Goal: Task Accomplishment & Management: Complete application form

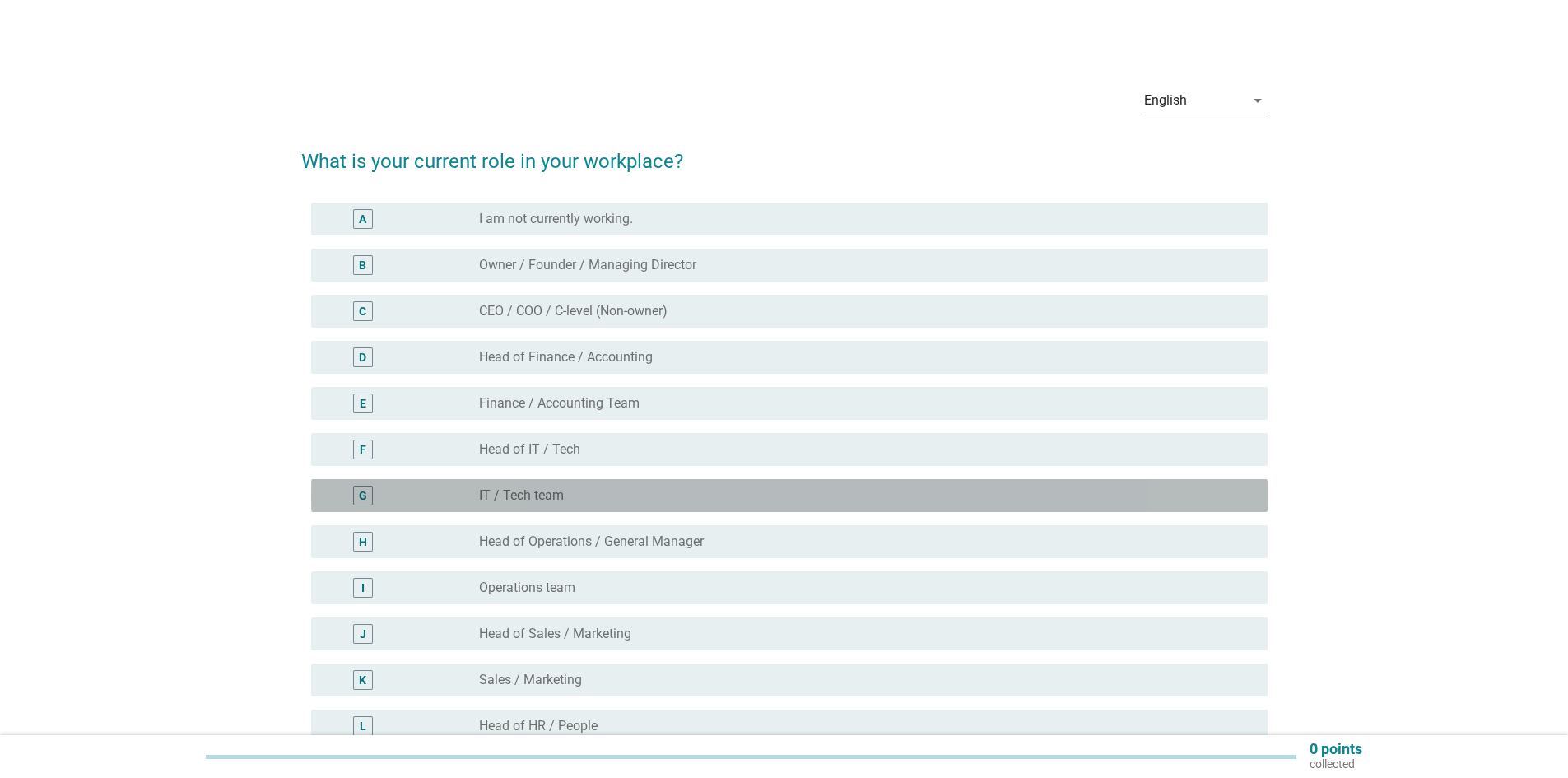
click at [549, 495] on label "IT / Tech team" at bounding box center [521, 496] width 85 height 17
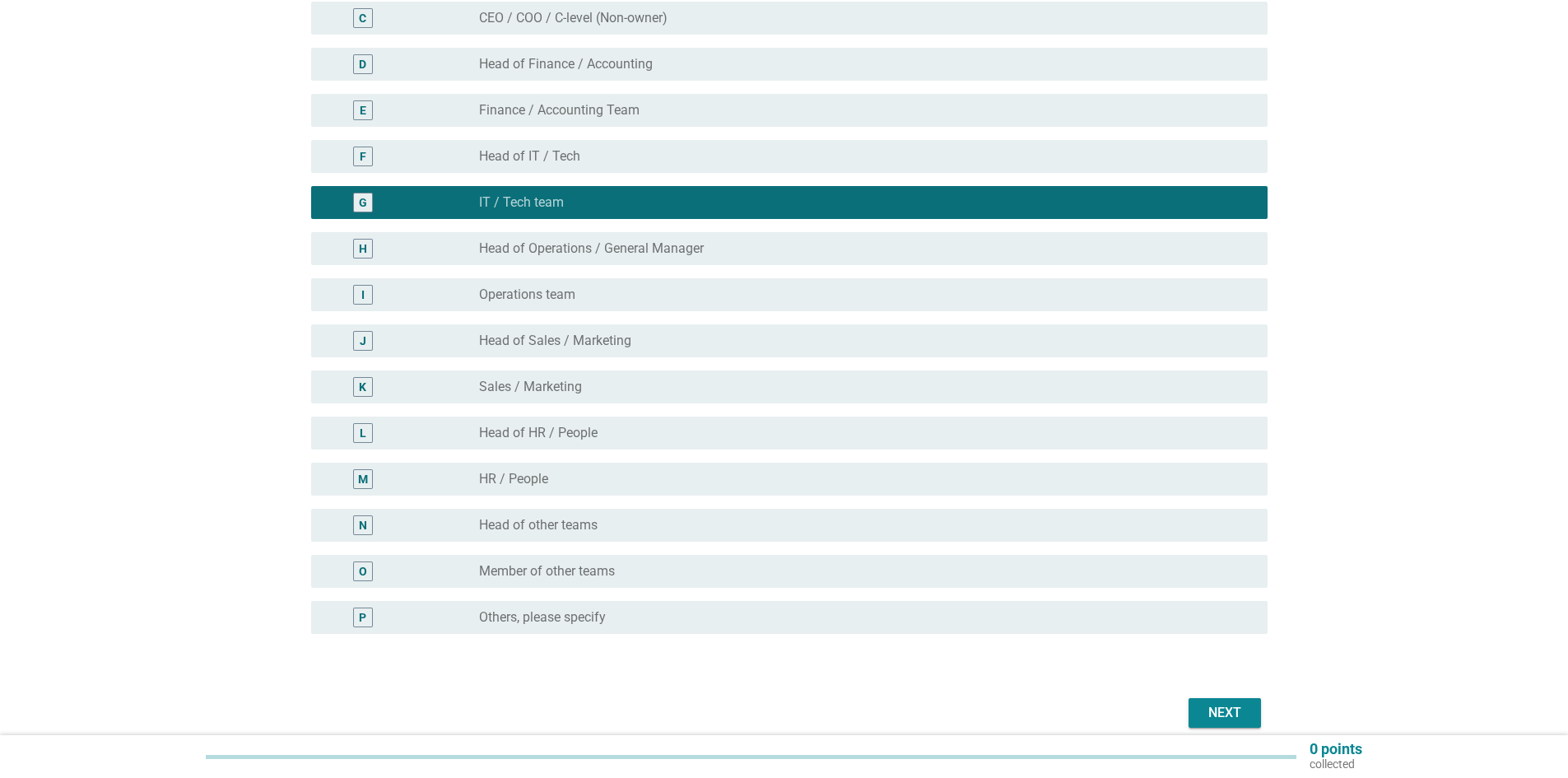
scroll to position [364, 0]
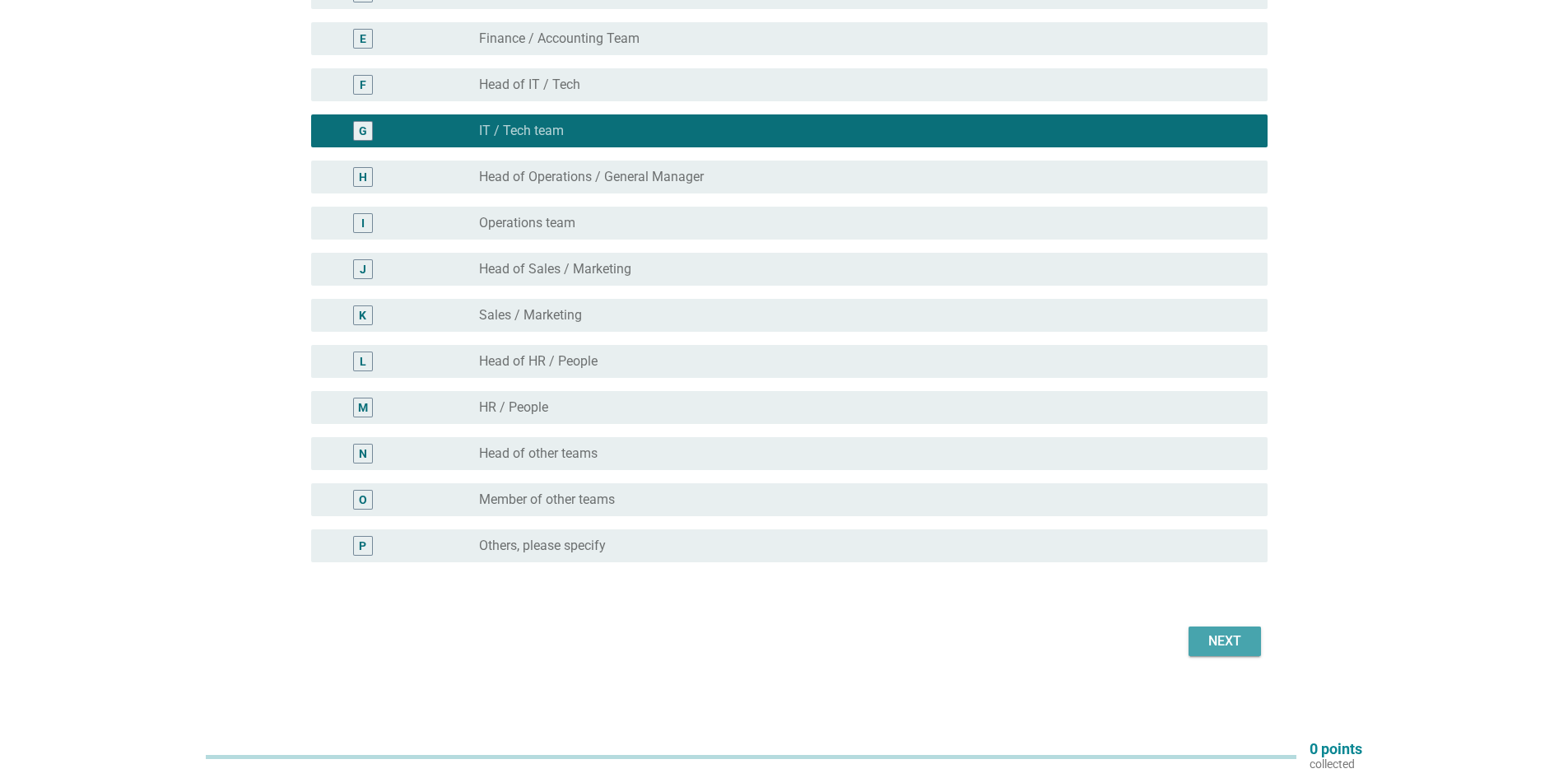
click at [1248, 633] on button "Next" at bounding box center [1225, 641] width 73 height 30
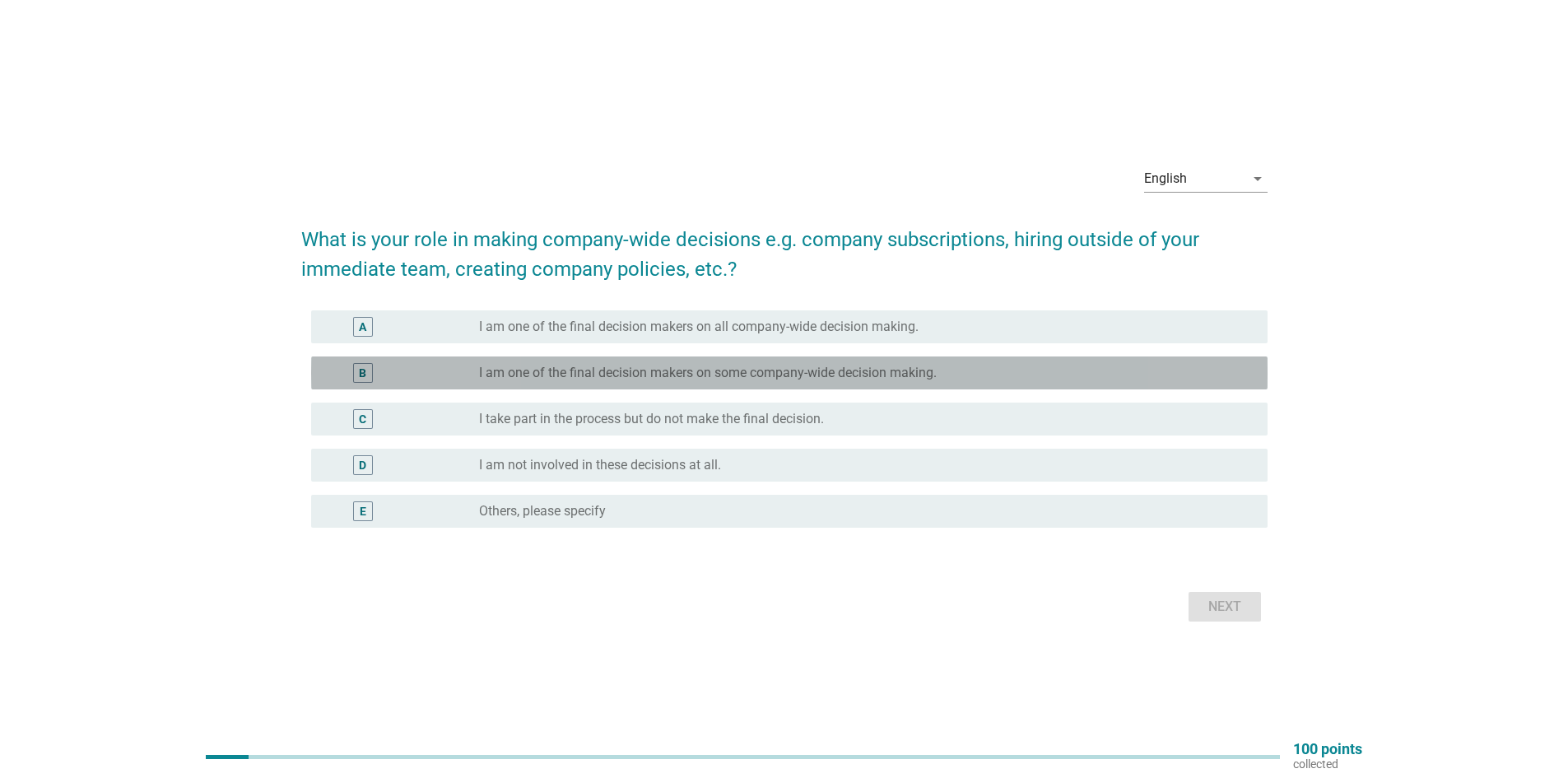
click at [917, 378] on label "I am one of the final decision makers on some company-wide decision making." at bounding box center [708, 373] width 458 height 17
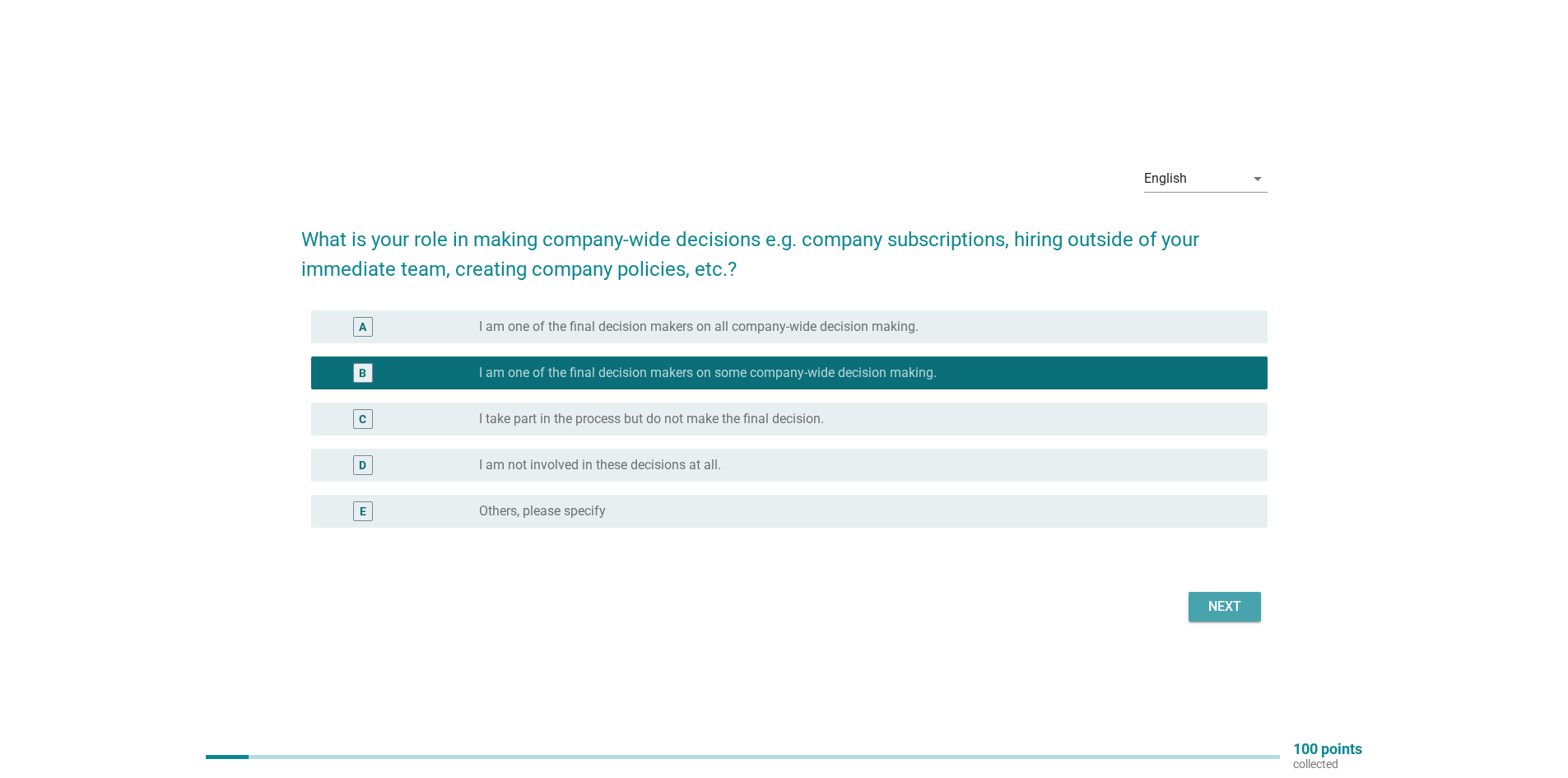
click at [1229, 608] on div "Next" at bounding box center [1224, 606] width 46 height 20
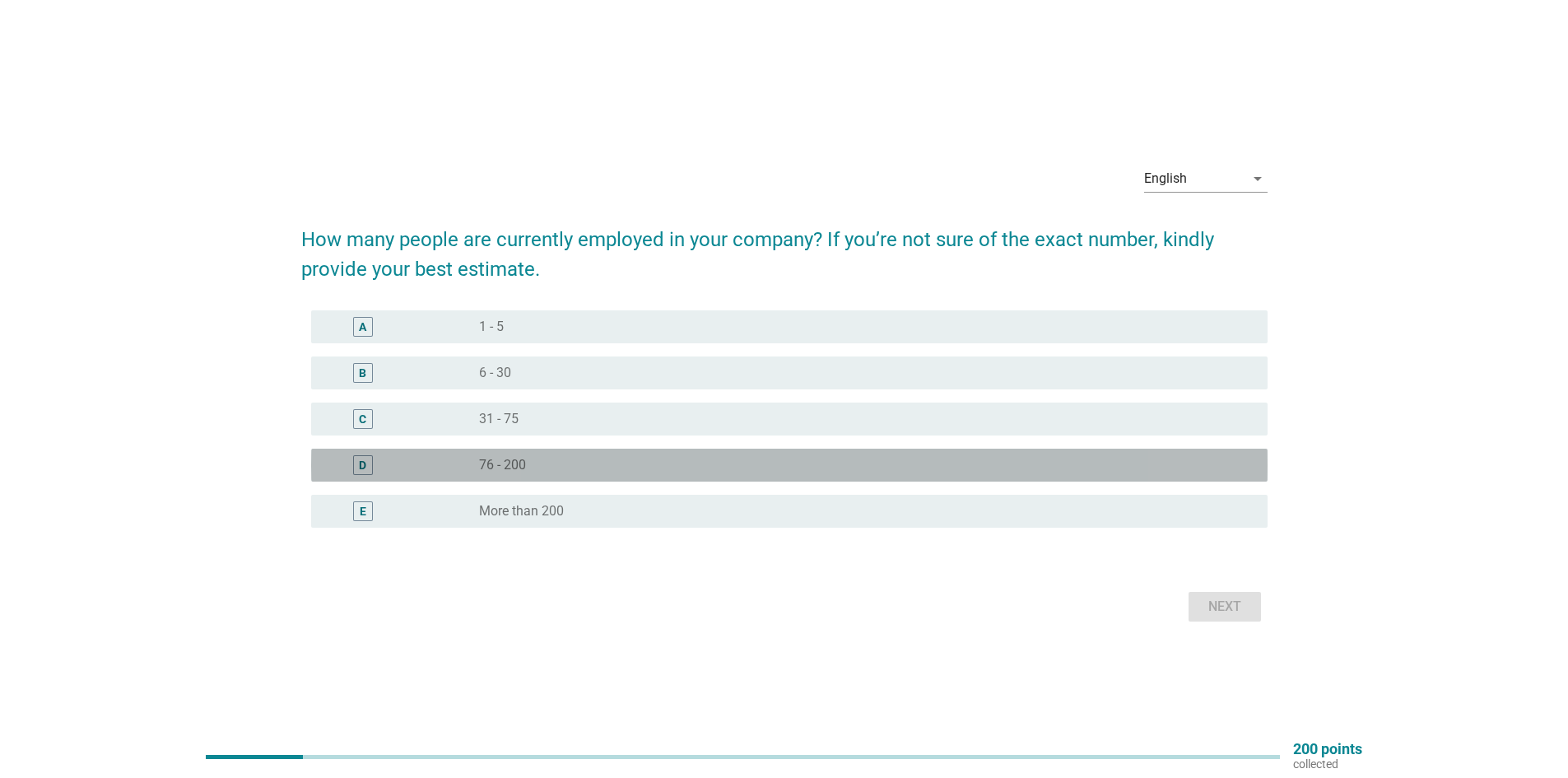
click at [668, 470] on div "radio_button_unchecked 76 - 200" at bounding box center [861, 465] width 763 height 17
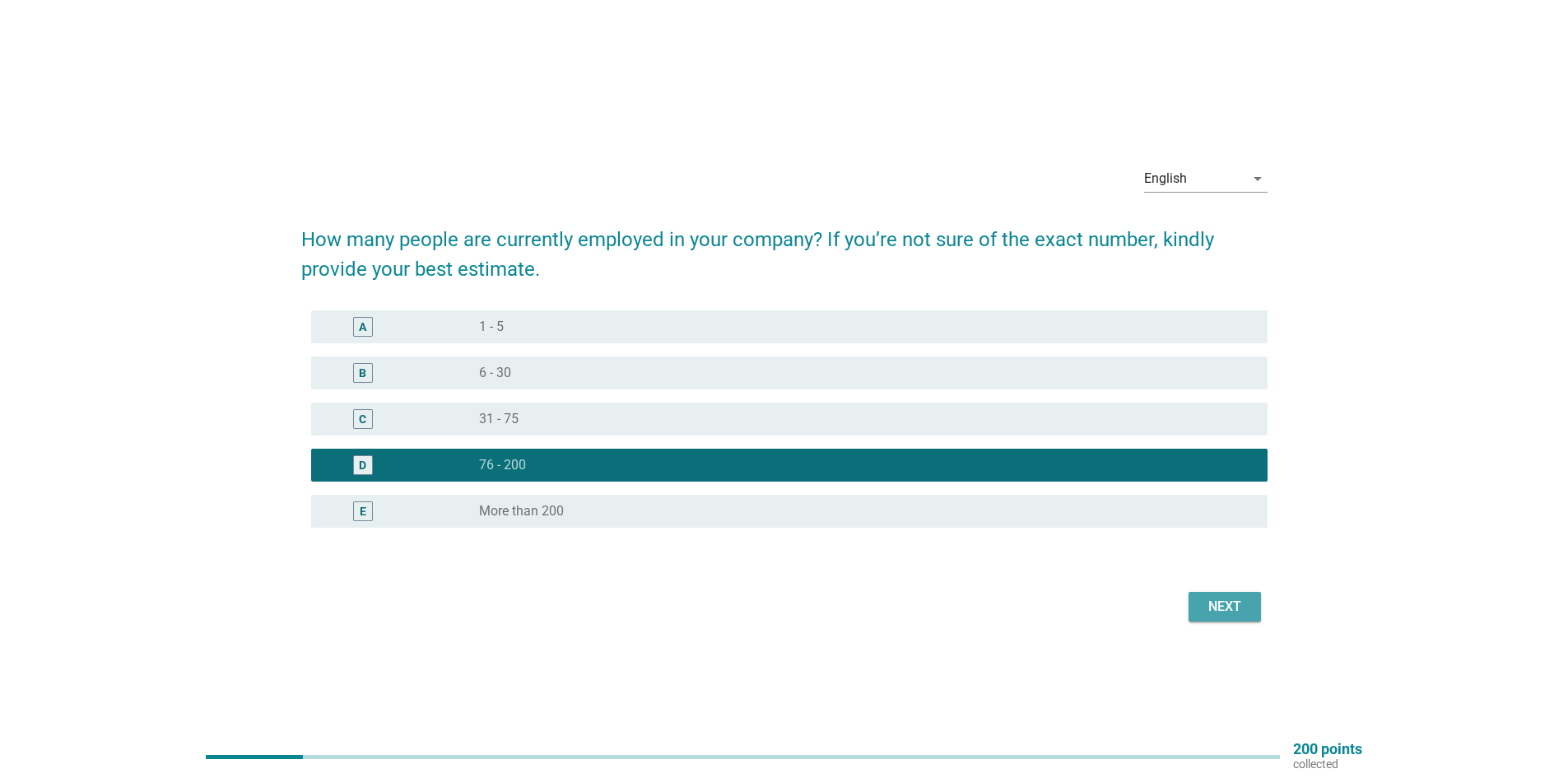
click at [1207, 609] on div "Next" at bounding box center [1224, 606] width 46 height 20
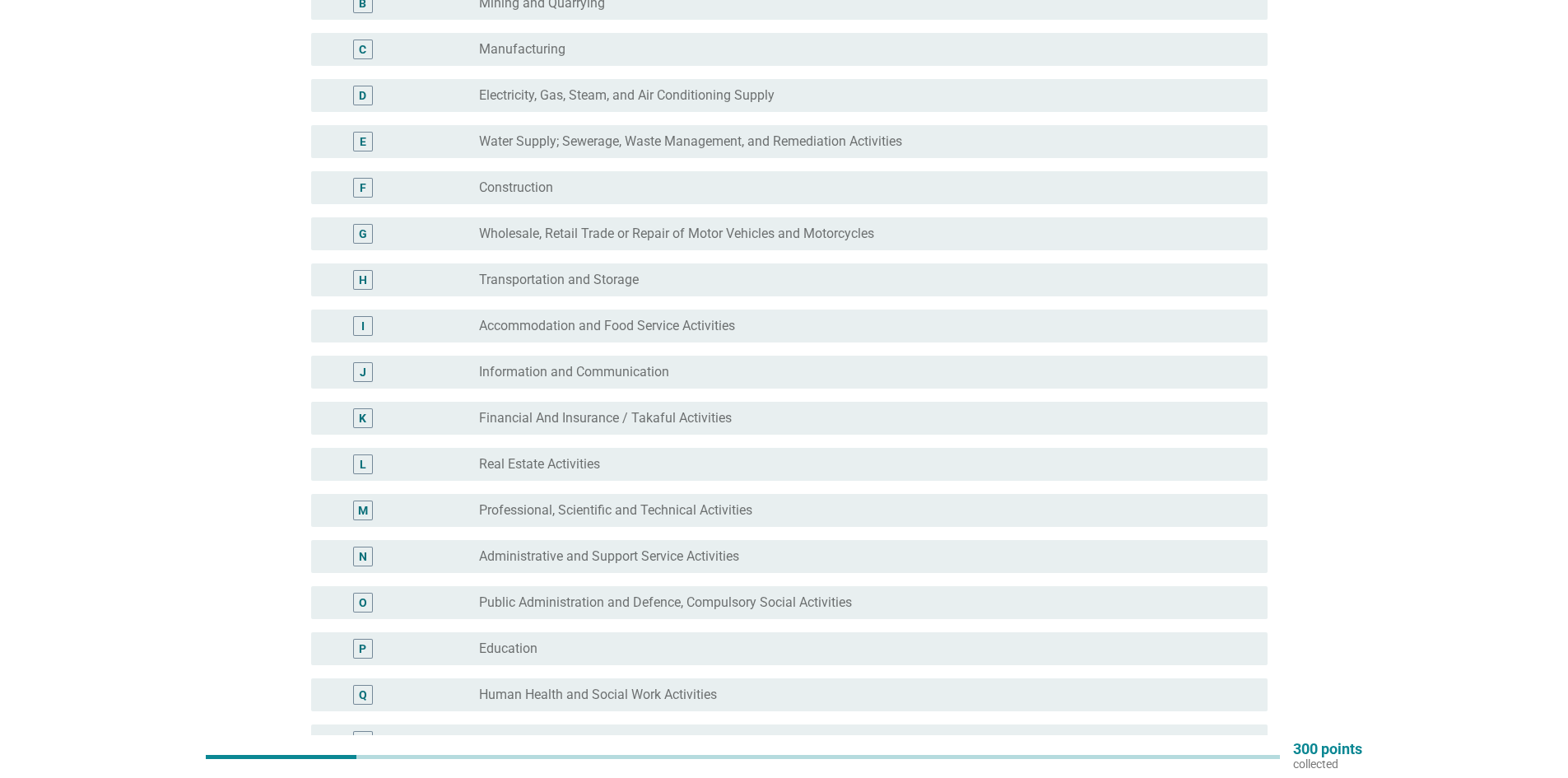
scroll to position [279, 0]
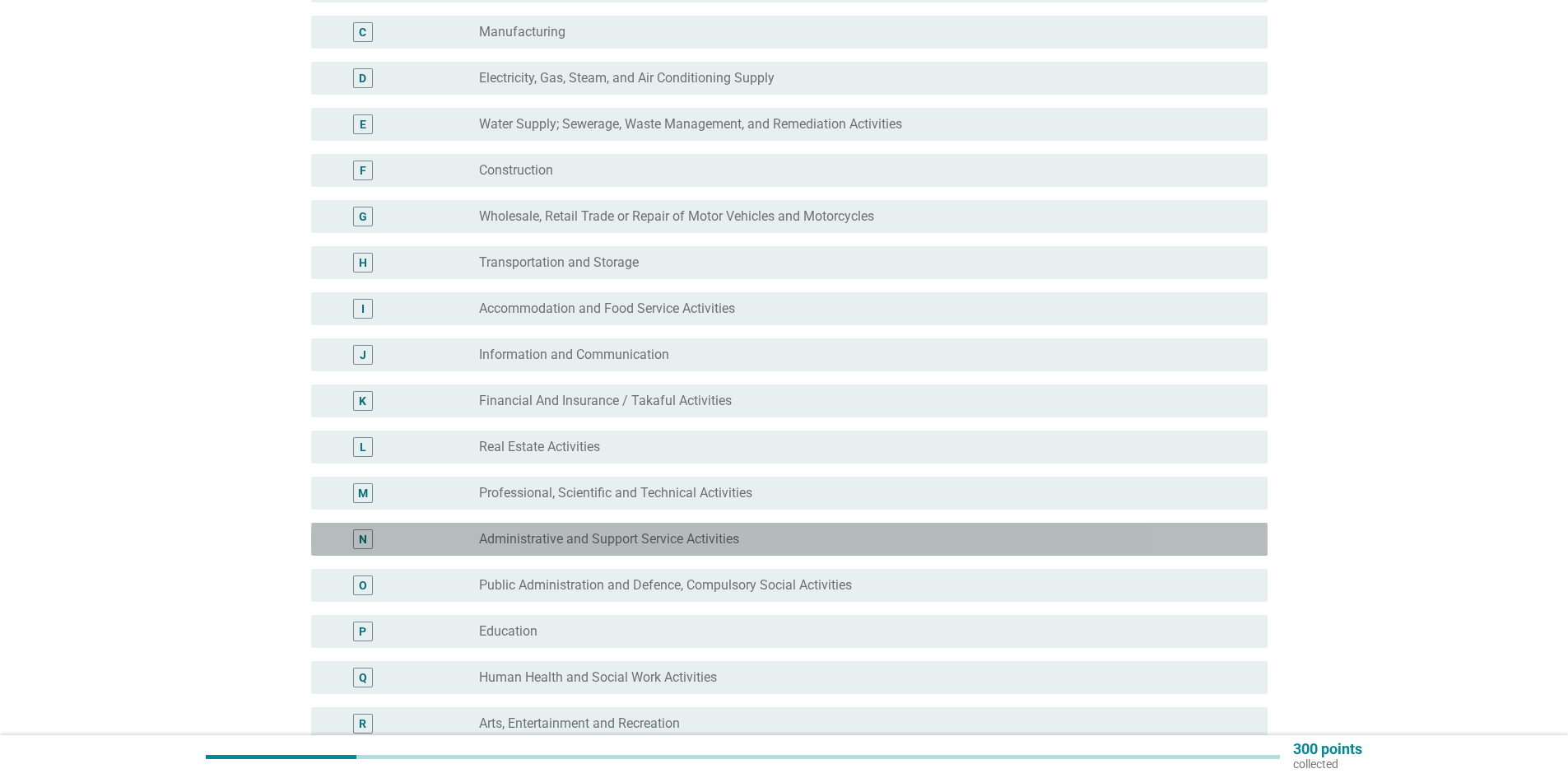
click at [744, 537] on div "radio_button_unchecked Administrative and Support Service Activities" at bounding box center [861, 539] width 763 height 17
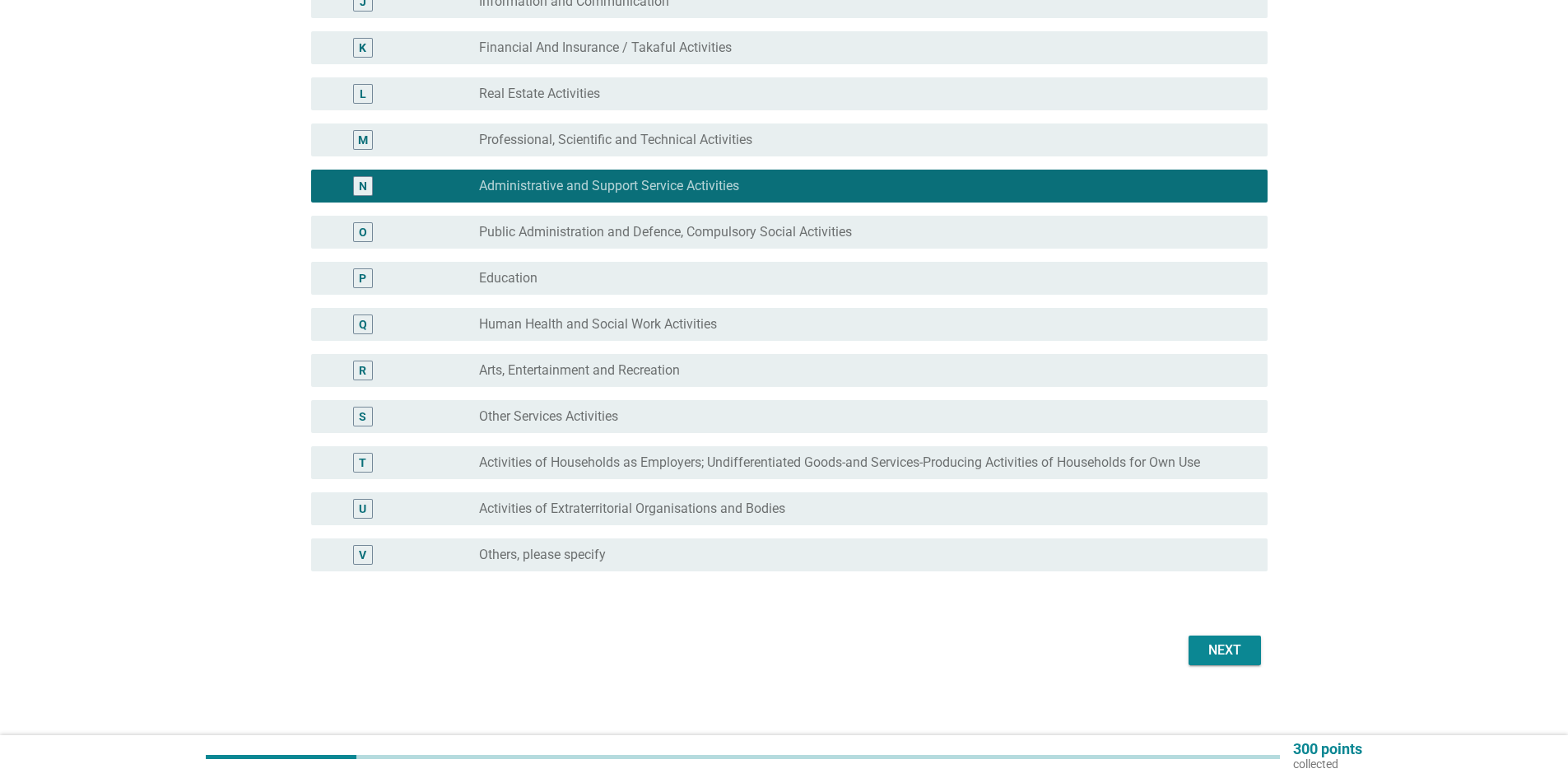
scroll to position [641, 0]
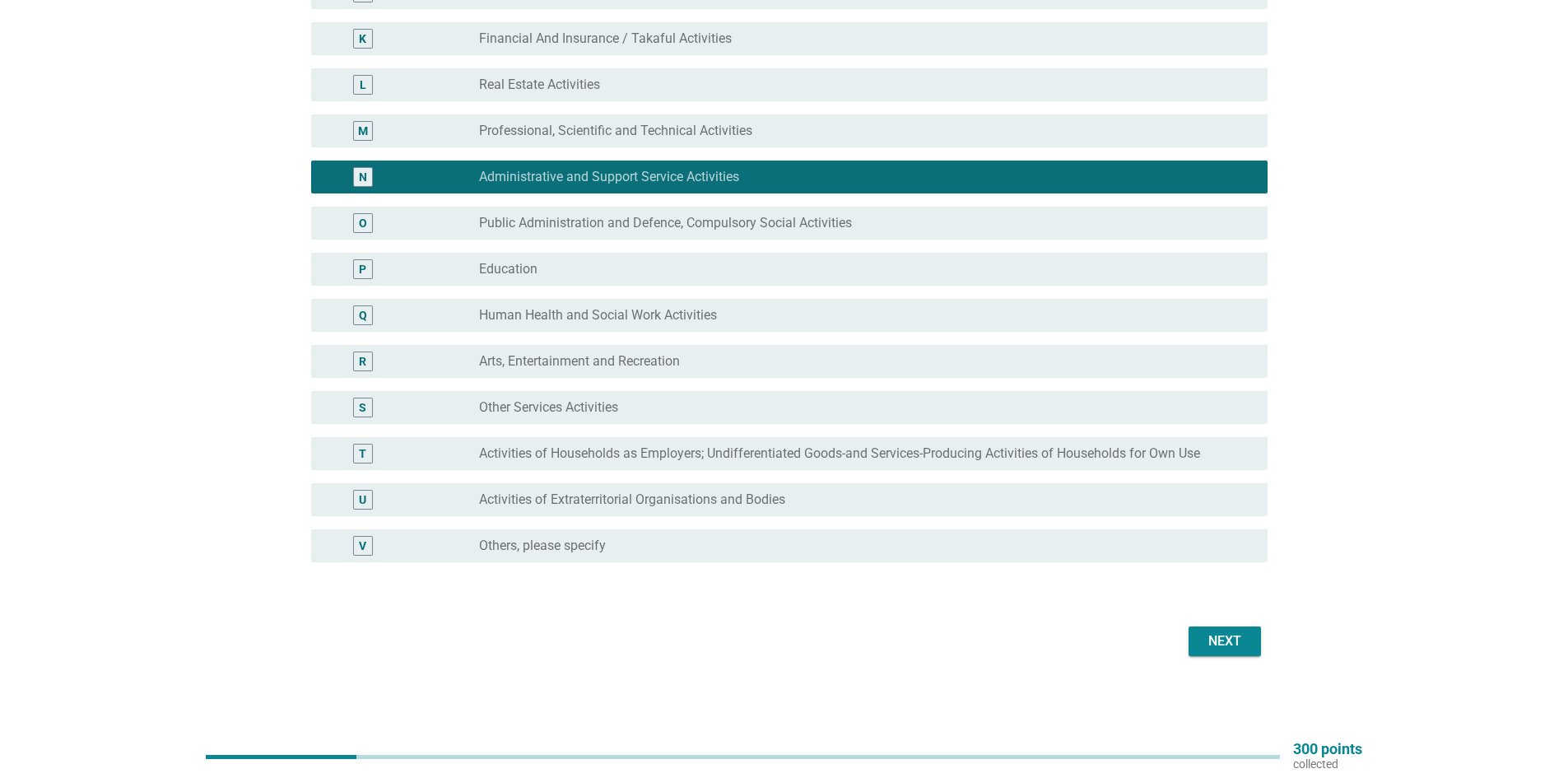
click at [1221, 647] on div "Next" at bounding box center [1224, 641] width 46 height 20
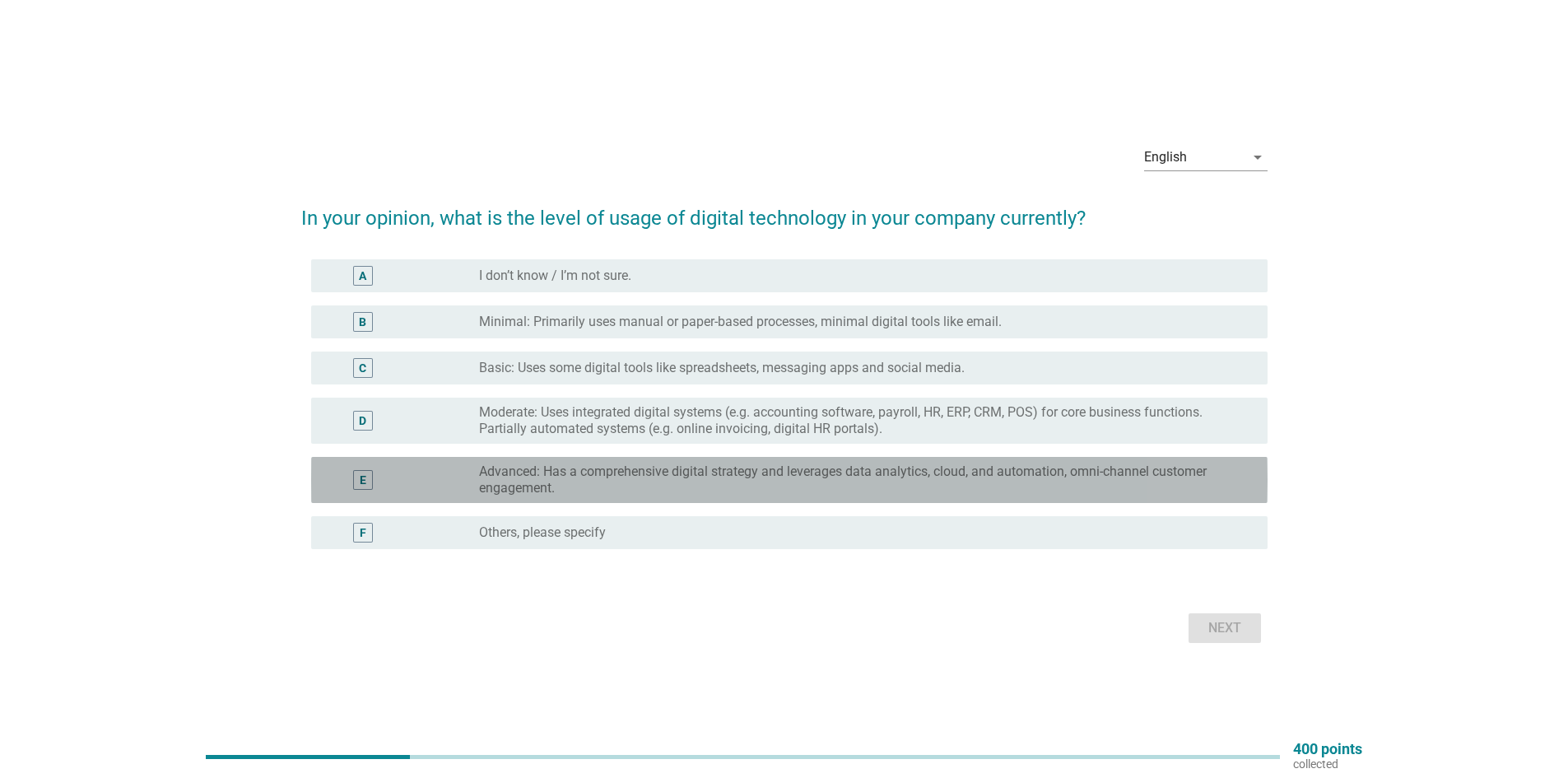
click at [843, 481] on label "Advanced: Has a comprehensive digital strategy and leverages data analytics, cl…" at bounding box center [861, 479] width 763 height 33
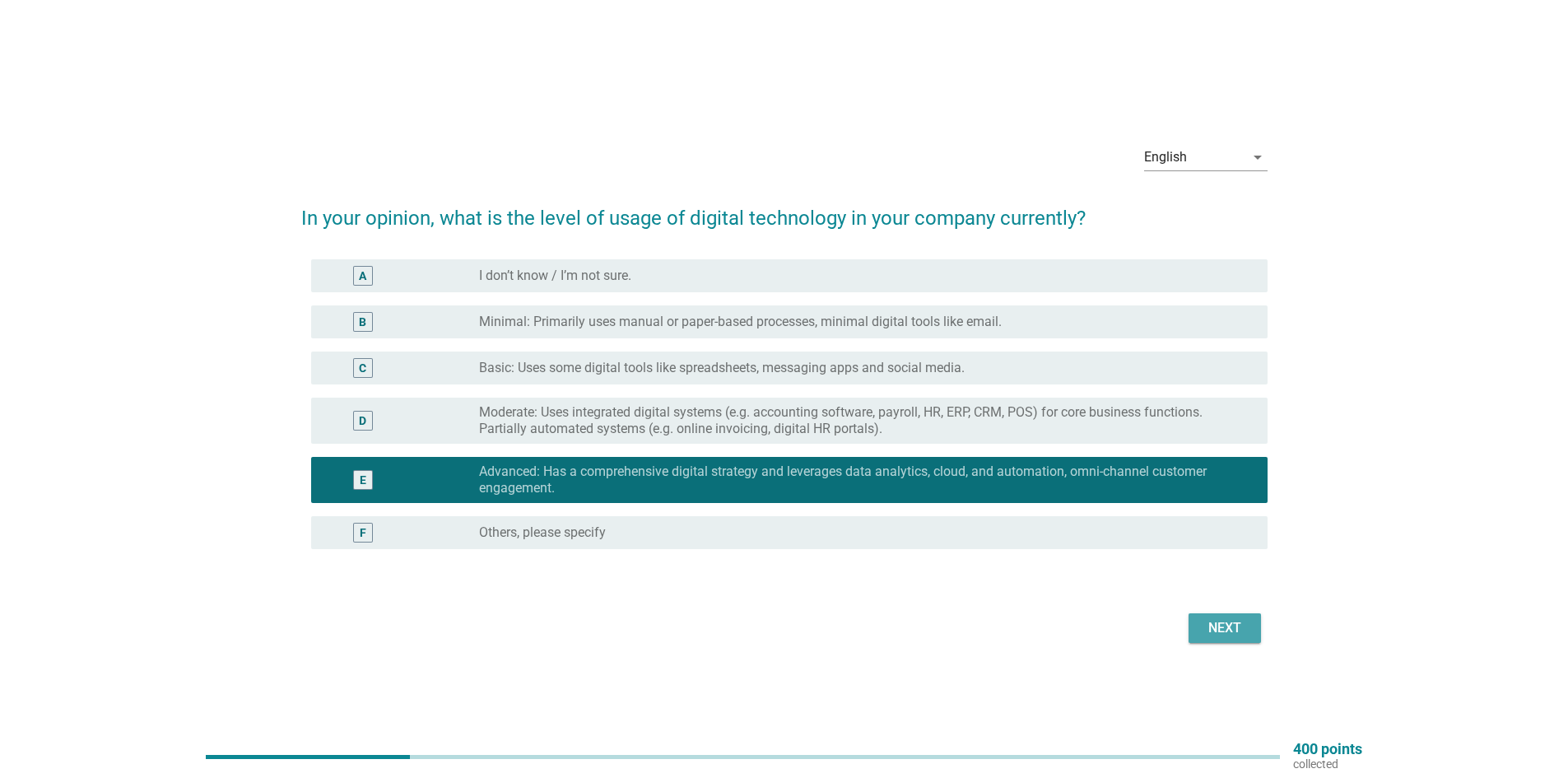
click at [1207, 618] on div "Next" at bounding box center [1224, 628] width 46 height 20
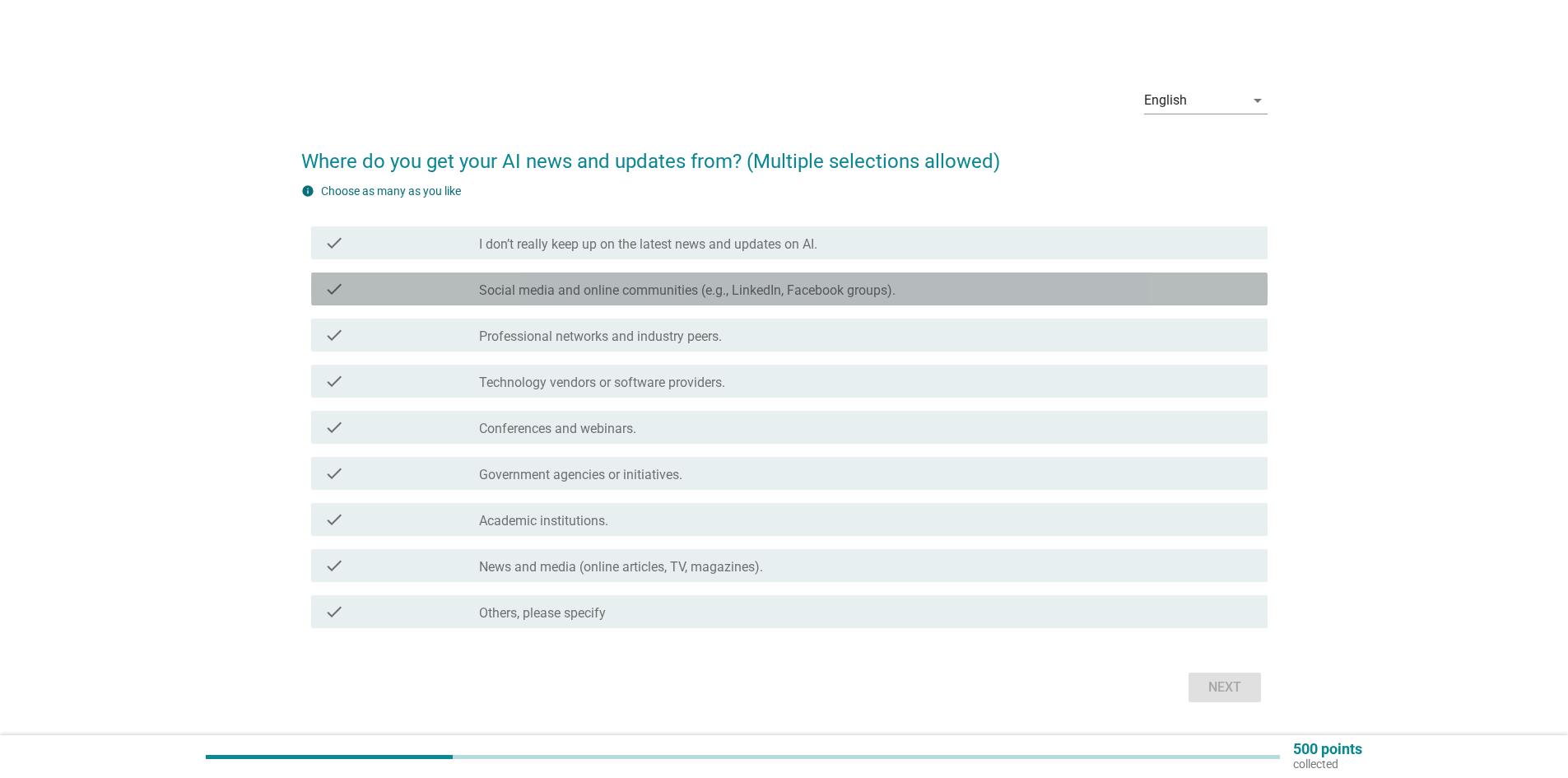
click at [500, 283] on label "Social media and online communities (e.g., LinkedIn, Facebook groups)." at bounding box center [688, 290] width 417 height 17
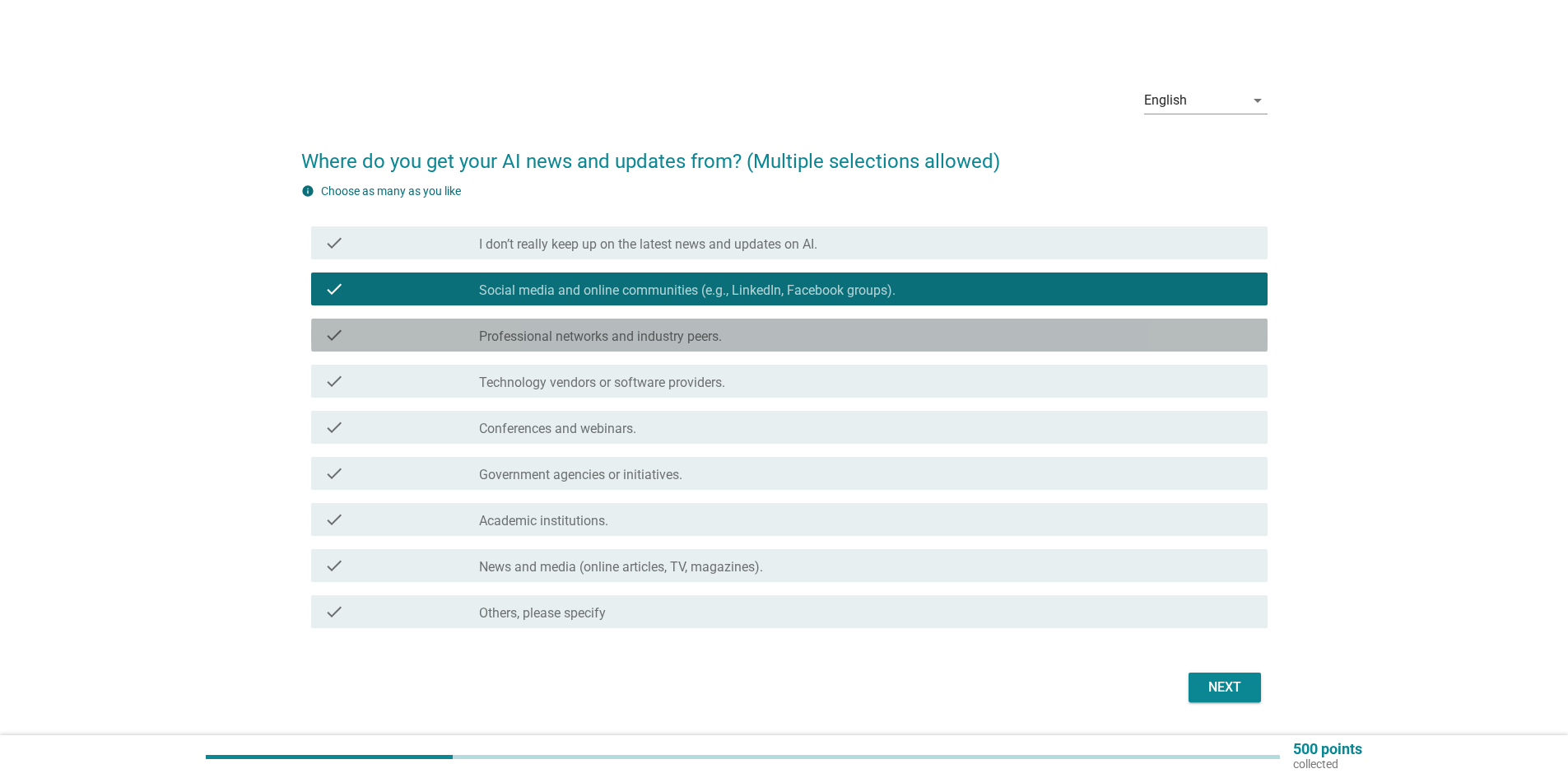
click at [568, 337] on label "Professional networks and industry peers." at bounding box center [601, 337] width 243 height 17
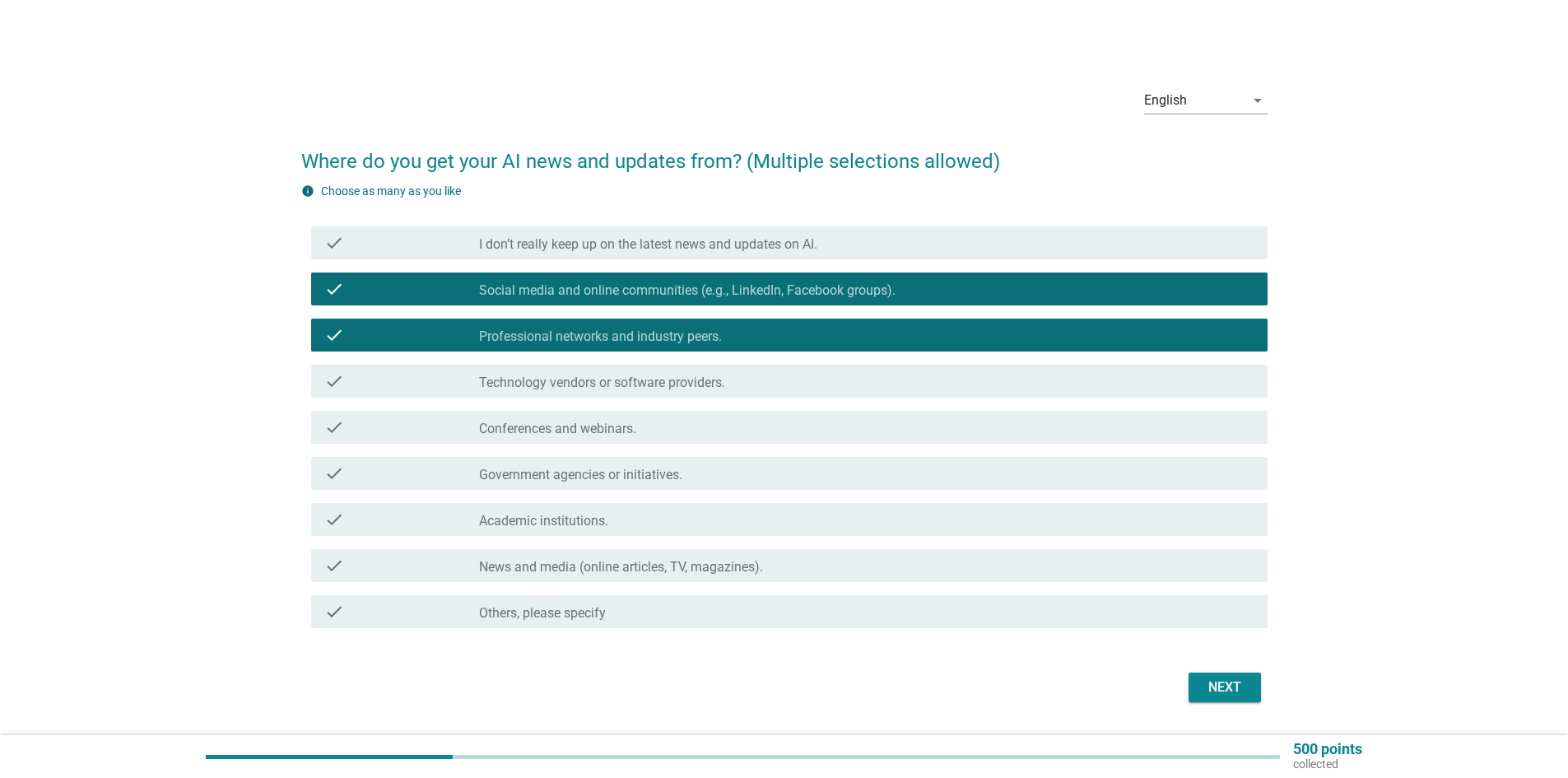
click at [634, 531] on div "check check_box_outline_blank Academic institutions." at bounding box center [790, 518] width 957 height 33
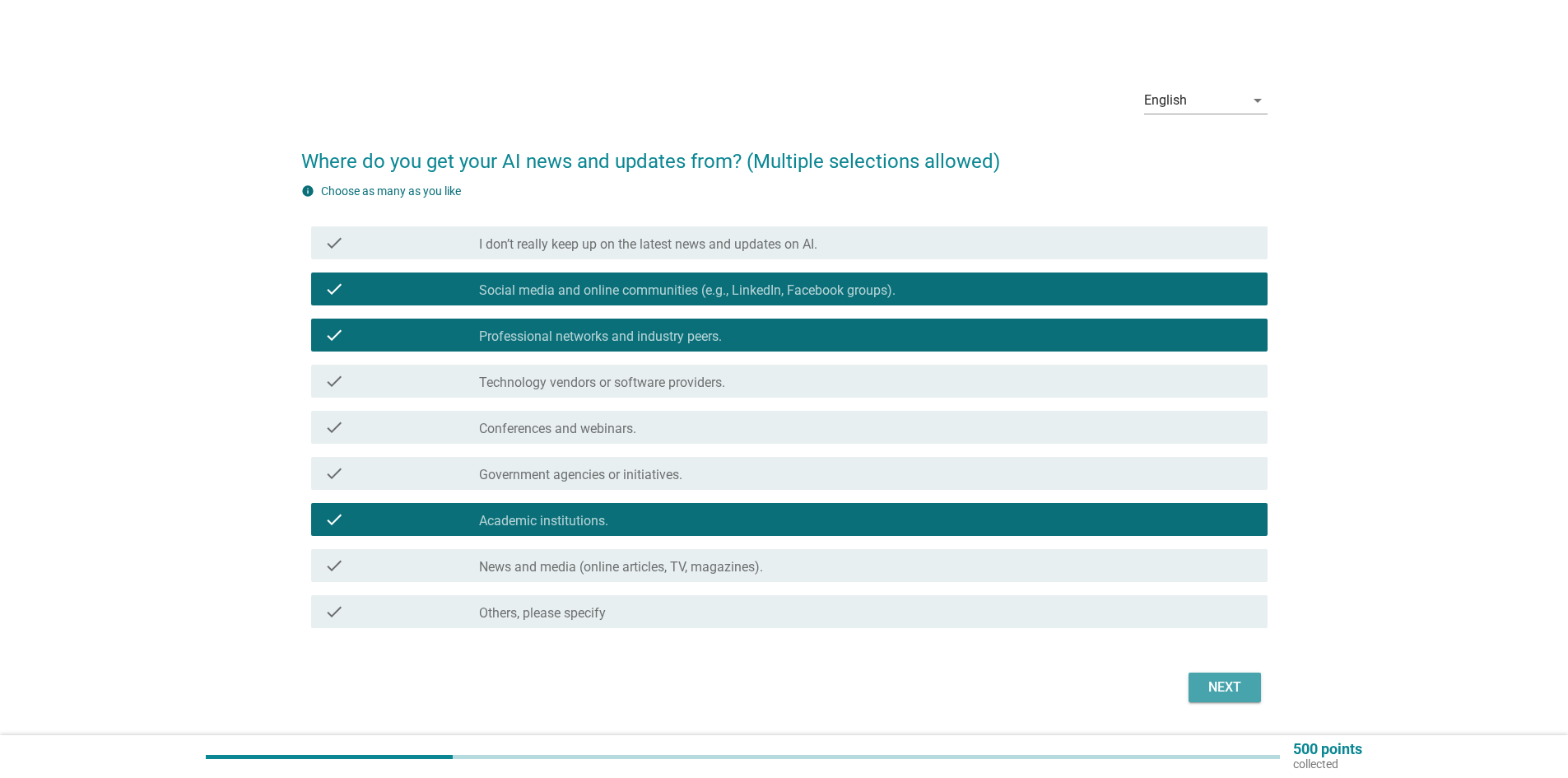
click at [1207, 681] on div "Next" at bounding box center [1224, 686] width 46 height 20
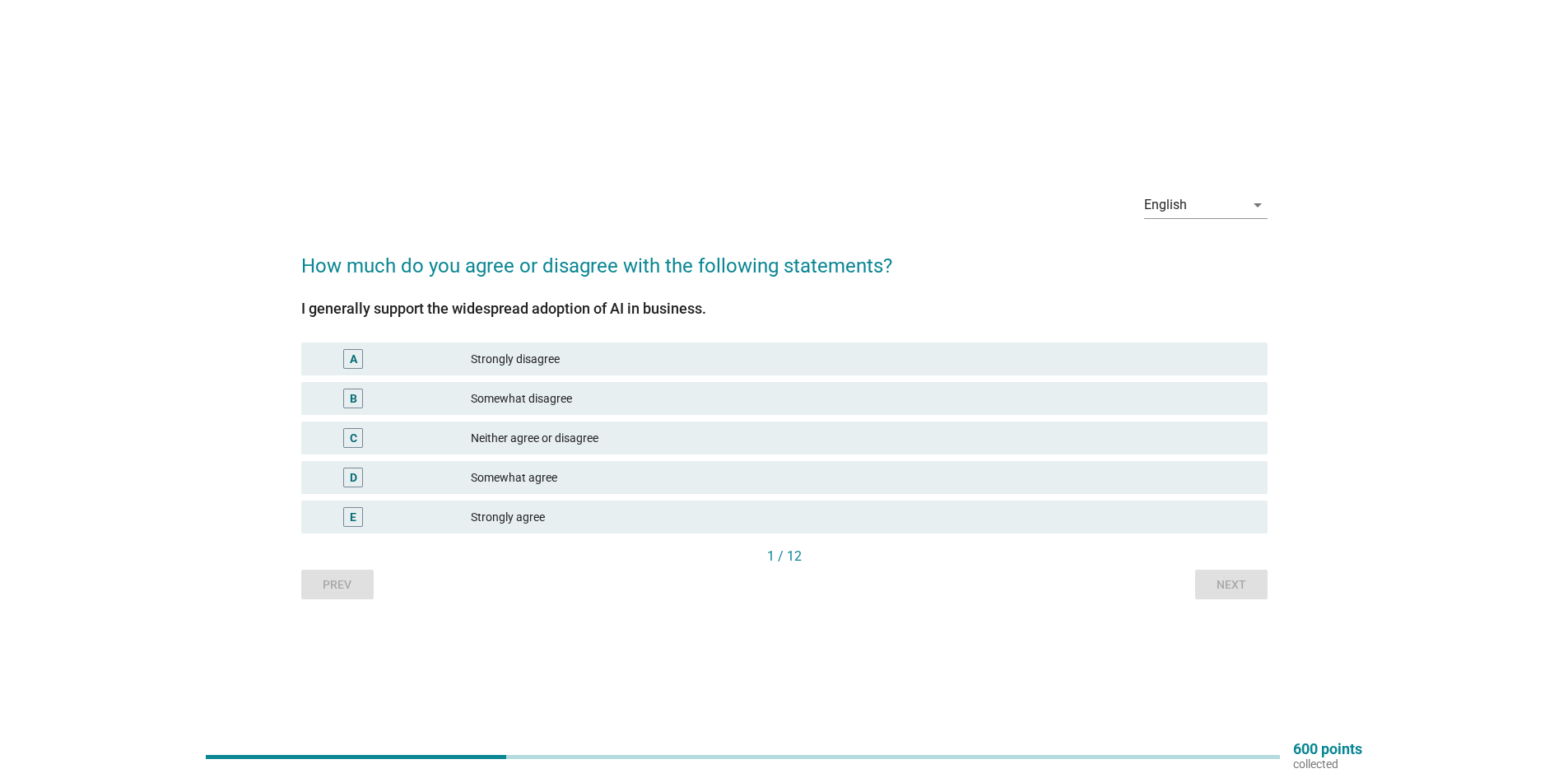
click at [1062, 514] on div "Strongly agree" at bounding box center [862, 516] width 784 height 20
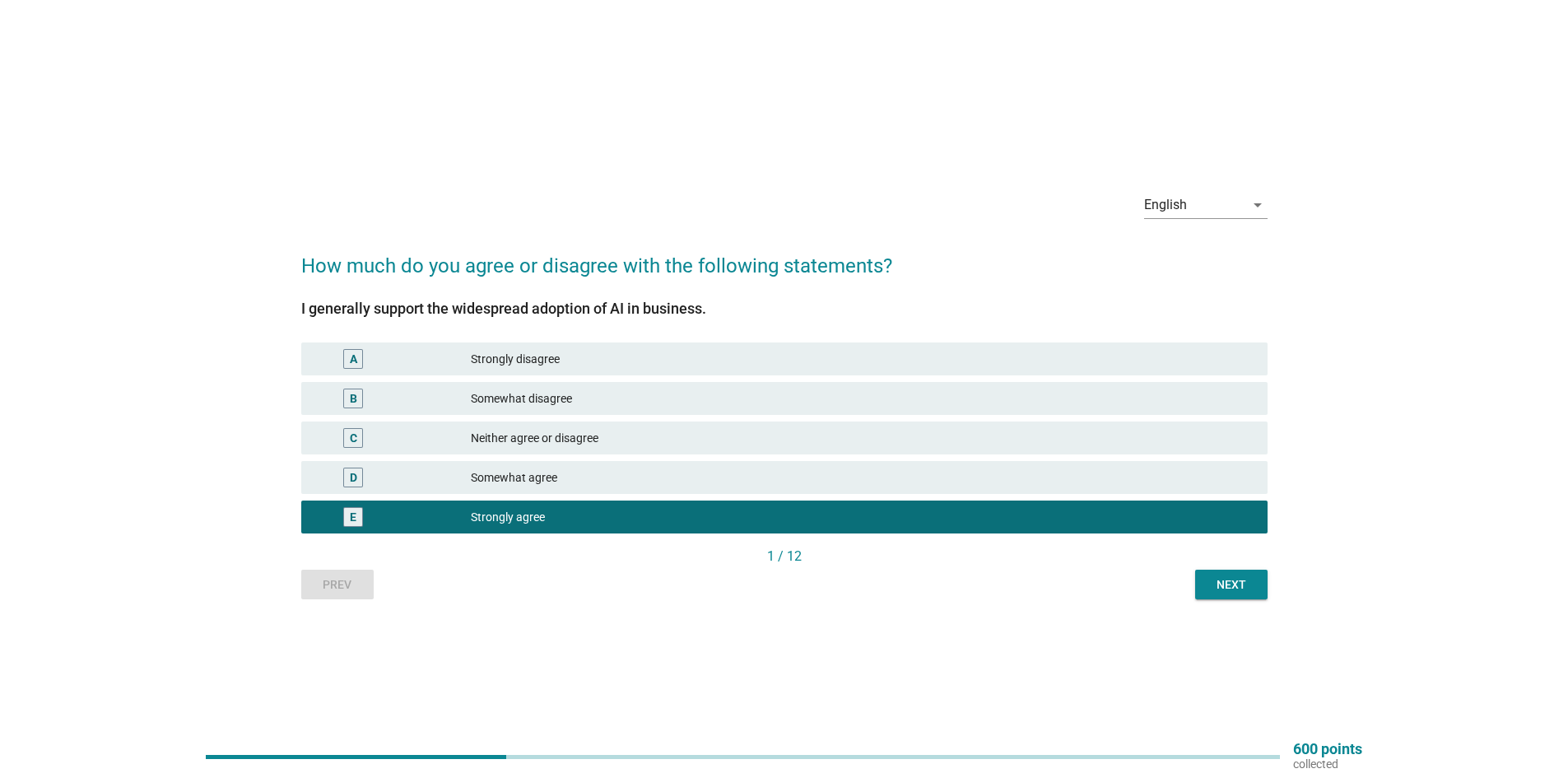
click at [1269, 588] on div "English arrow_drop_down How much do you agree or disagree with the following st…" at bounding box center [784, 389] width 993 height 446
click at [1242, 588] on div "Next" at bounding box center [1231, 585] width 46 height 18
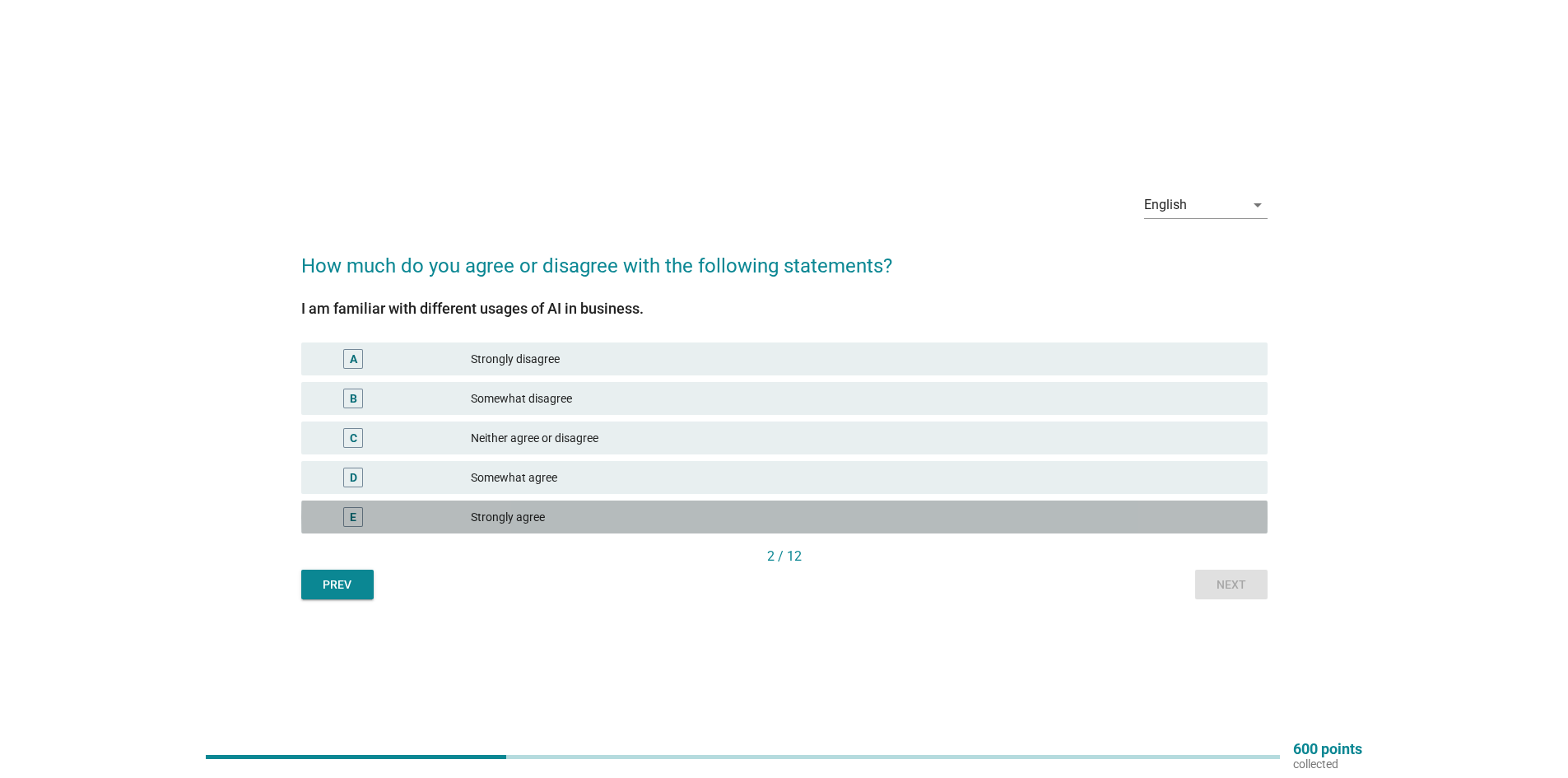
click at [1059, 515] on div "Strongly agree" at bounding box center [862, 516] width 784 height 20
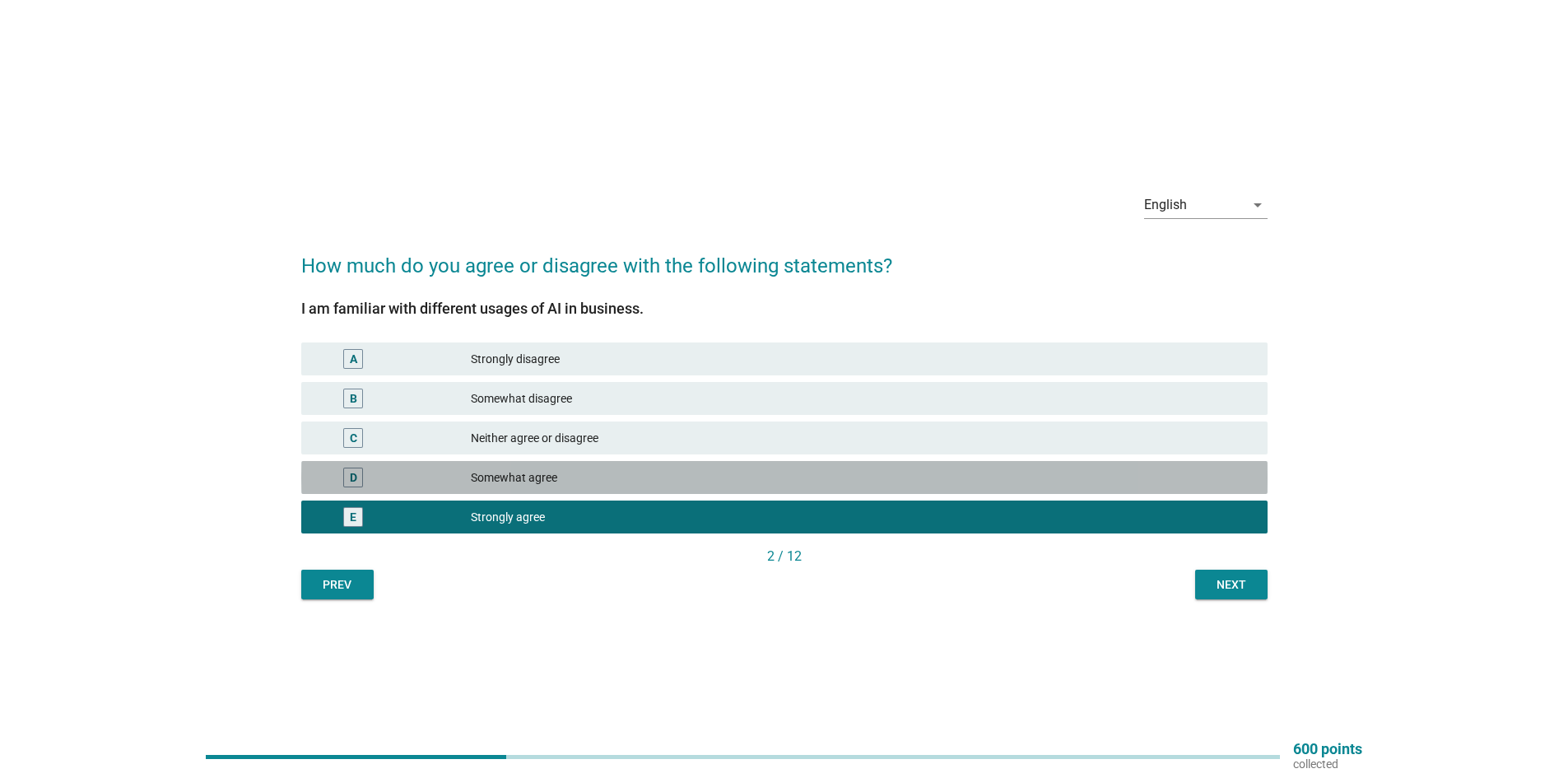
click at [1076, 481] on div "Somewhat agree" at bounding box center [862, 476] width 784 height 20
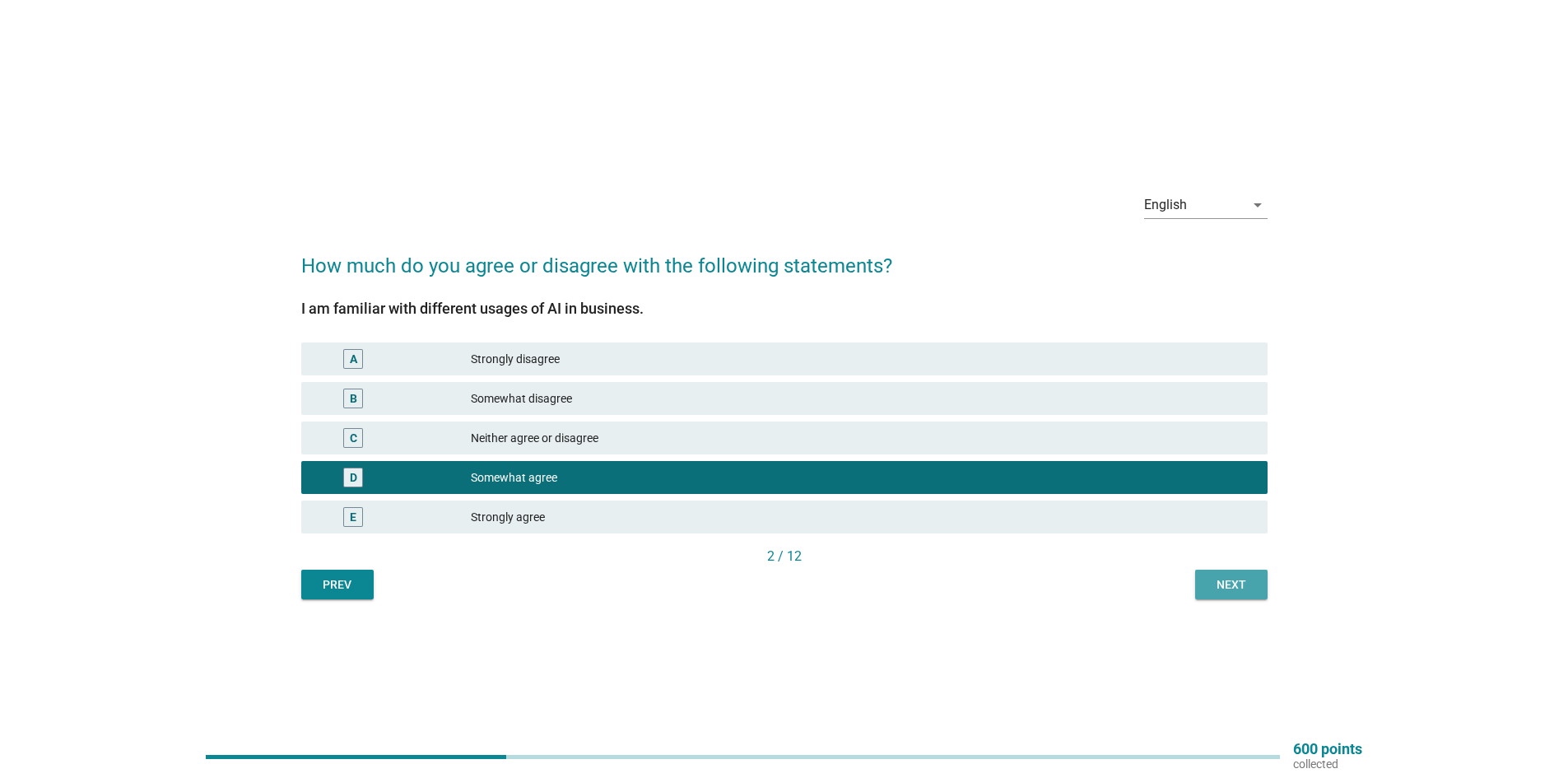
click at [1234, 582] on div "Next" at bounding box center [1231, 585] width 46 height 18
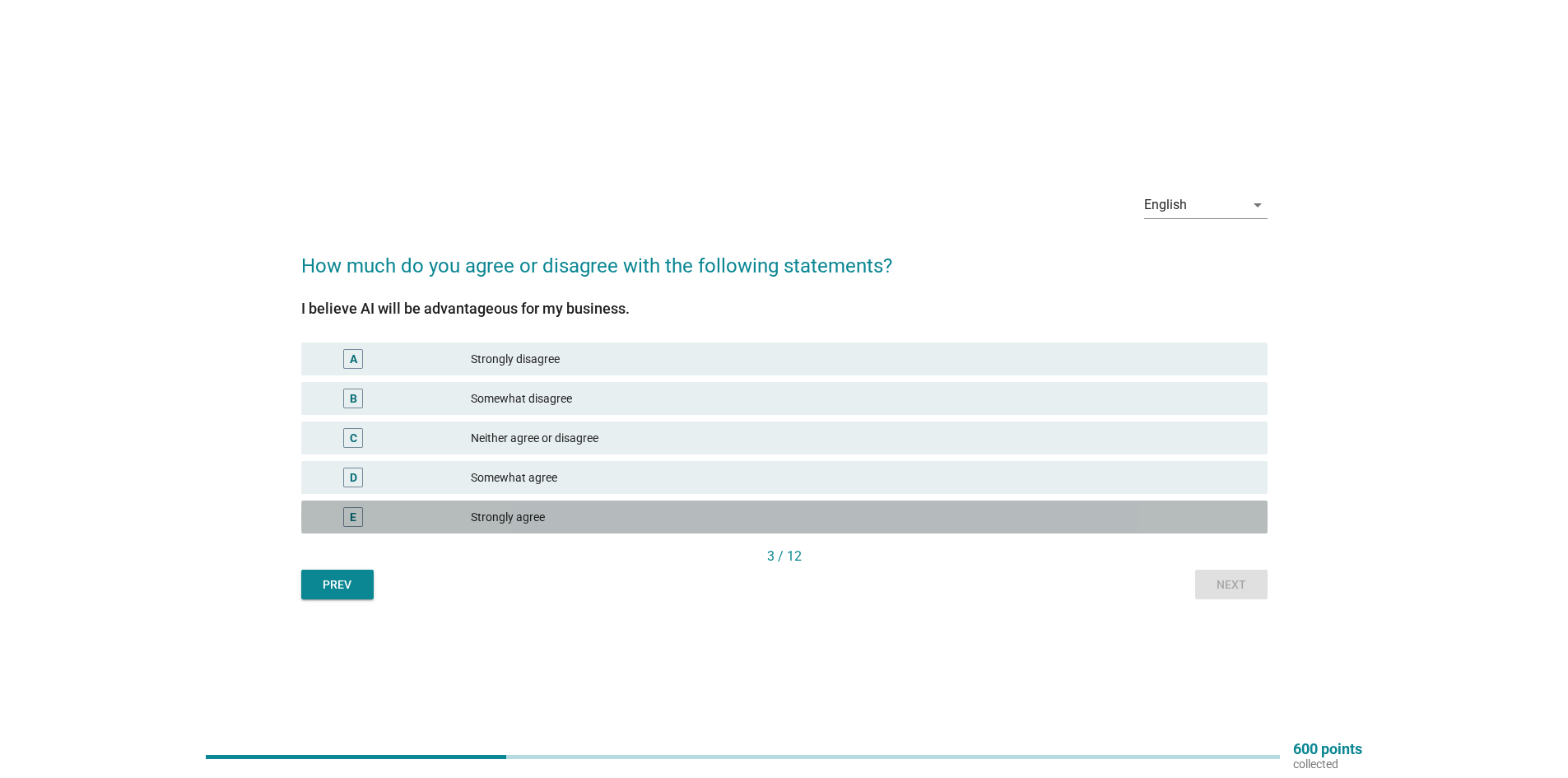
click at [1038, 509] on div "Strongly agree" at bounding box center [862, 516] width 784 height 20
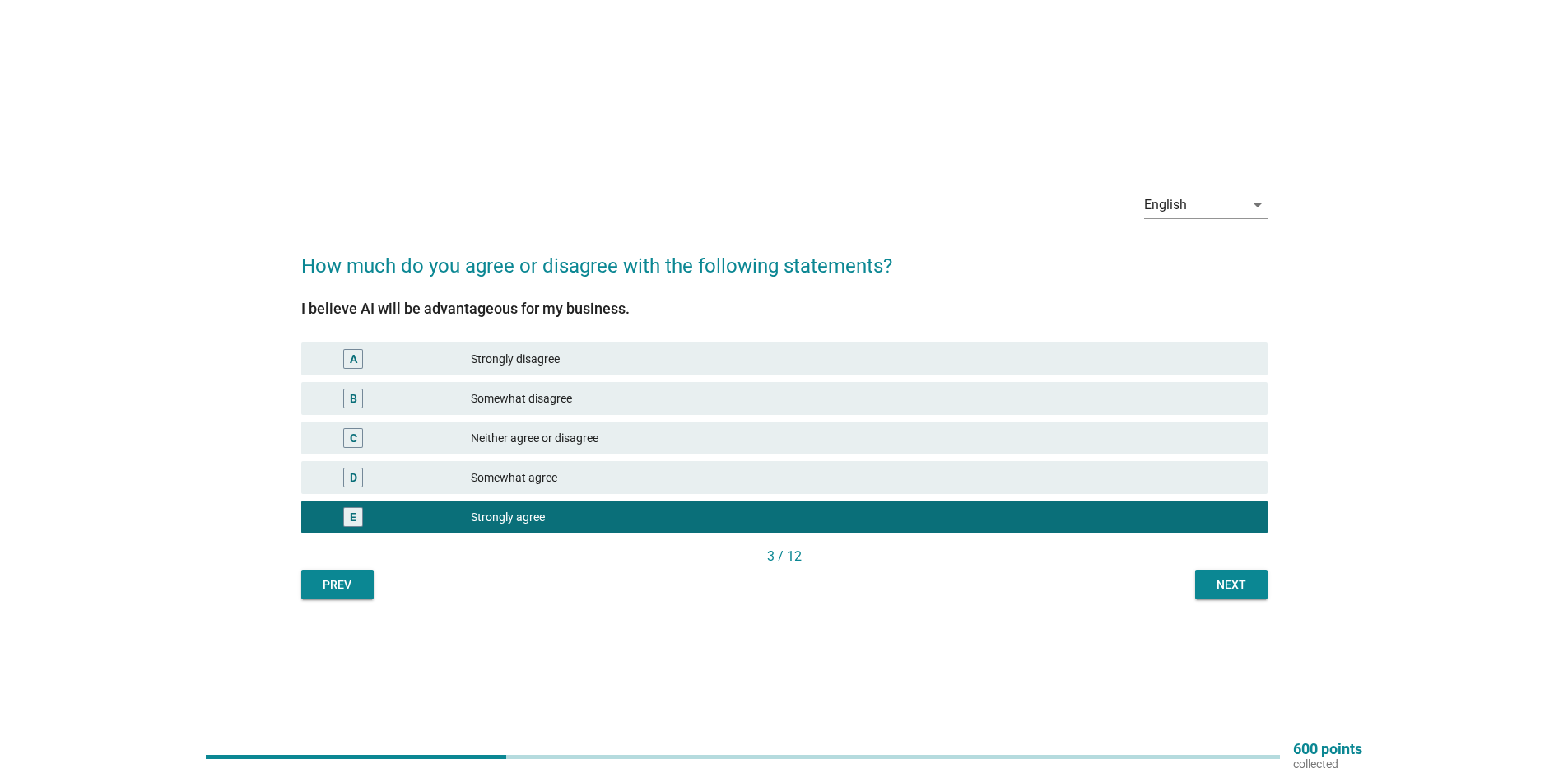
click at [1234, 574] on button "Next" at bounding box center [1232, 585] width 73 height 30
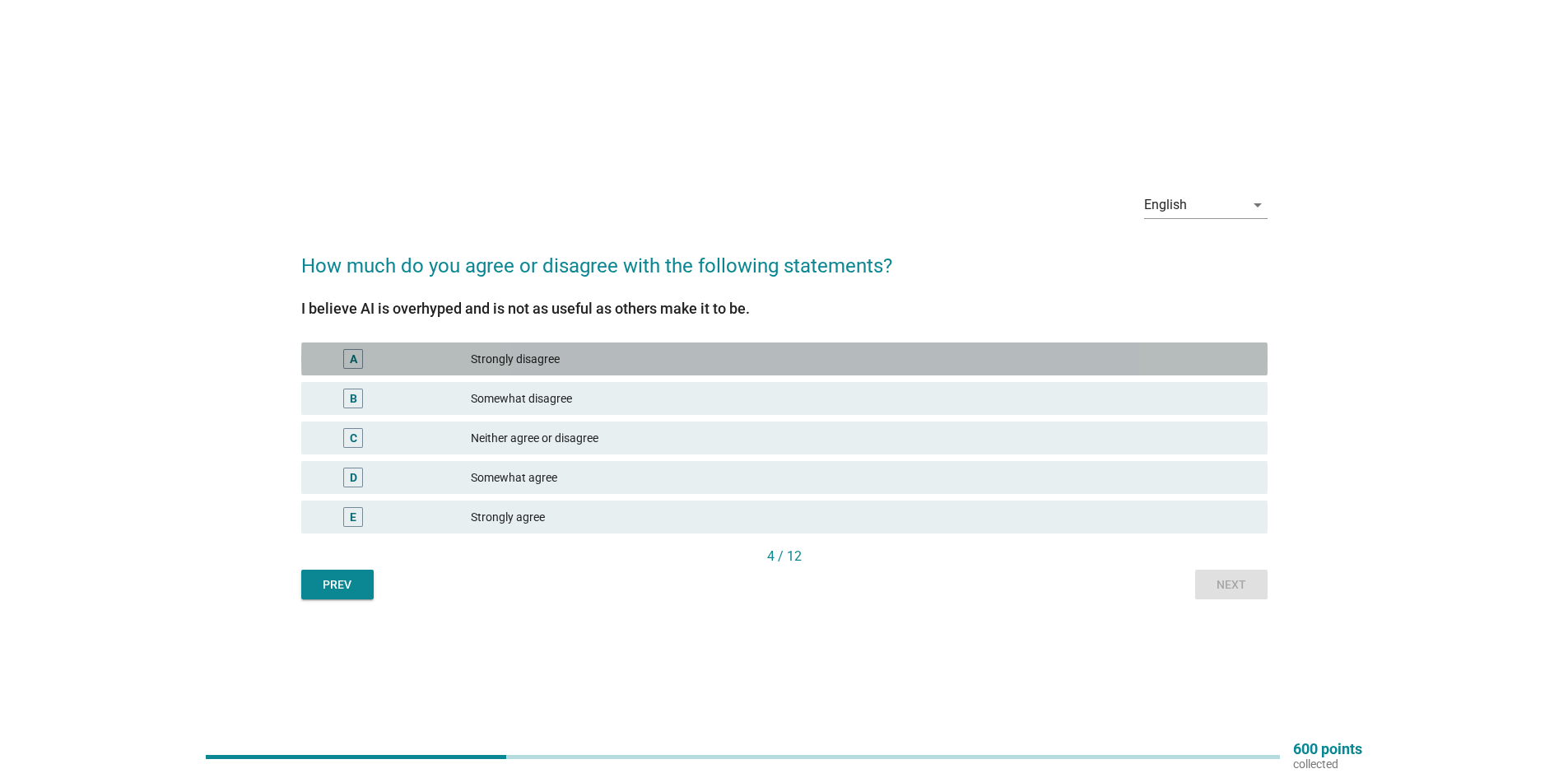
click at [1086, 365] on div "Strongly disagree" at bounding box center [862, 359] width 784 height 20
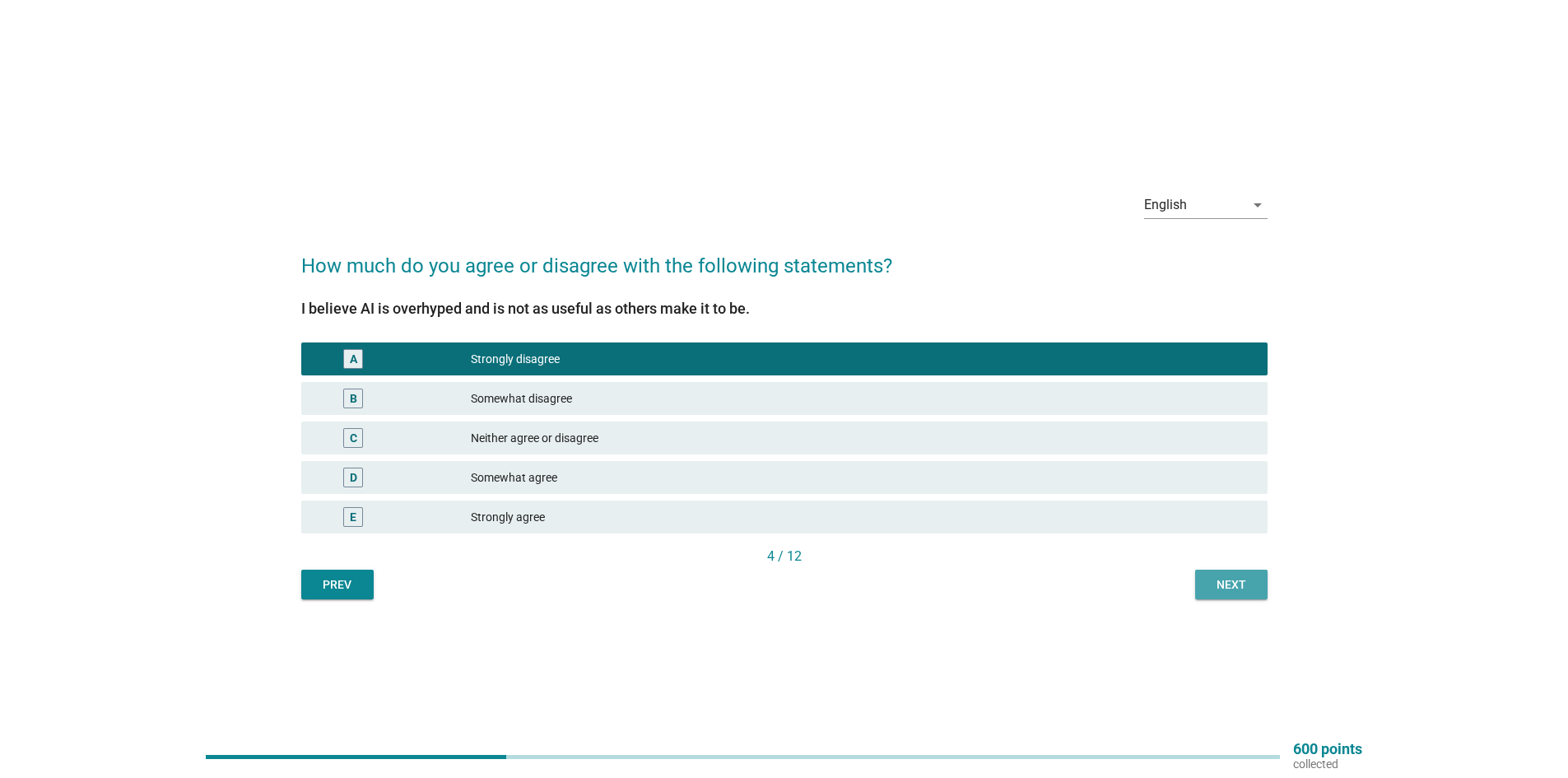
click at [1216, 573] on button "Next" at bounding box center [1232, 585] width 73 height 30
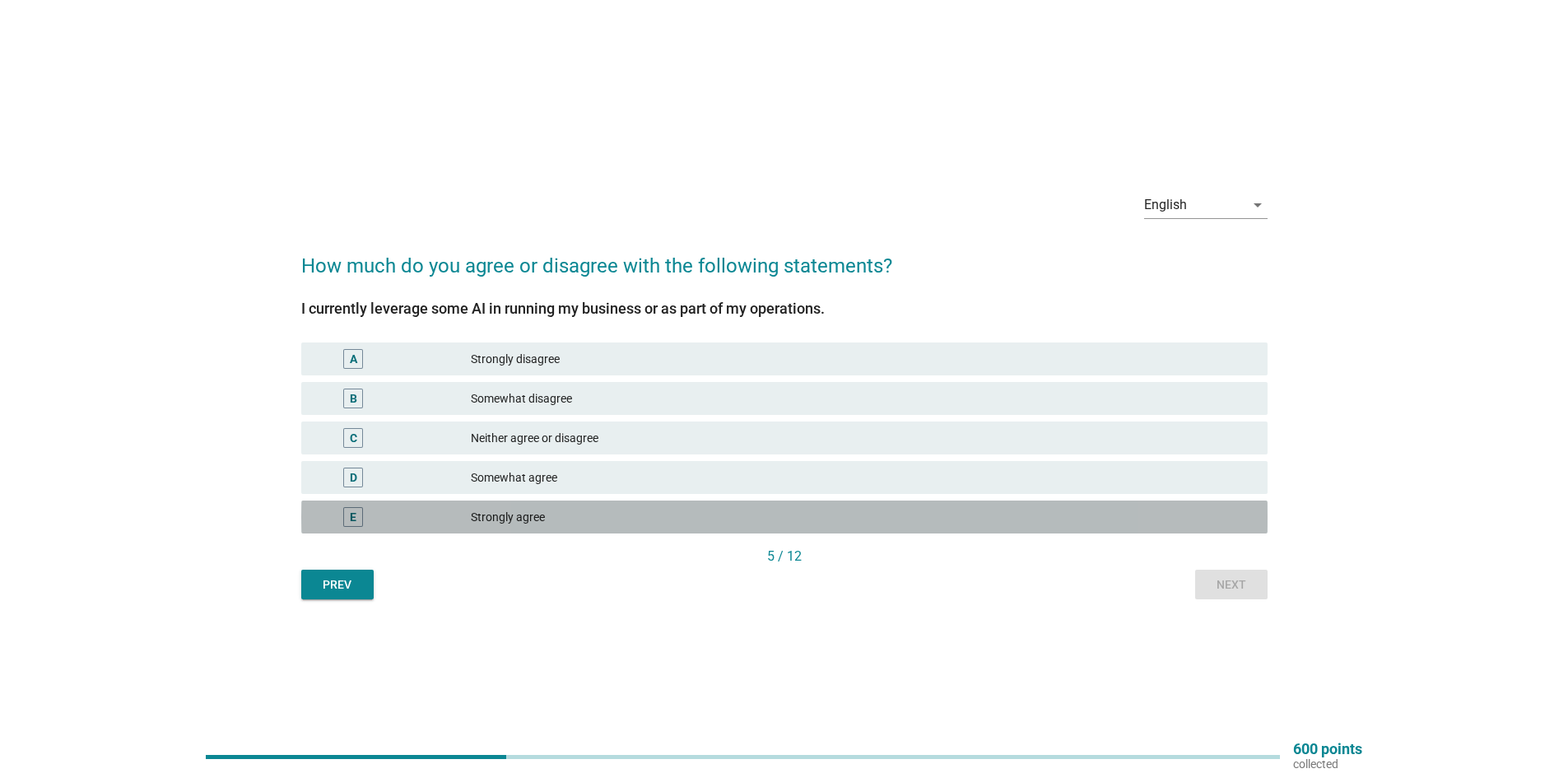
click at [934, 509] on div "Strongly agree" at bounding box center [862, 516] width 784 height 20
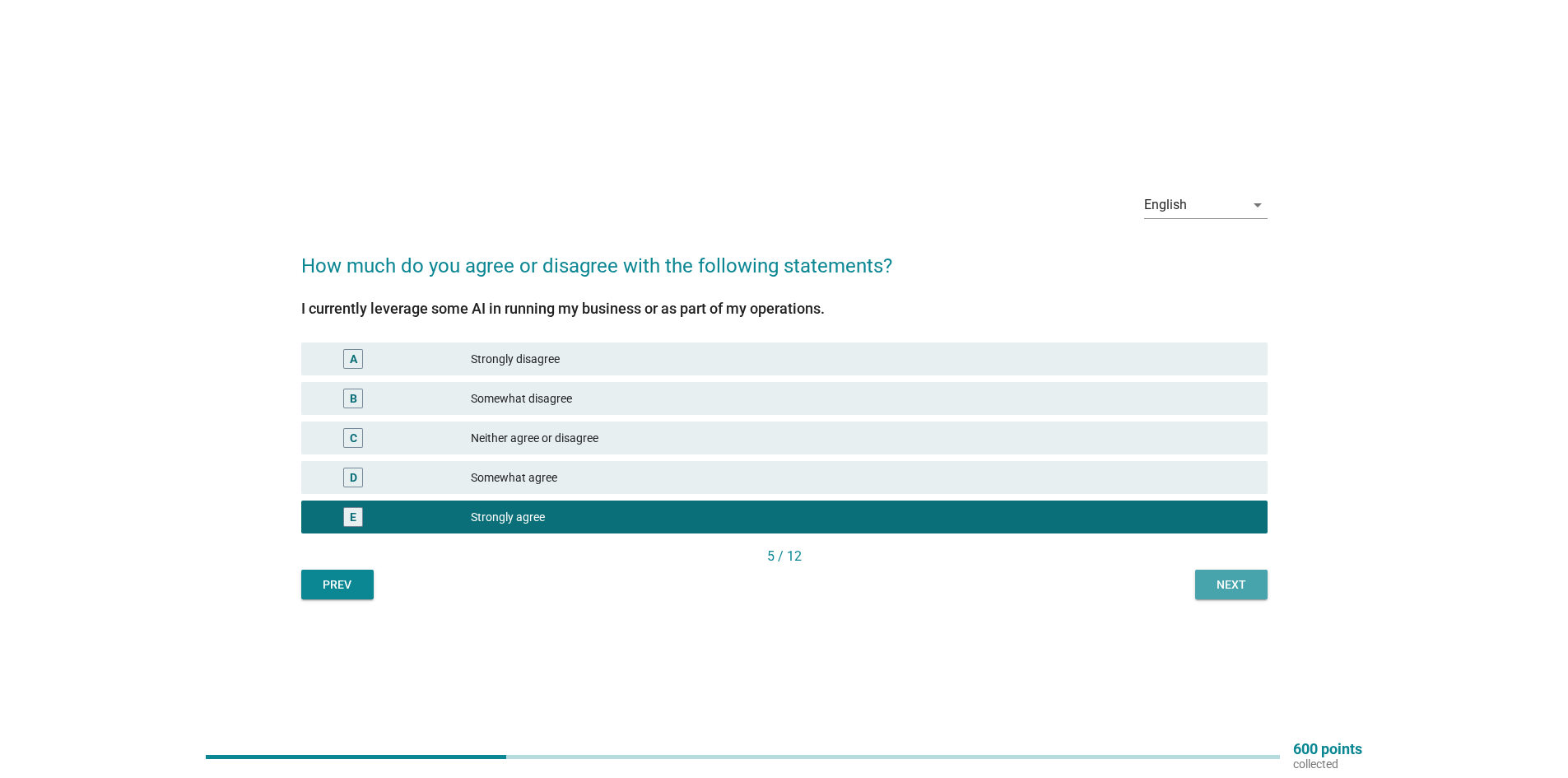
click at [1223, 589] on div "Next" at bounding box center [1231, 585] width 46 height 18
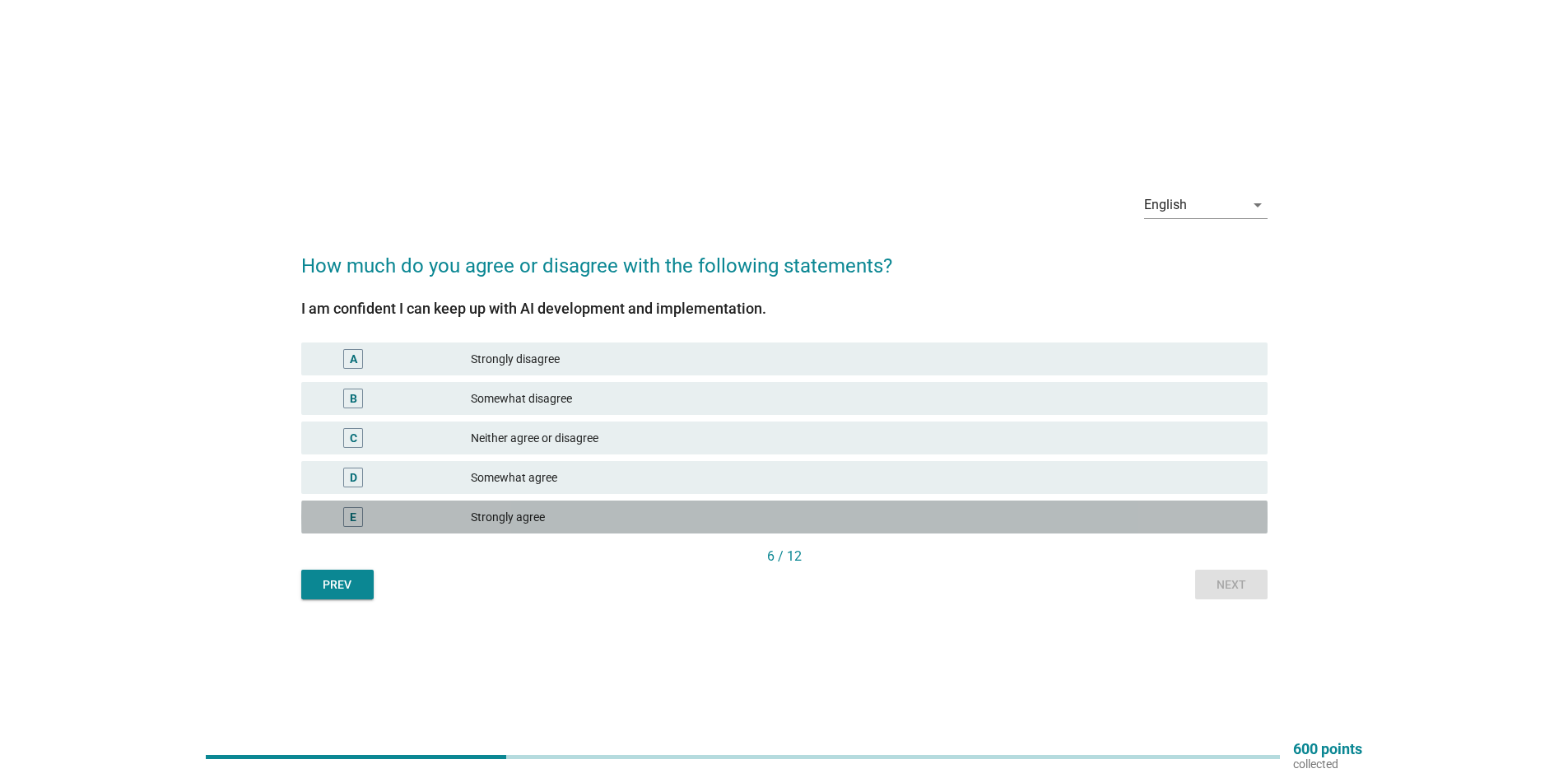
click at [905, 514] on div "Strongly agree" at bounding box center [862, 516] width 784 height 20
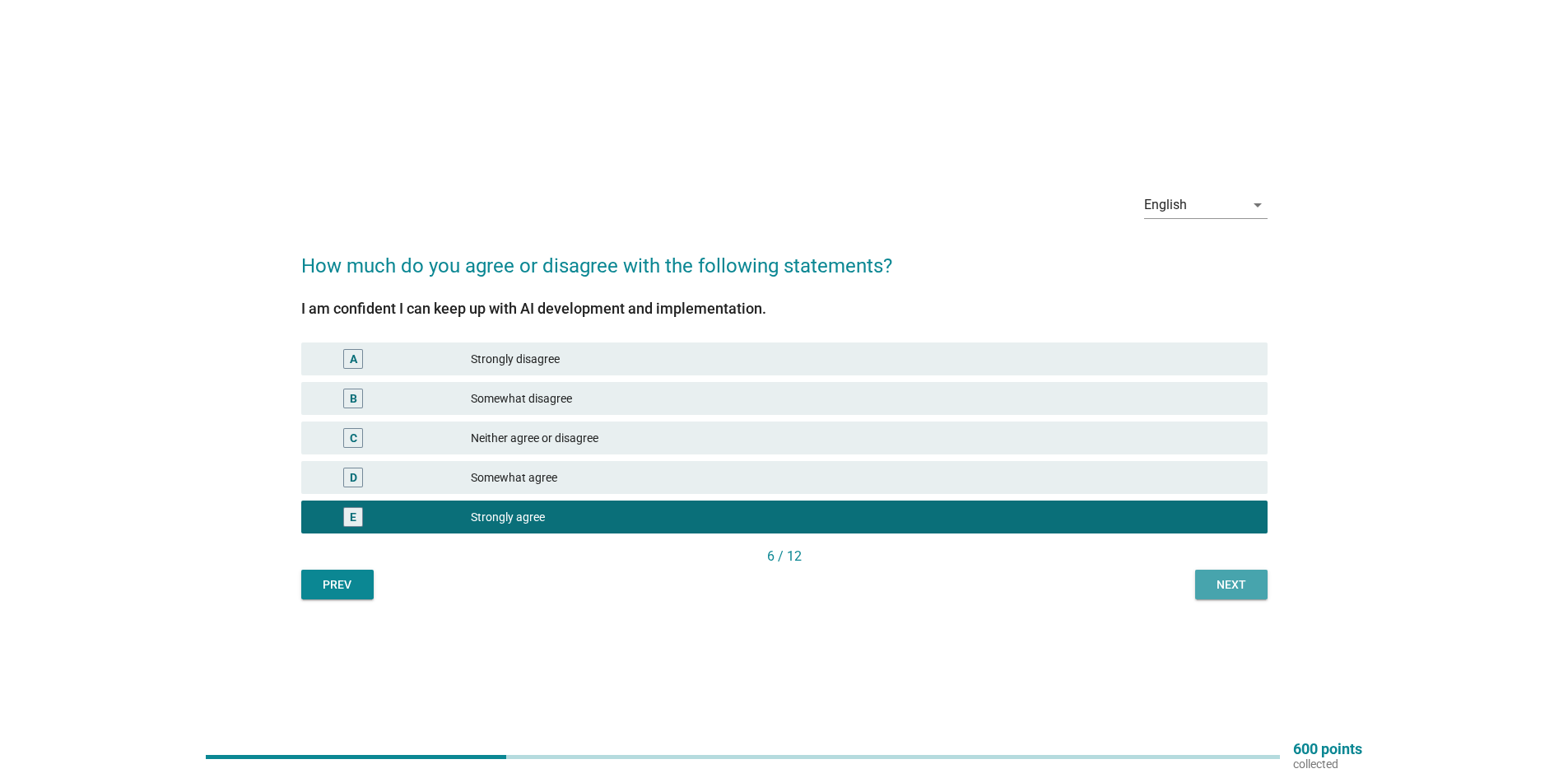
click at [1221, 582] on div "Next" at bounding box center [1231, 585] width 46 height 18
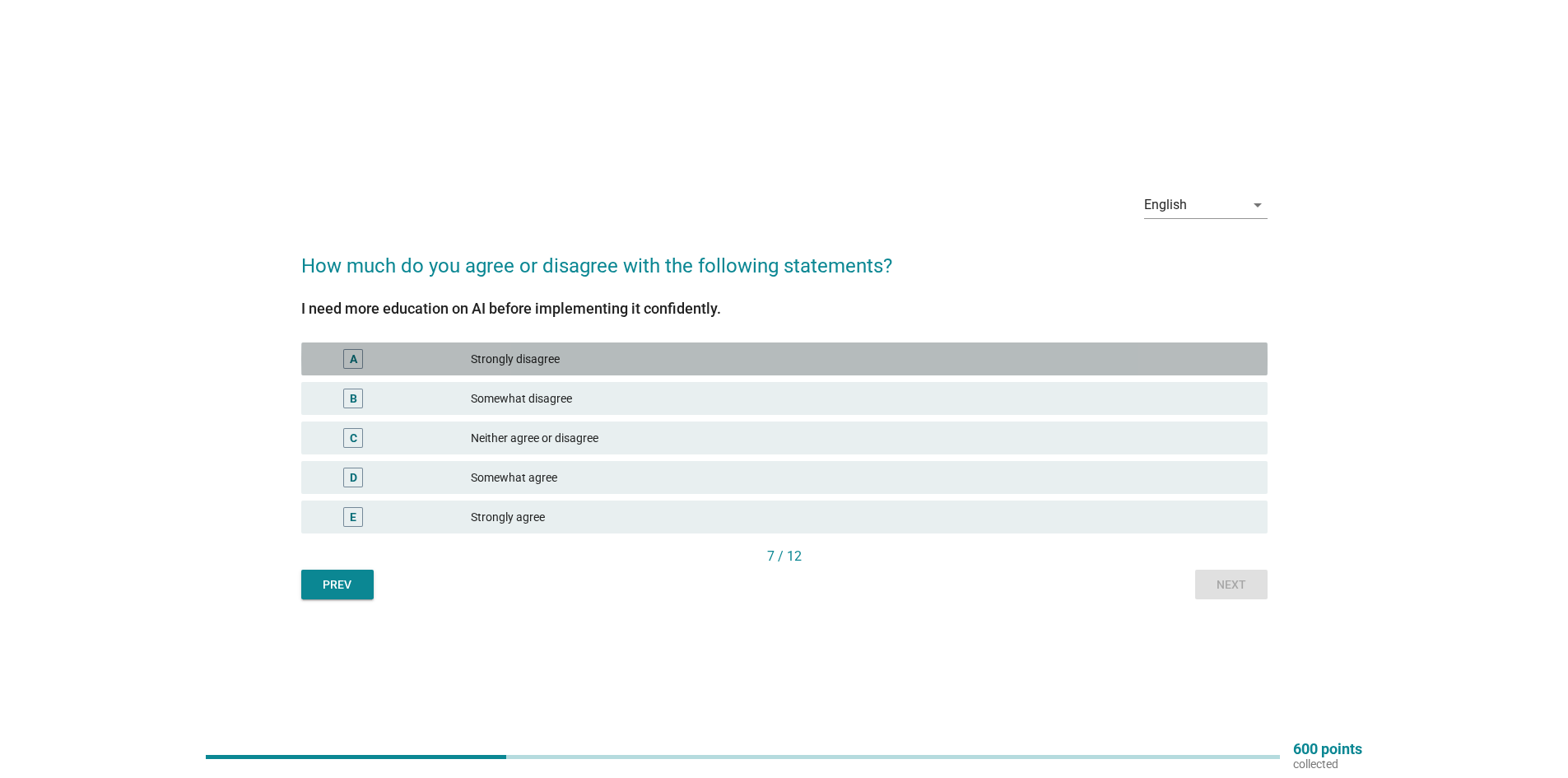
click at [955, 367] on div "Strongly disagree" at bounding box center [862, 359] width 784 height 20
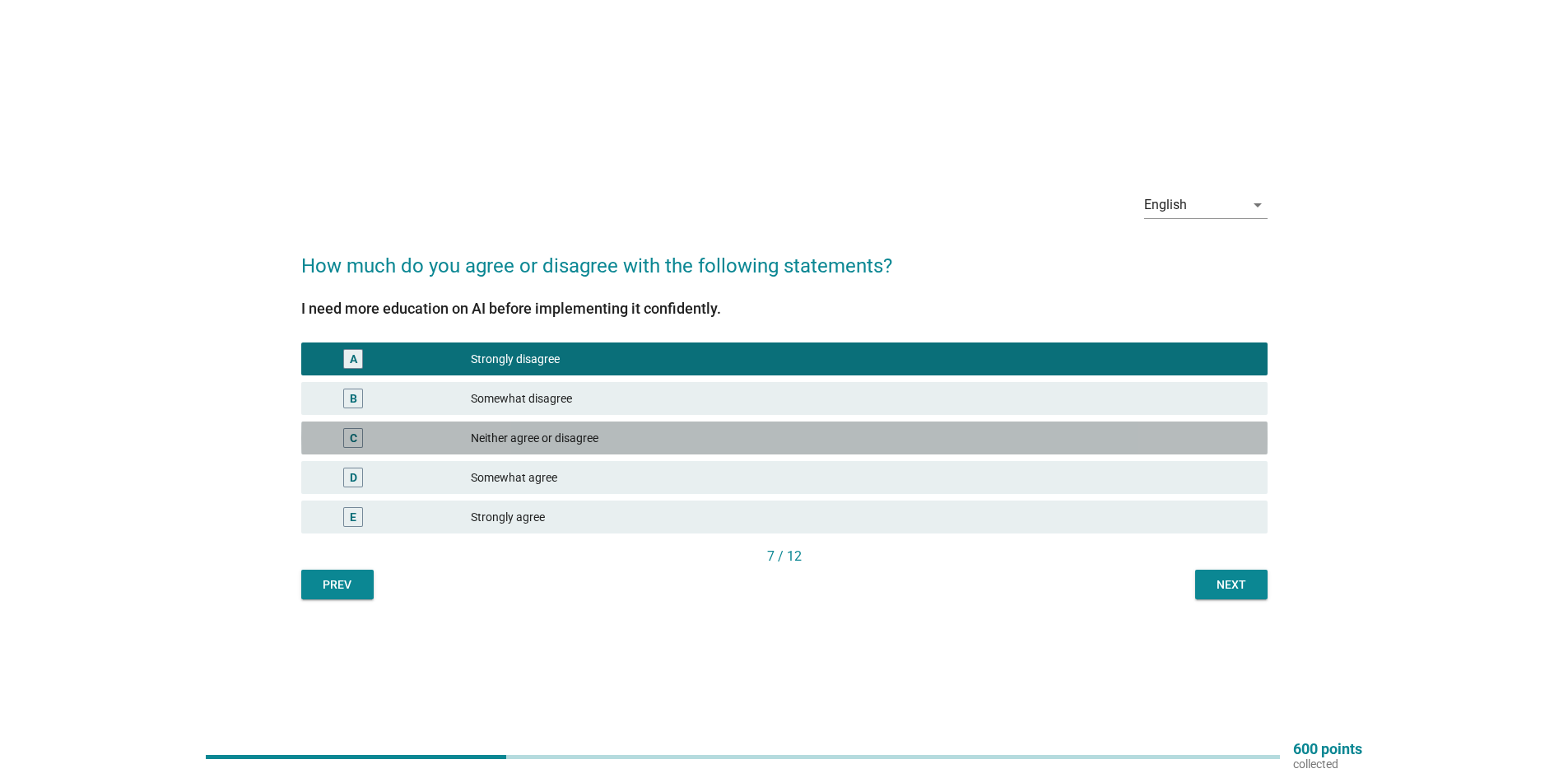
click at [955, 446] on div "Neither agree or disagree" at bounding box center [862, 437] width 784 height 20
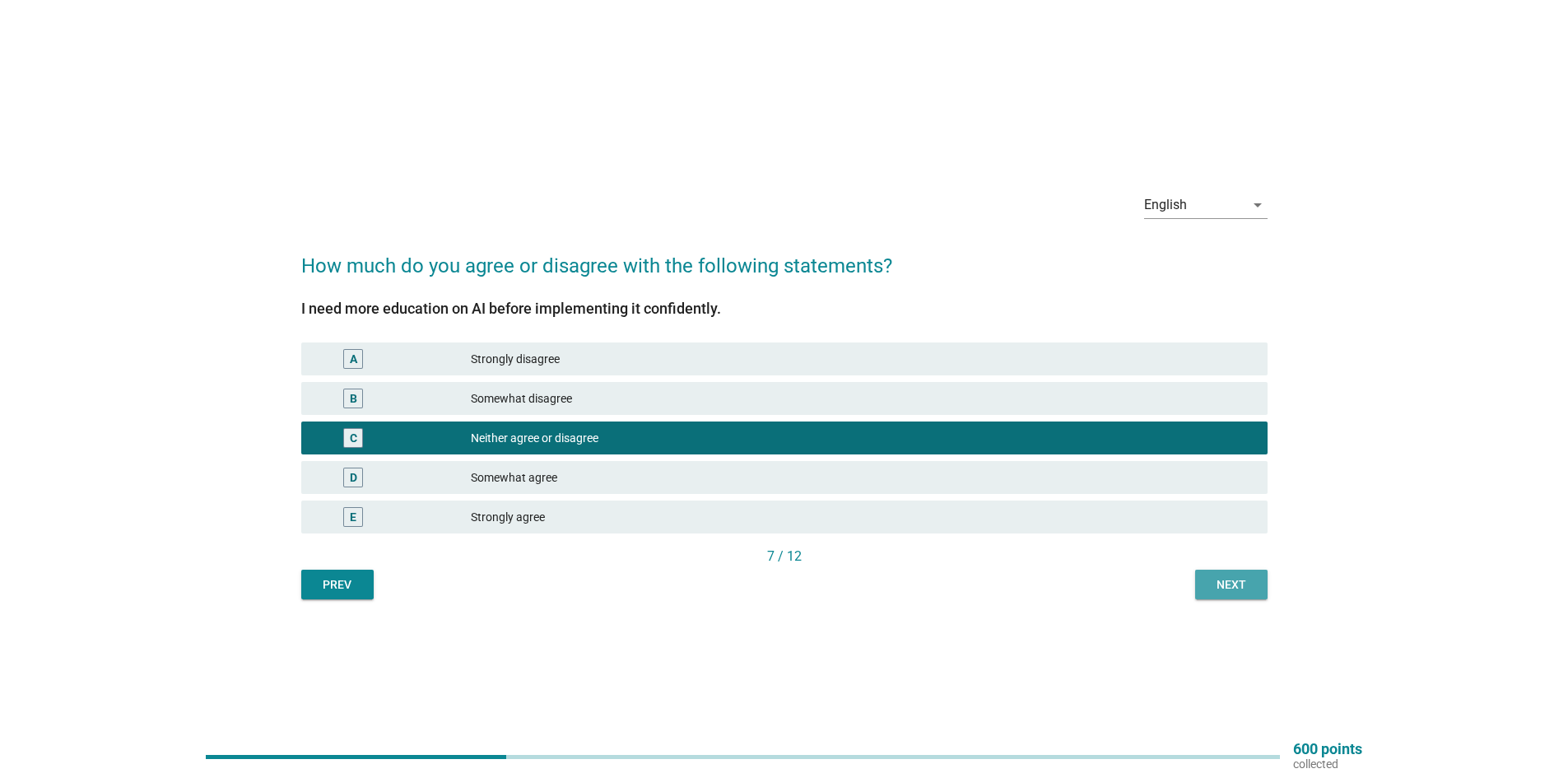
click at [1206, 592] on button "Next" at bounding box center [1232, 585] width 73 height 30
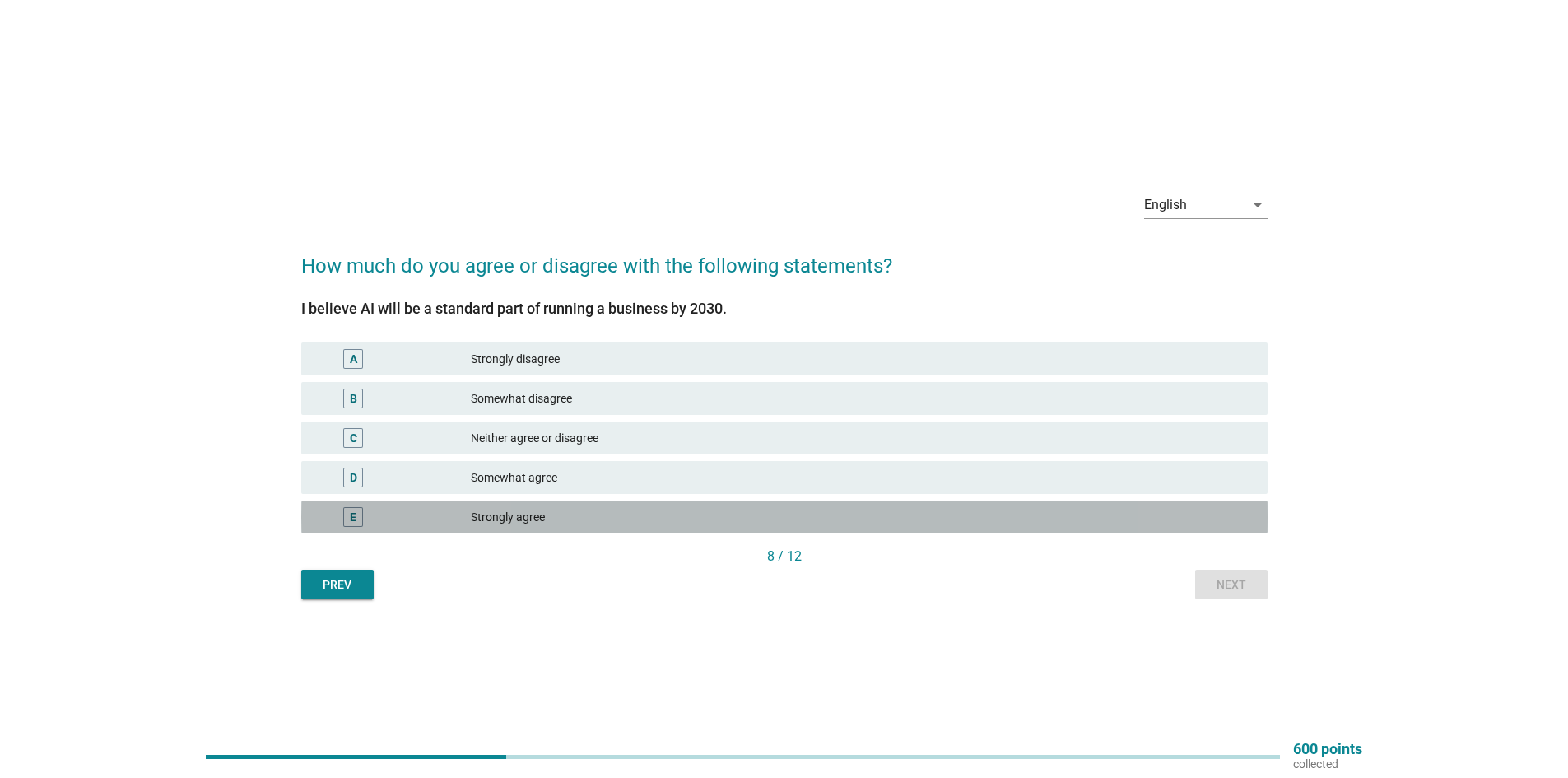
click at [1033, 531] on div "E Strongly agree" at bounding box center [784, 516] width 966 height 33
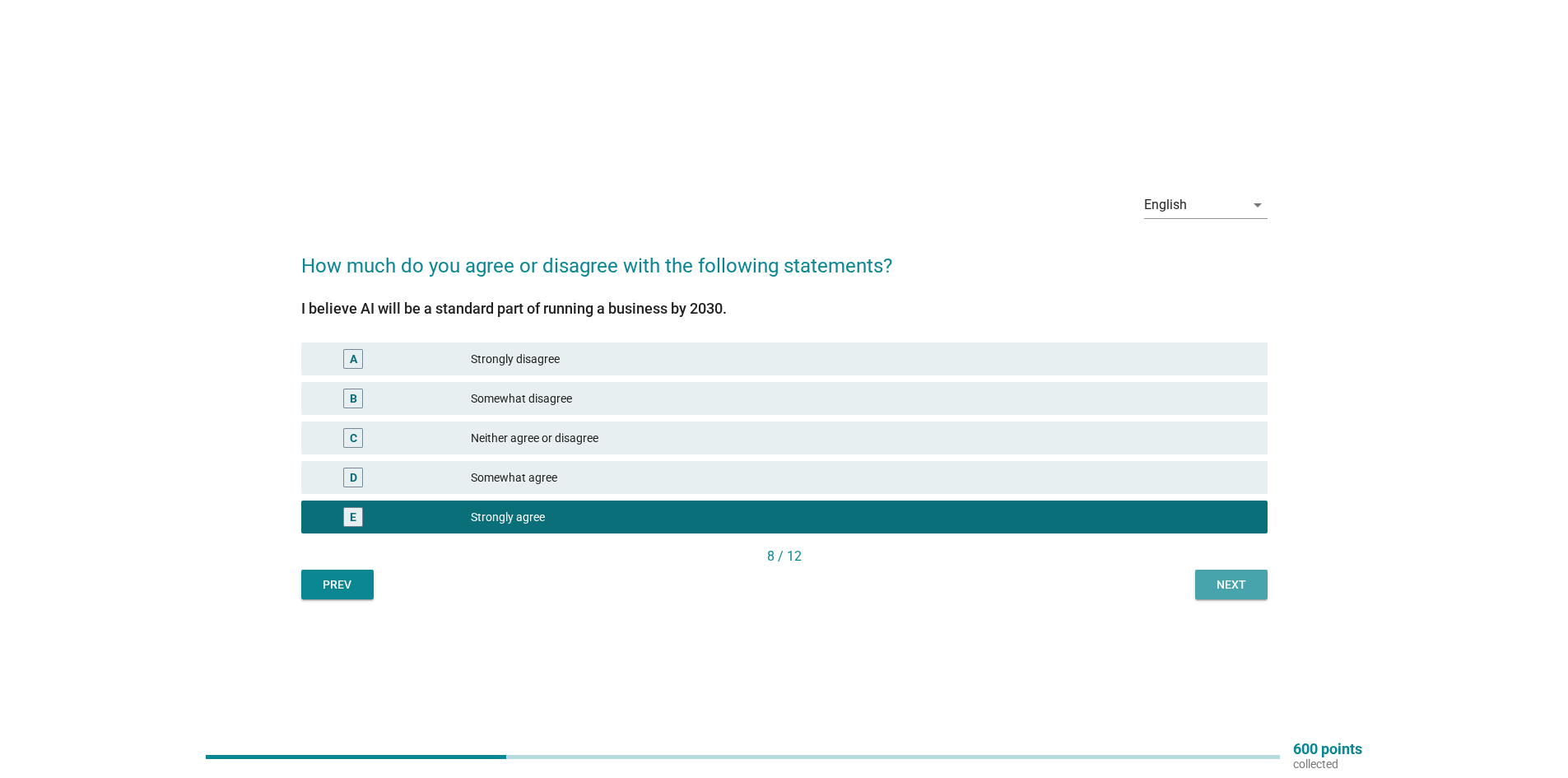
click at [1237, 596] on button "Next" at bounding box center [1232, 585] width 73 height 30
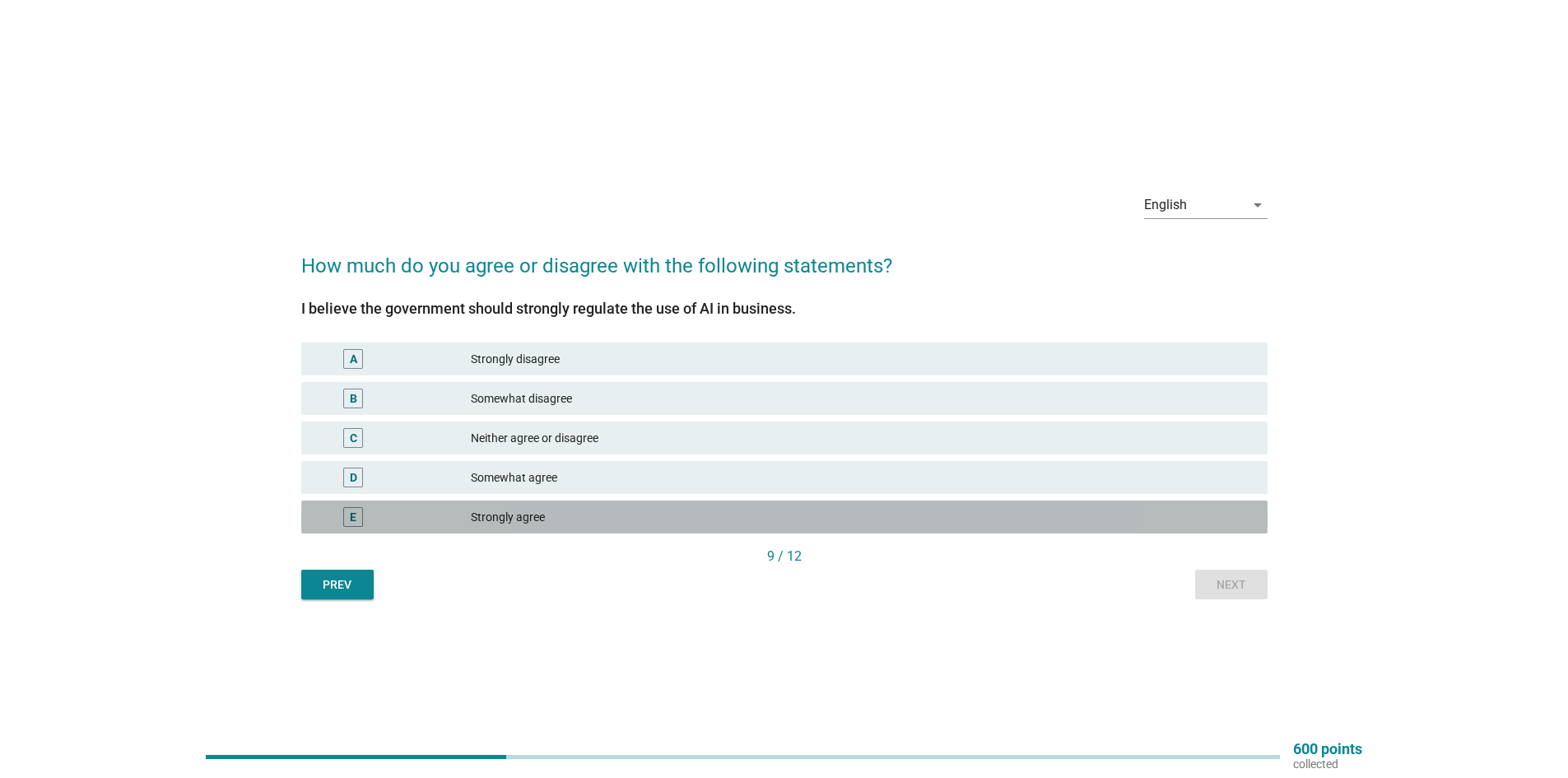
click at [1076, 525] on div "Strongly agree" at bounding box center [862, 516] width 784 height 20
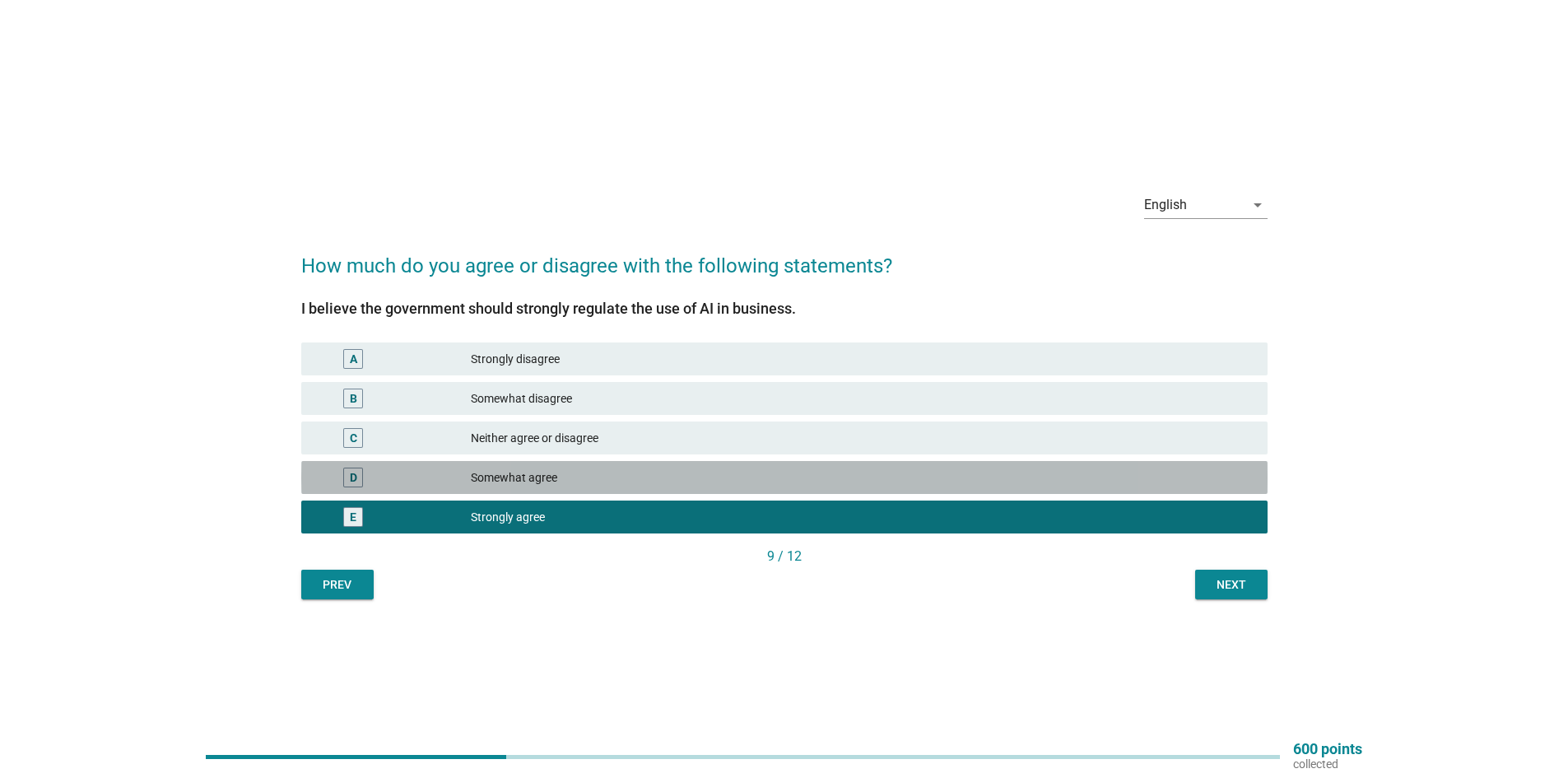
click at [1121, 482] on div "Somewhat agree" at bounding box center [862, 476] width 784 height 20
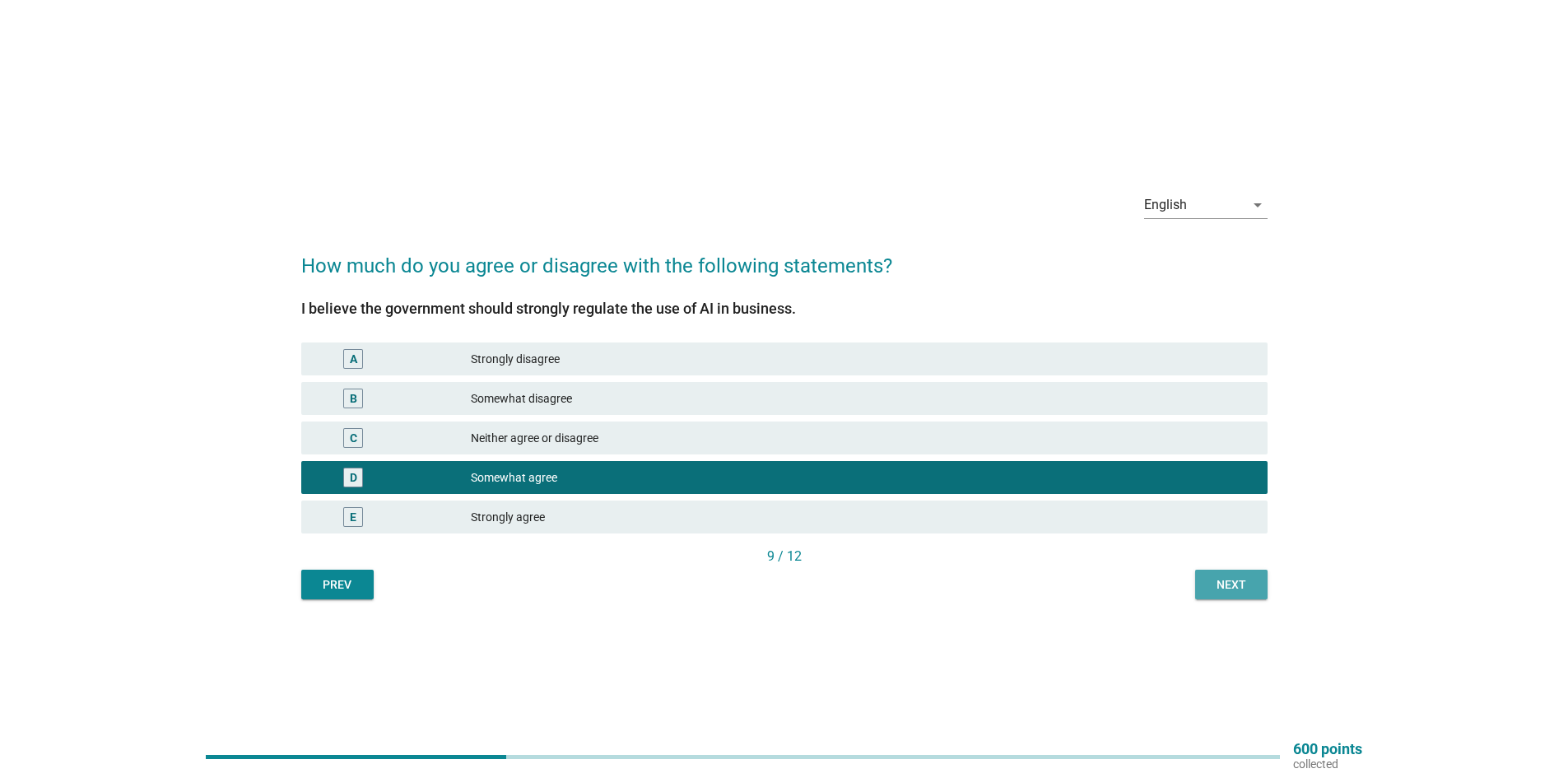
click at [1210, 586] on div "Next" at bounding box center [1231, 585] width 46 height 18
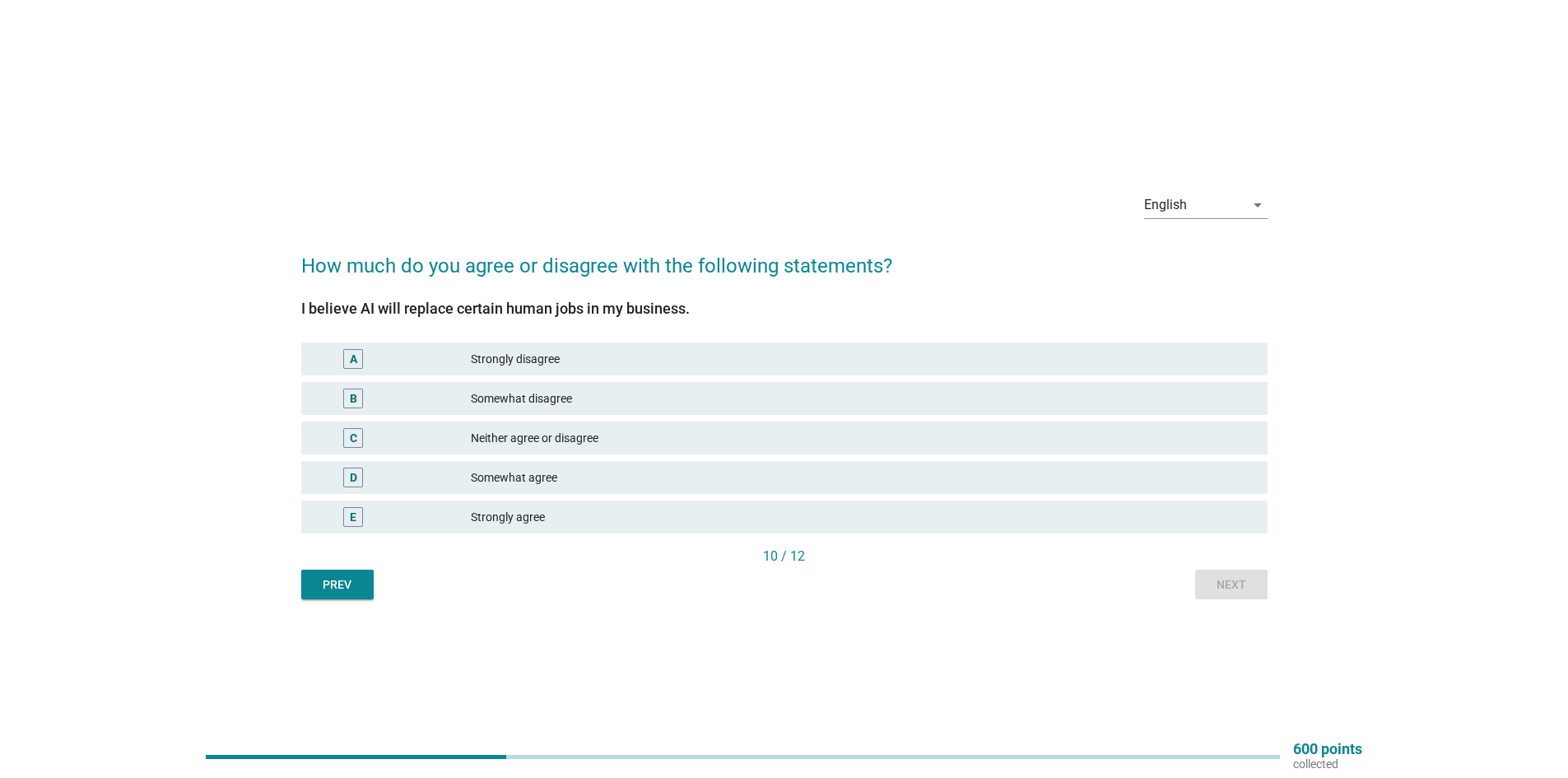
click at [1076, 490] on div "D Somewhat agree" at bounding box center [784, 476] width 966 height 33
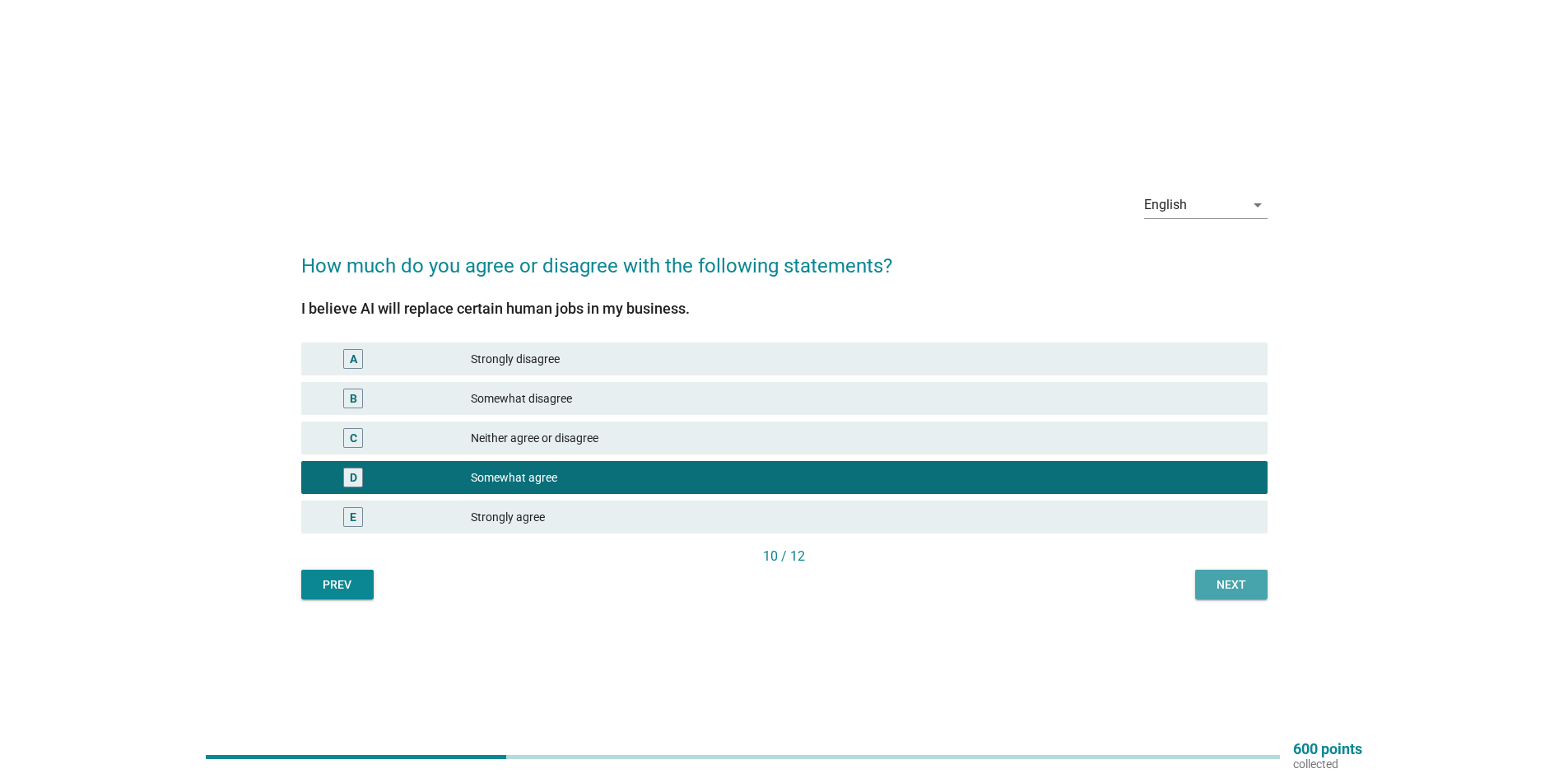
click at [1217, 599] on button "Next" at bounding box center [1232, 585] width 73 height 30
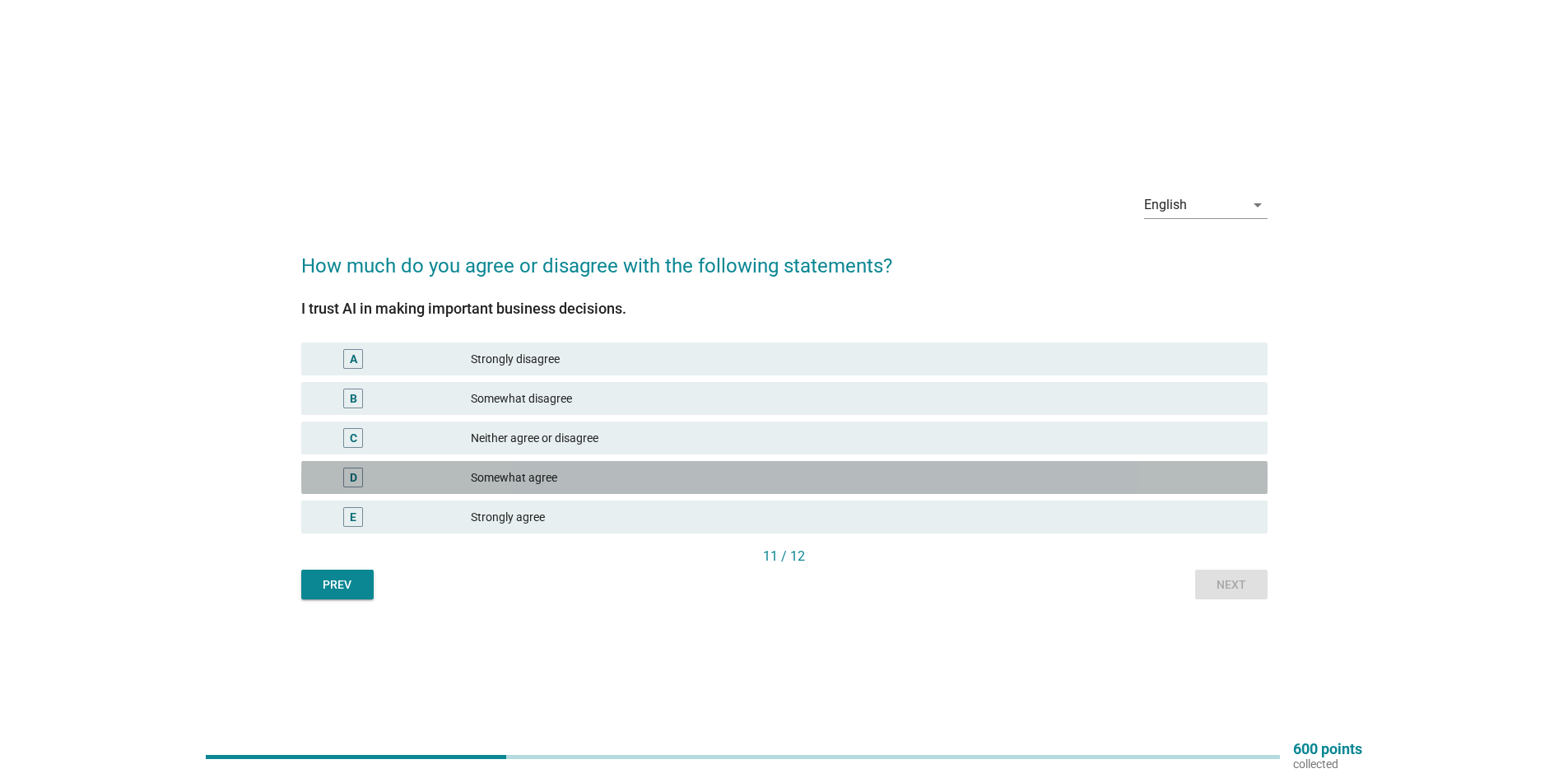
click at [704, 474] on div "Somewhat agree" at bounding box center [862, 476] width 784 height 20
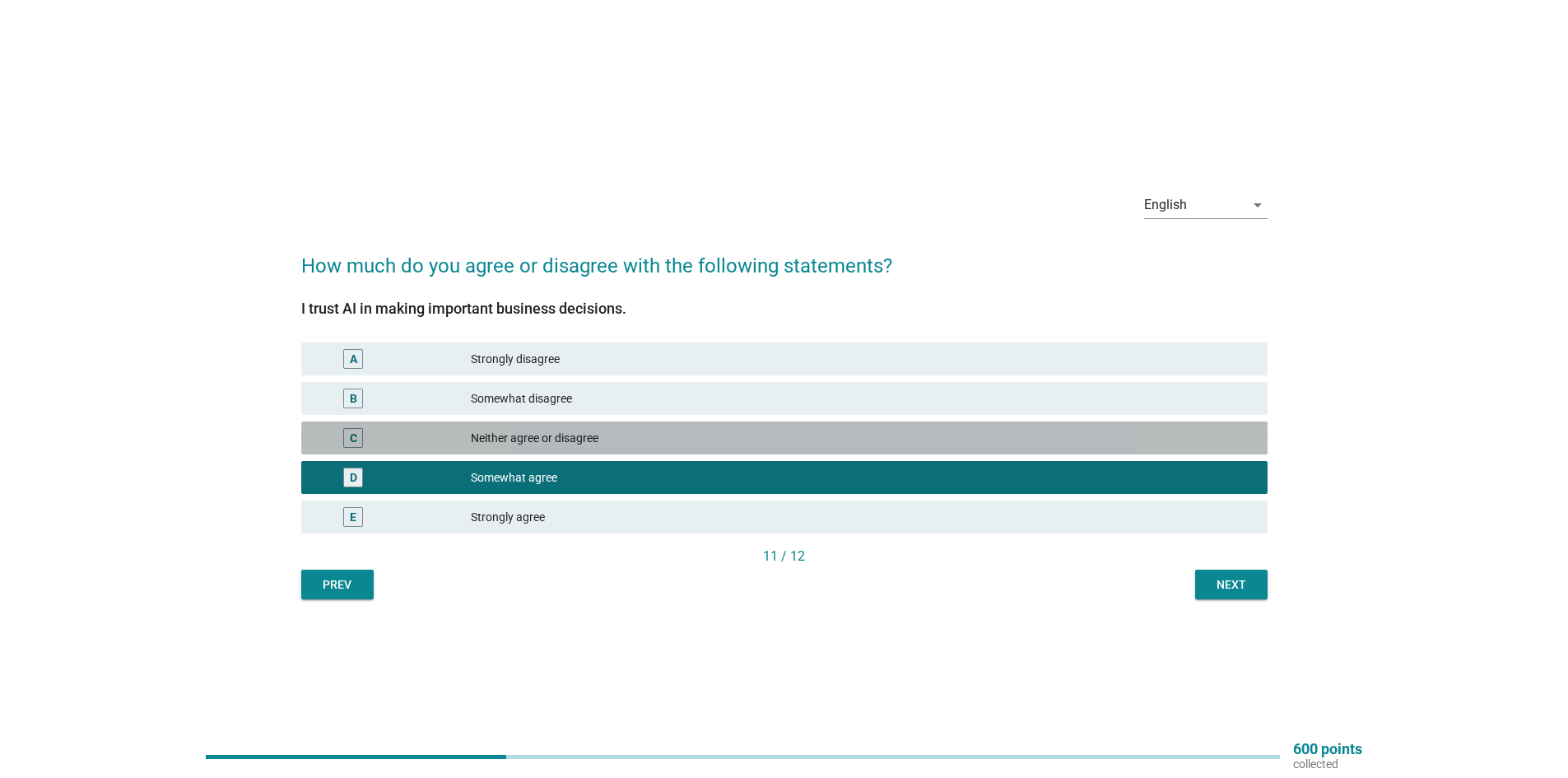
click at [832, 435] on div "Neither agree or disagree" at bounding box center [862, 437] width 784 height 20
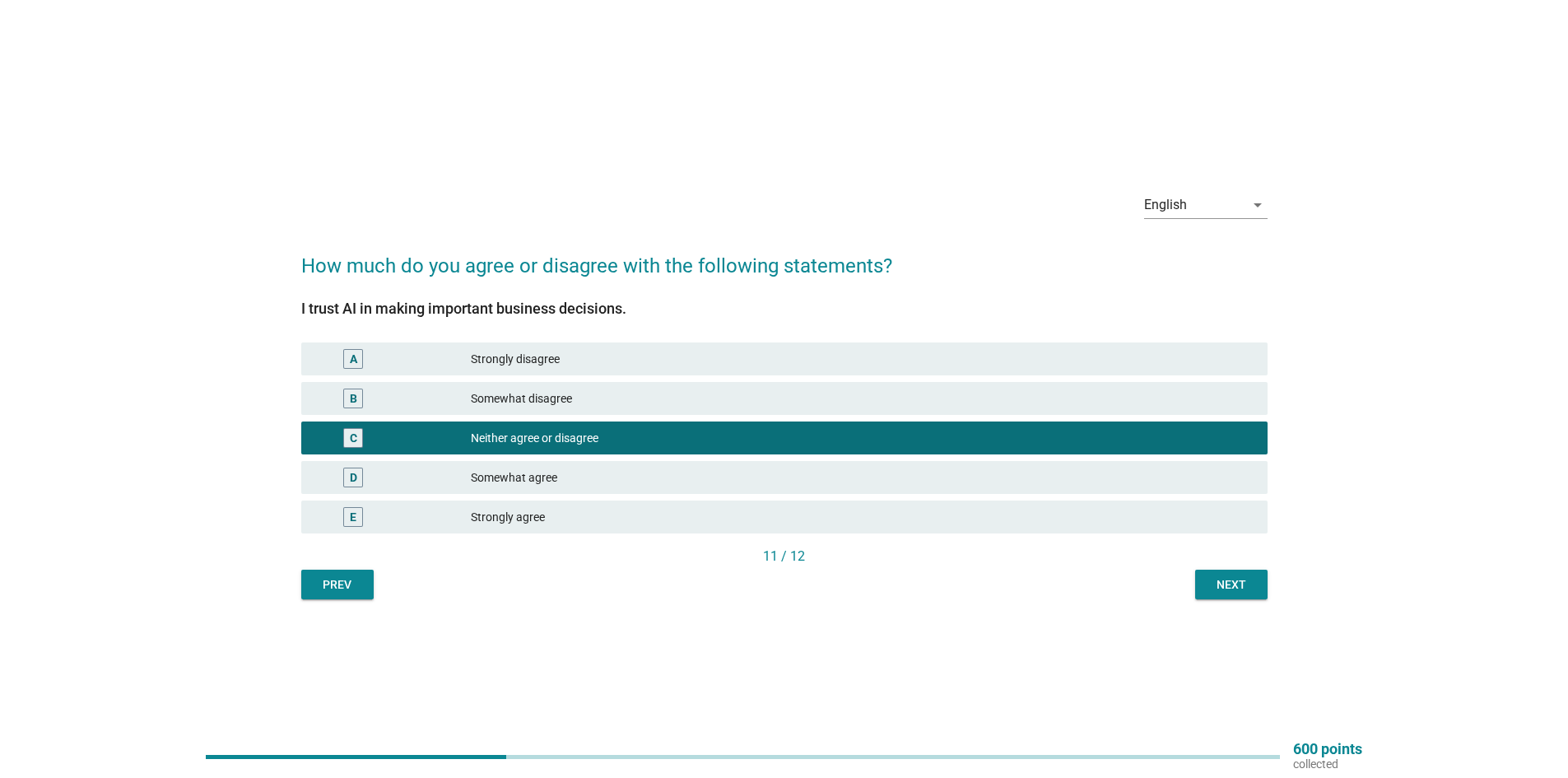
click at [1235, 567] on div "11 / 12" at bounding box center [784, 558] width 966 height 23
click at [1238, 577] on div "Next" at bounding box center [1231, 585] width 46 height 18
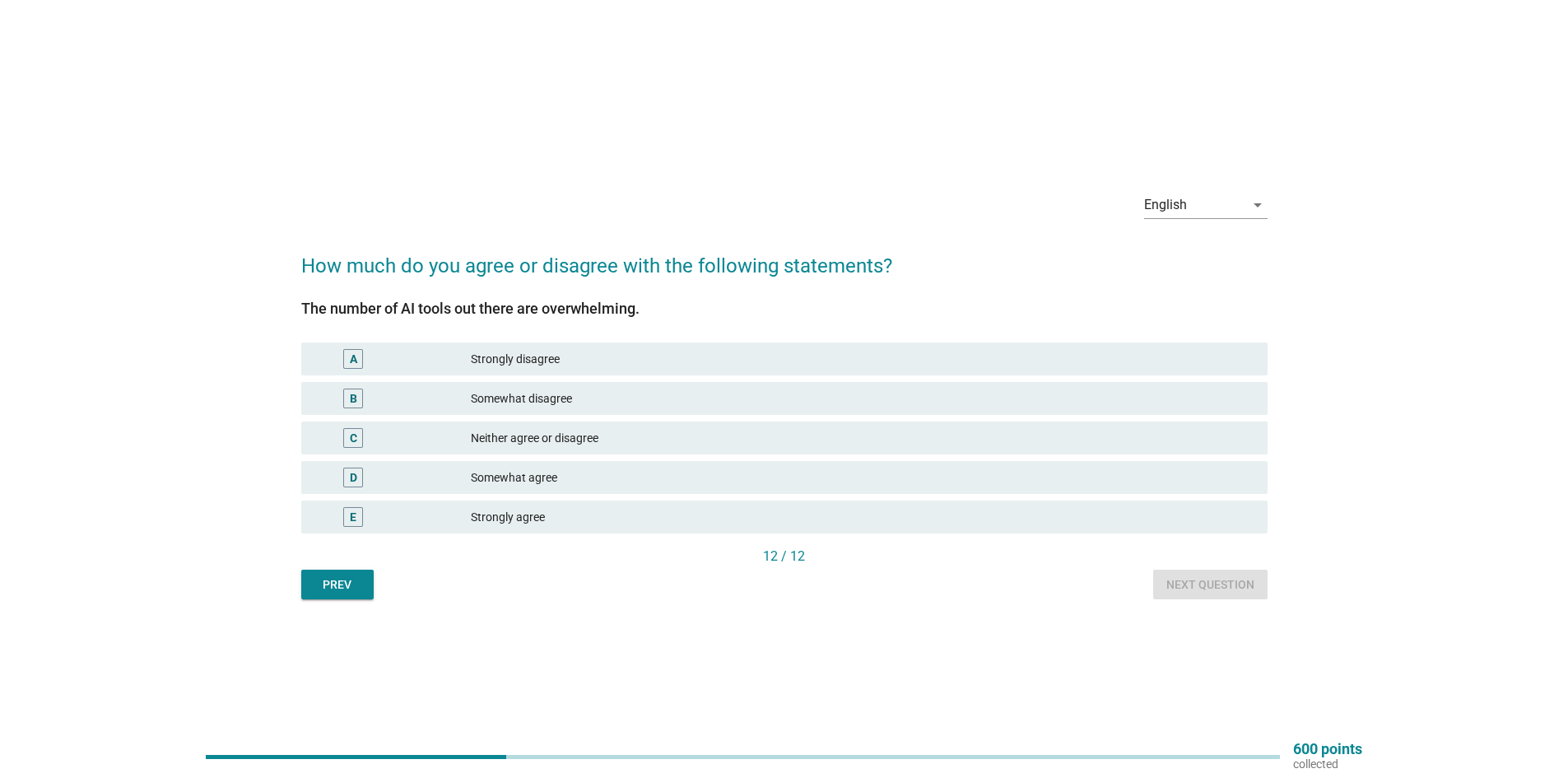
click at [714, 488] on div "D Somewhat agree" at bounding box center [784, 476] width 966 height 33
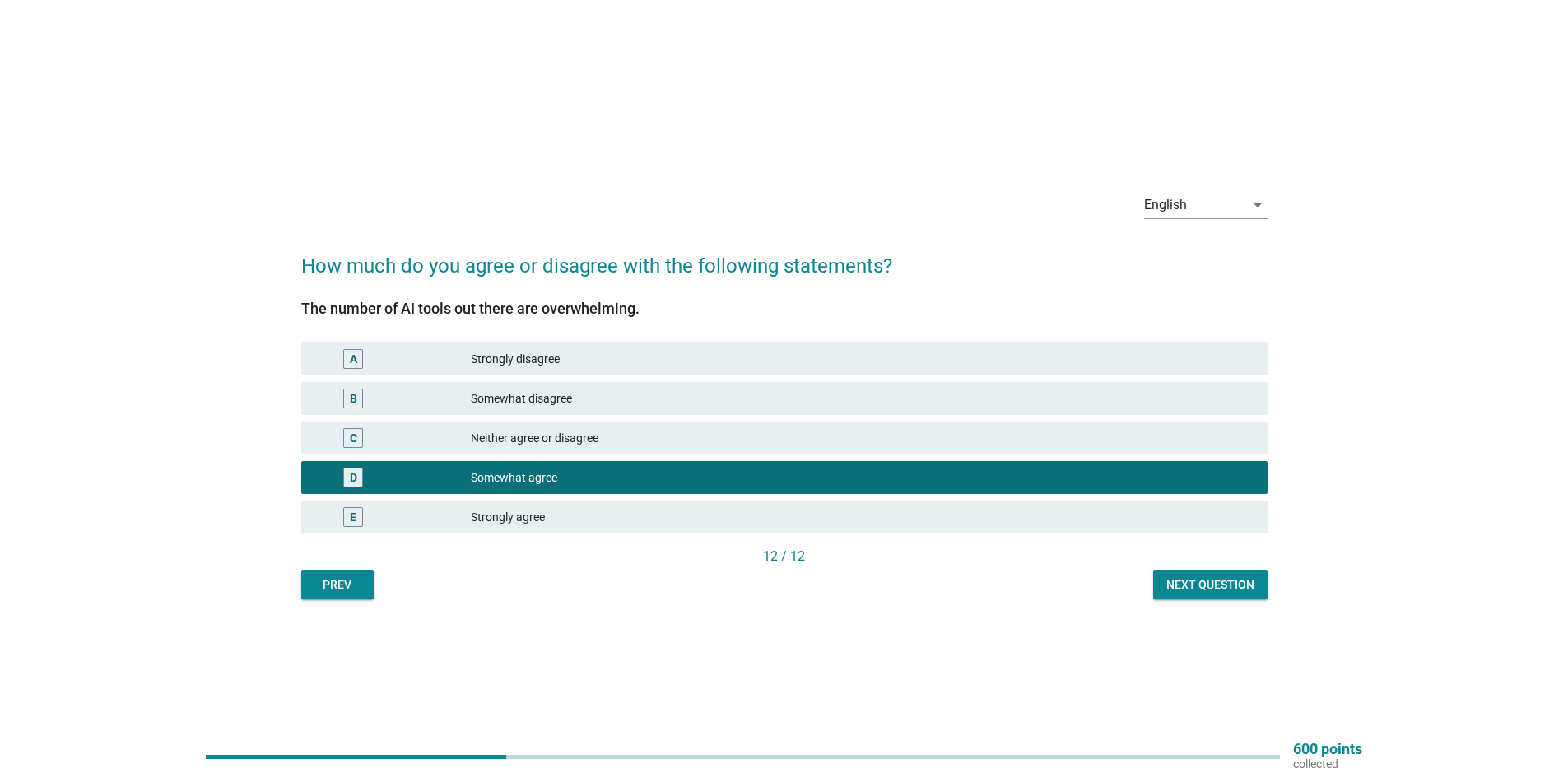
click at [1173, 585] on div "Next question" at bounding box center [1210, 585] width 88 height 18
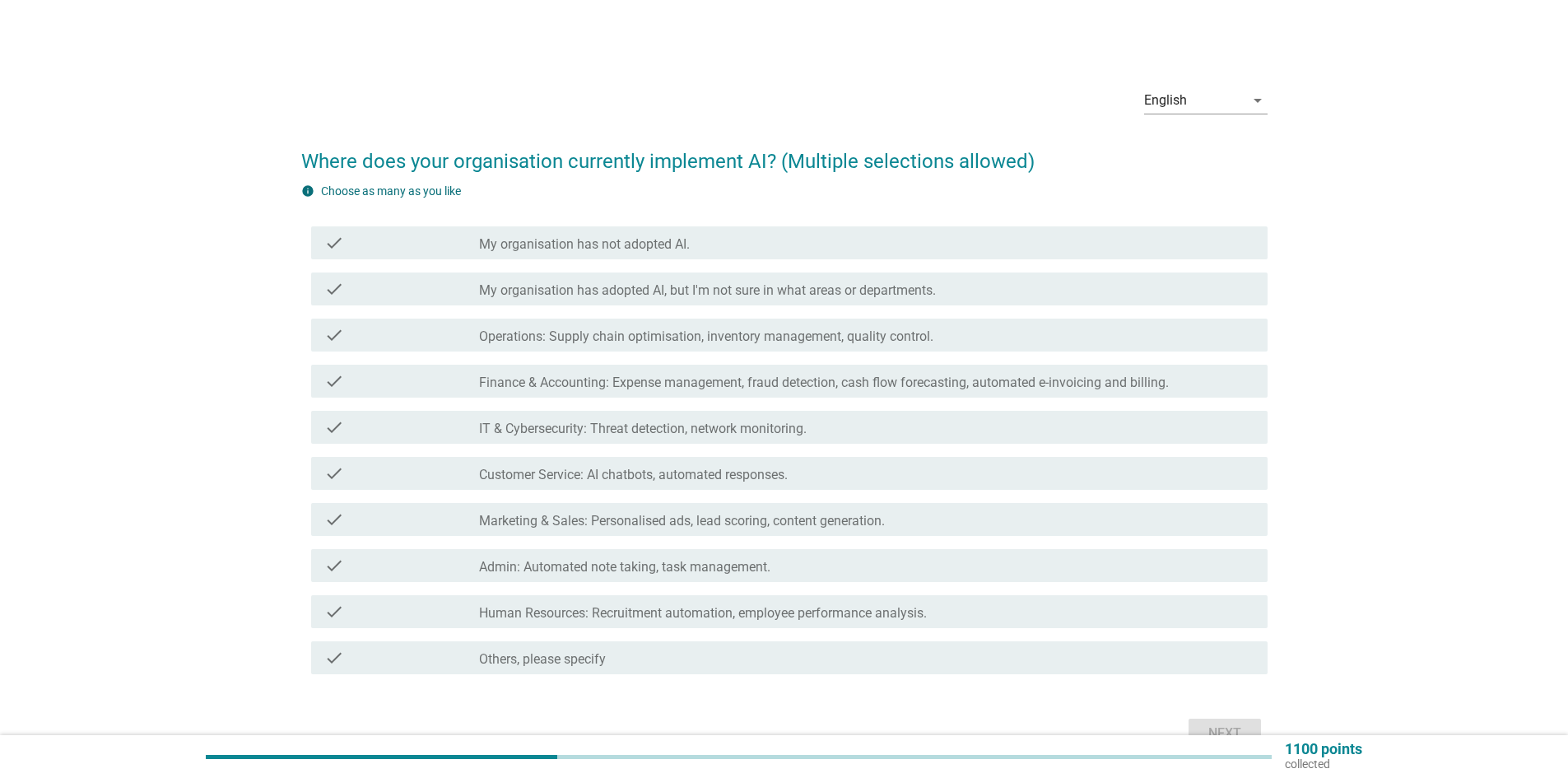
click at [594, 342] on label "Operations: Supply chain optimisation, inventory management, quality control." at bounding box center [706, 337] width 454 height 17
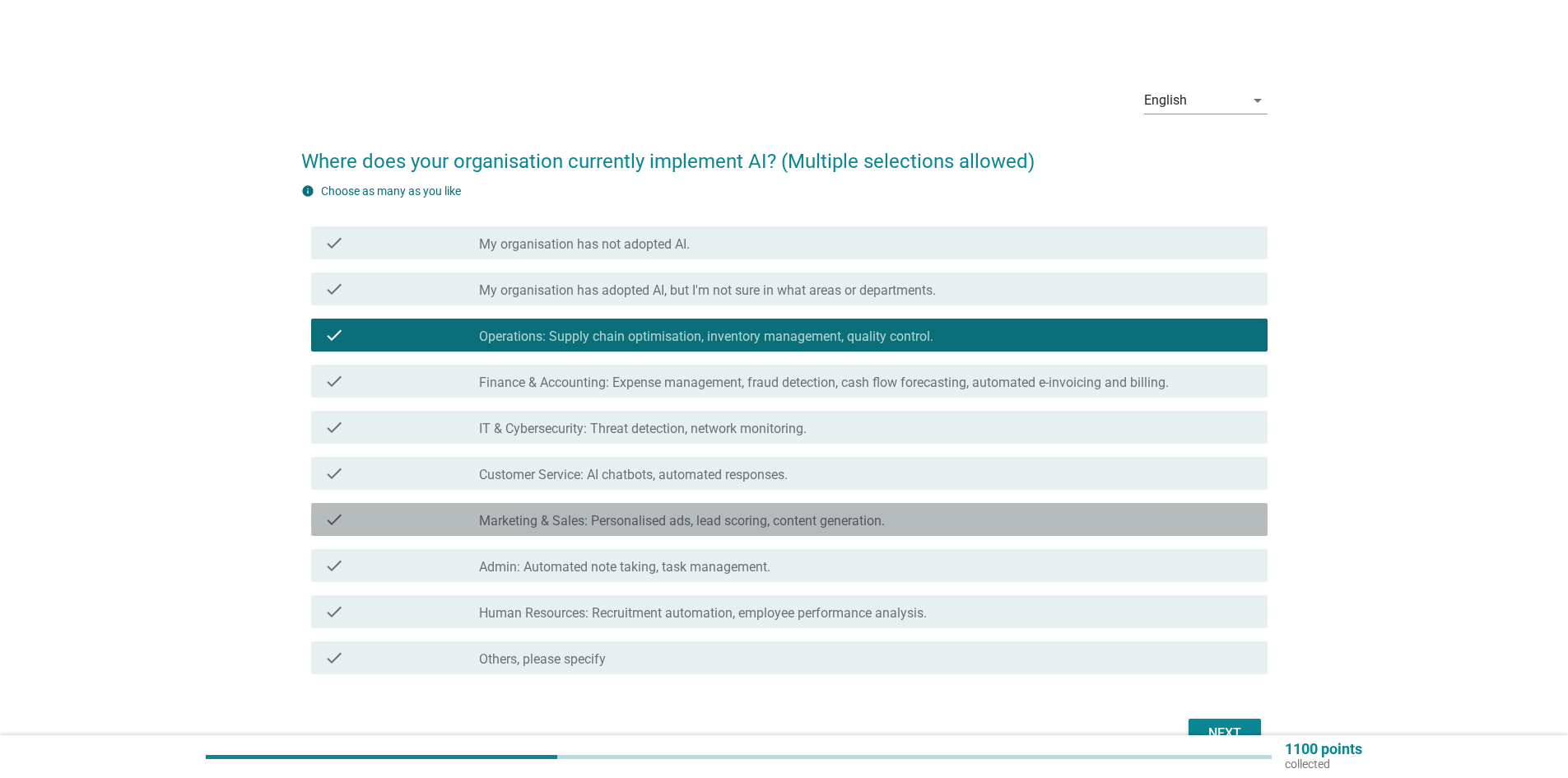
click at [663, 522] on label "Marketing & Sales: Personalised ads, lead scoring, content generation." at bounding box center [682, 521] width 406 height 17
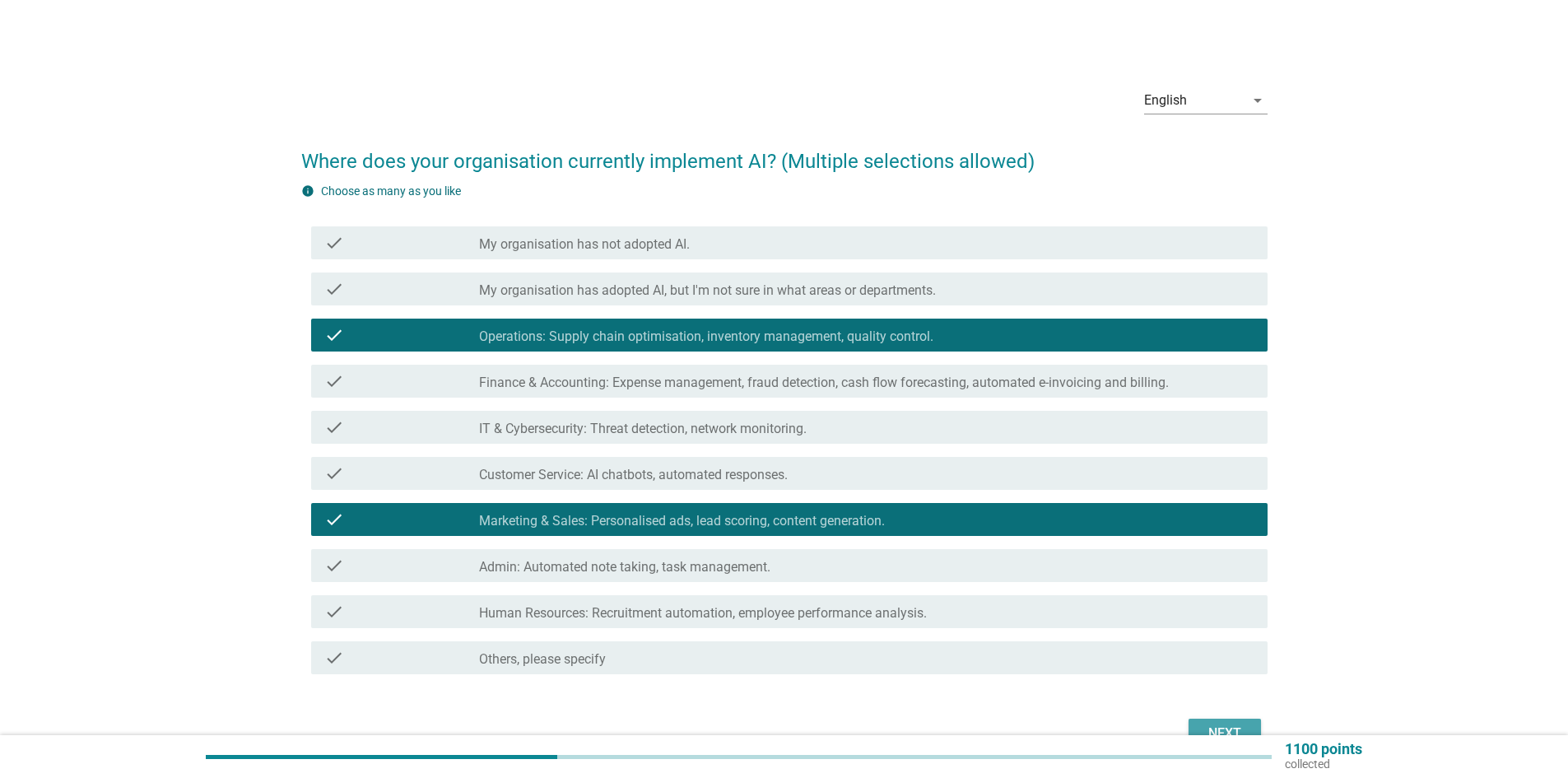
click at [1208, 722] on button "Next" at bounding box center [1225, 733] width 73 height 30
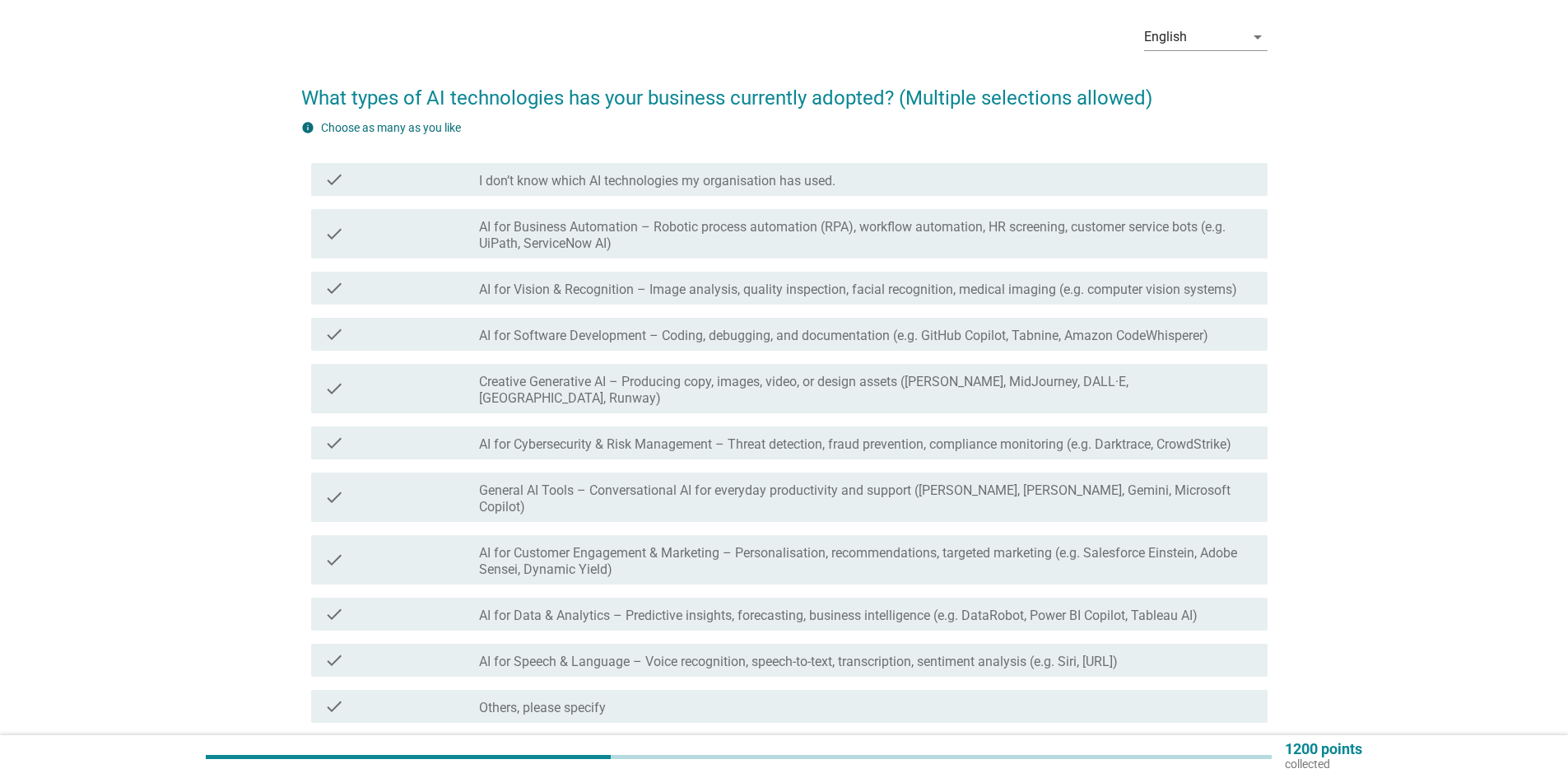
scroll to position [65, 0]
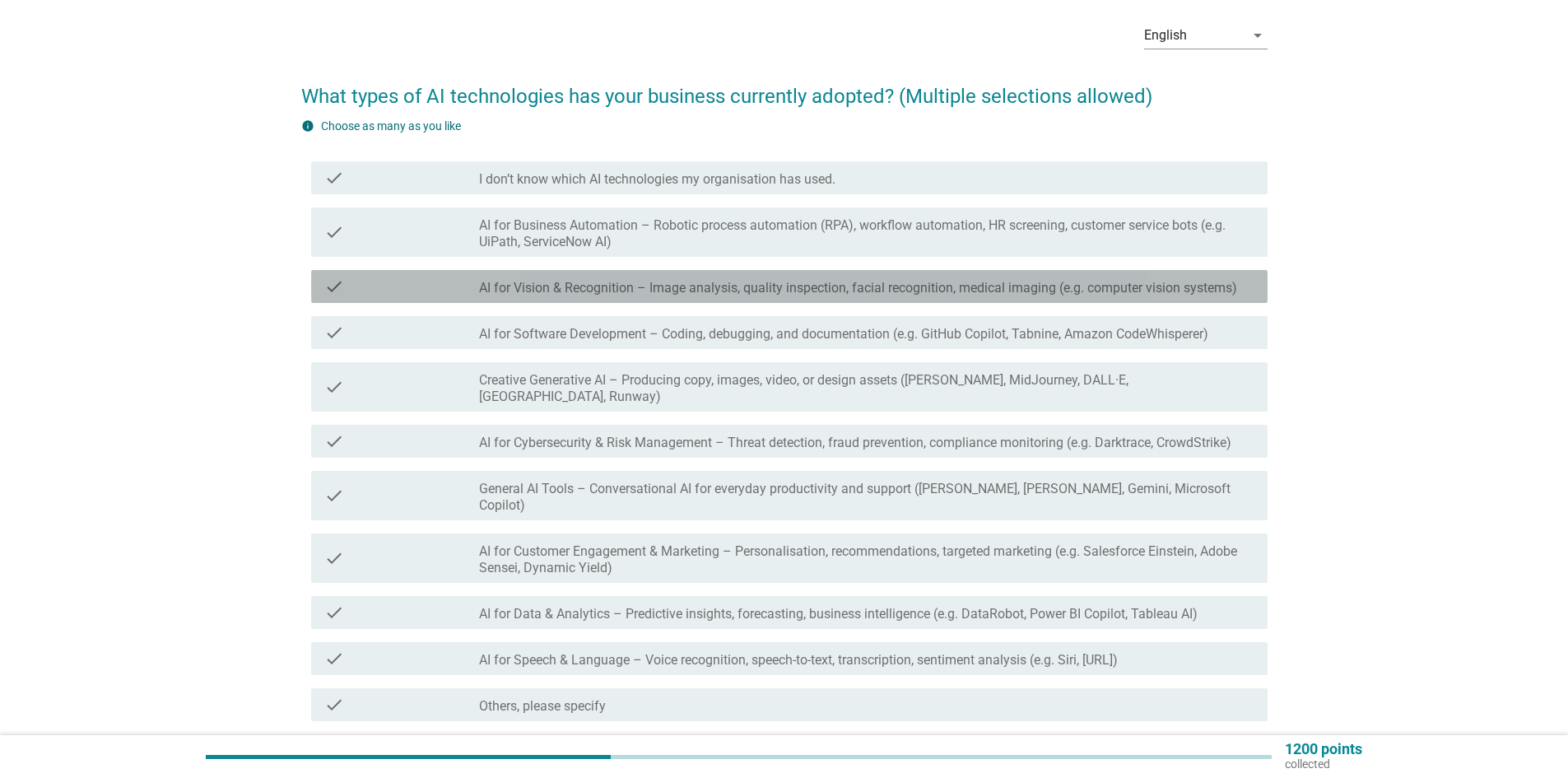
click at [858, 295] on label "AI for Vision & Recognition – Image analysis, quality inspection, facial recogn…" at bounding box center [858, 289] width 758 height 17
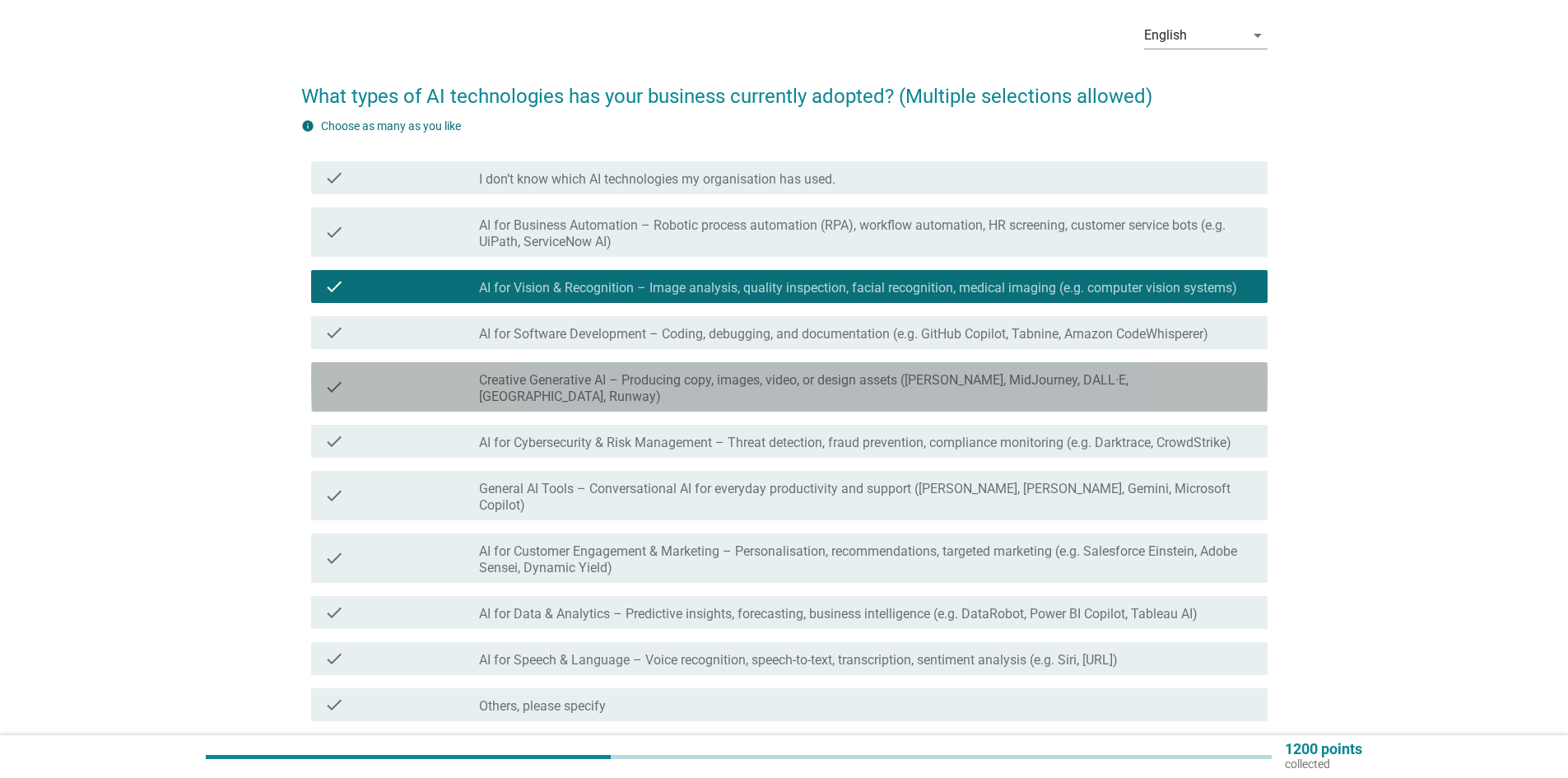
click at [874, 387] on label "Creative Generative AI – Producing copy, images, video, or design assets ([PERS…" at bounding box center [867, 388] width 776 height 33
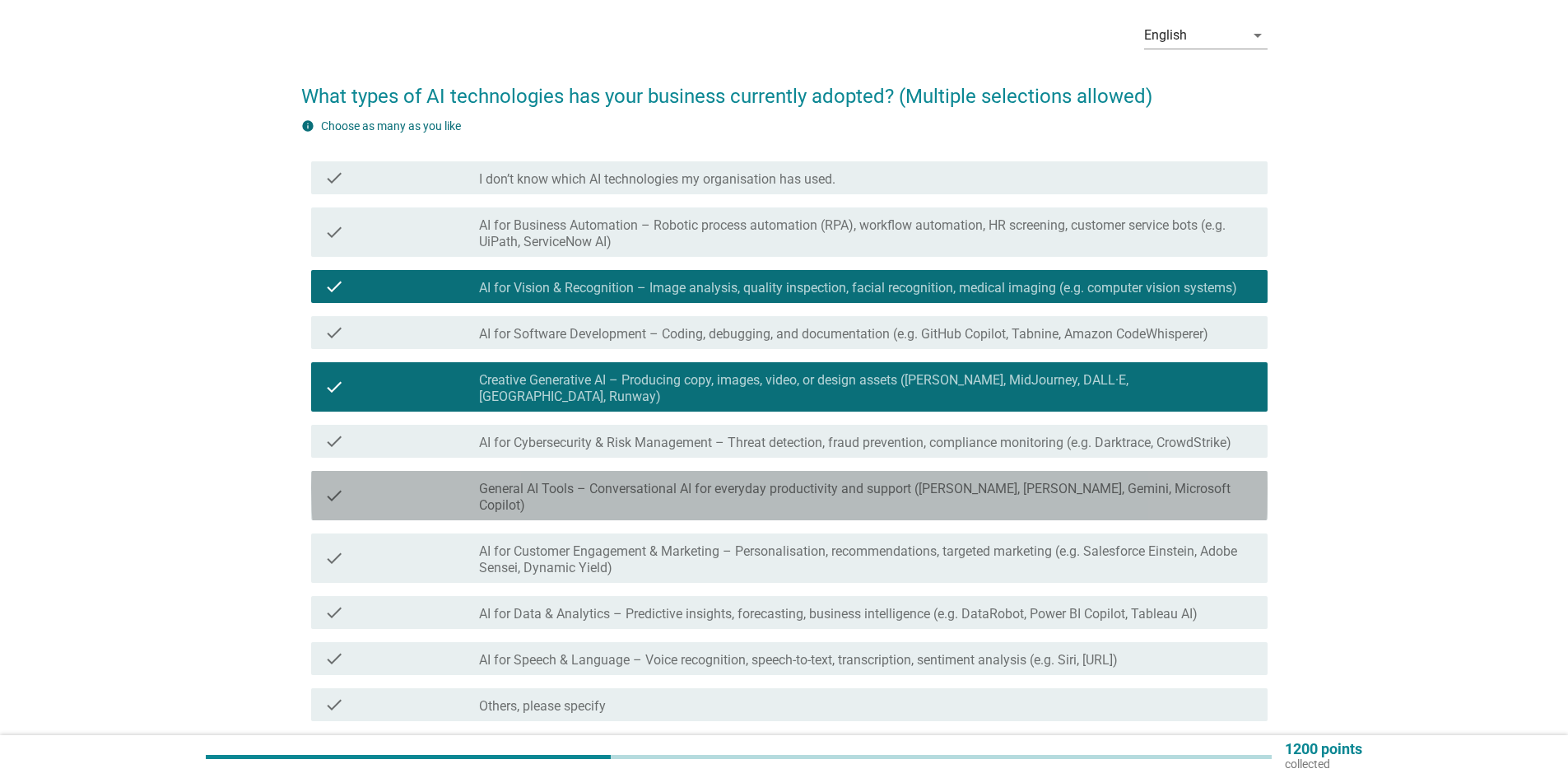
click at [882, 481] on label "General AI Tools – Conversational AI for everyday productivity and support ([PE…" at bounding box center [867, 497] width 776 height 33
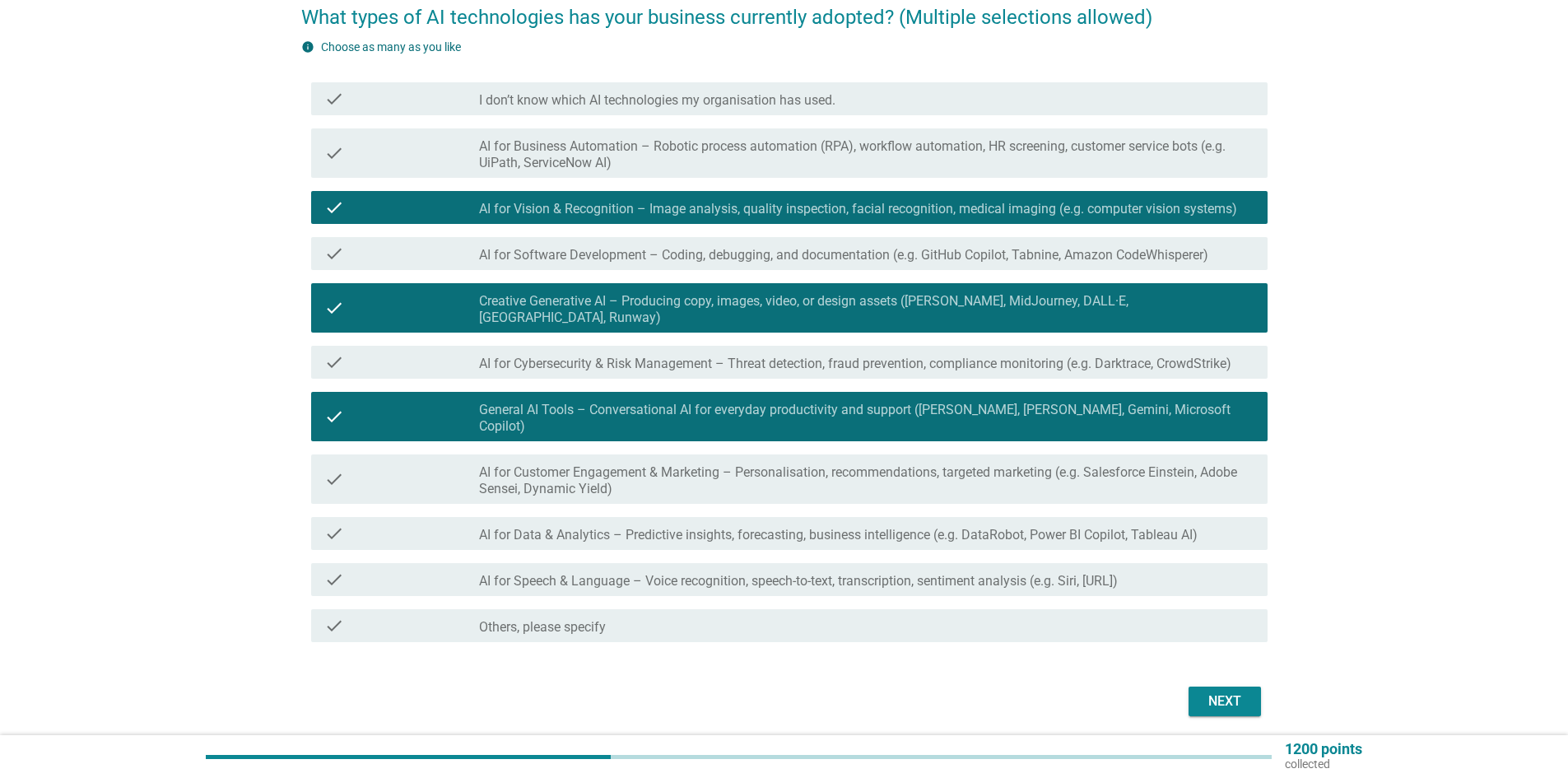
scroll to position [171, 0]
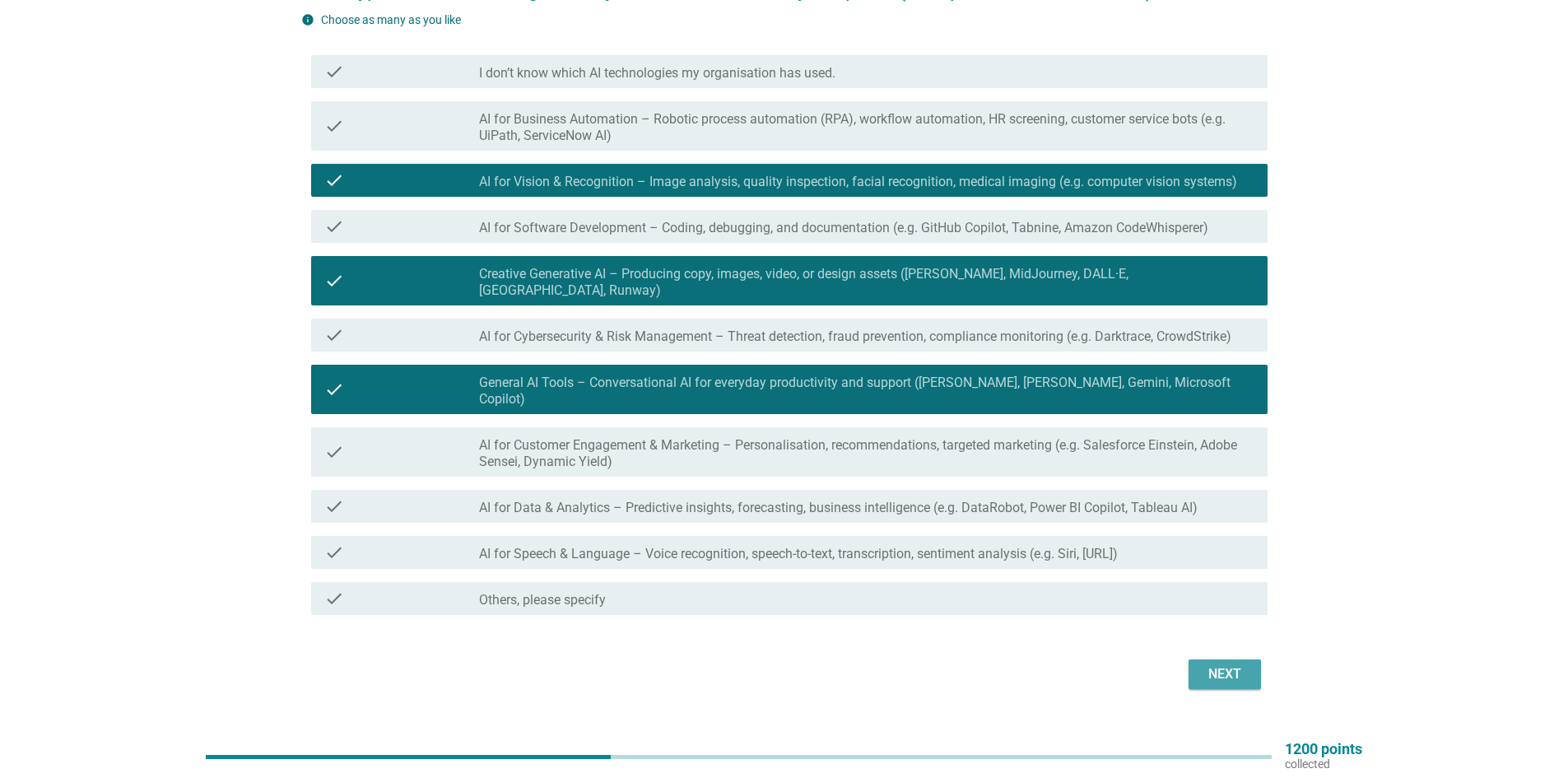
click at [1230, 664] on div "Next" at bounding box center [1224, 673] width 46 height 20
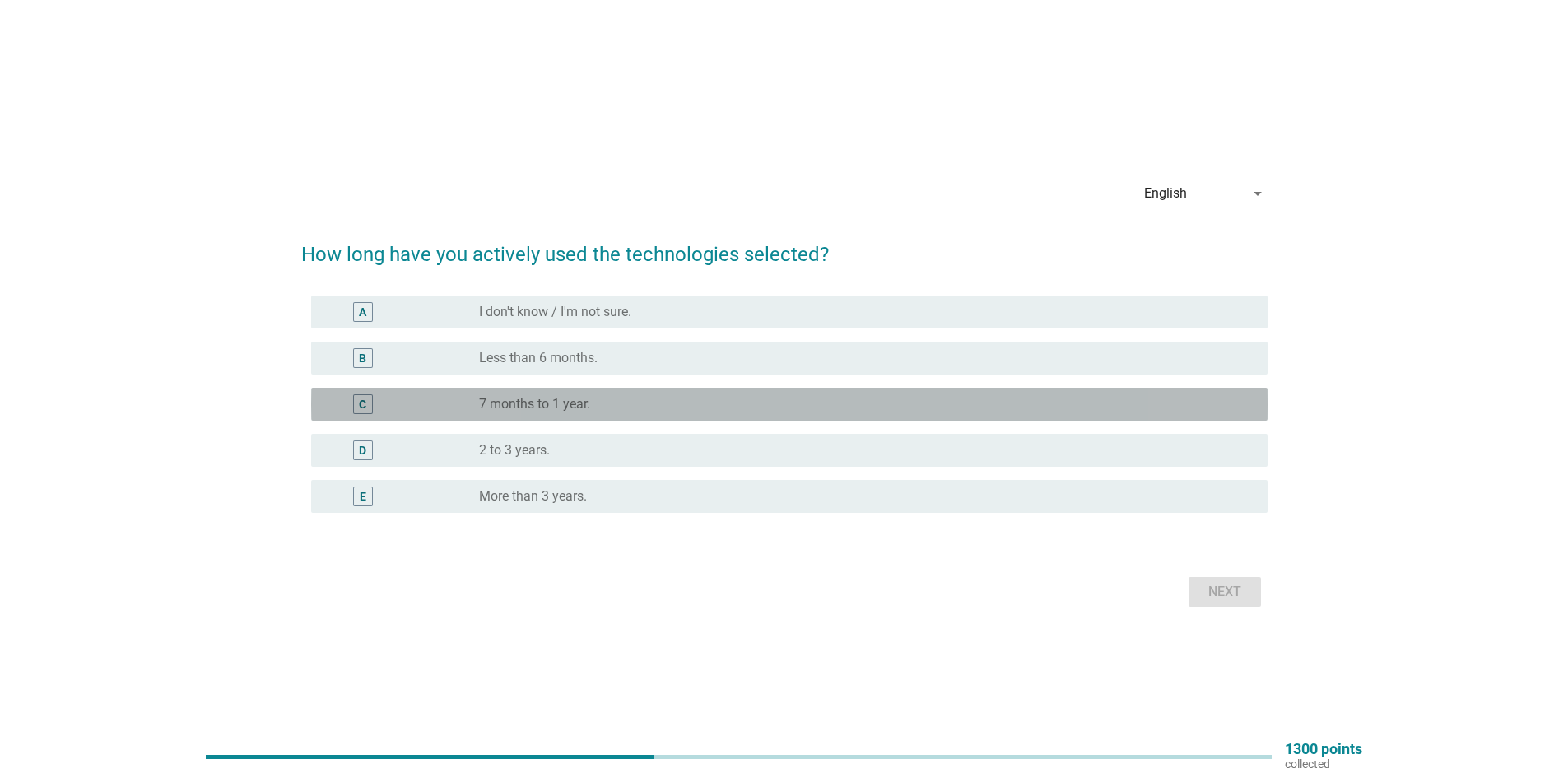
click at [1006, 396] on div "radio_button_unchecked 7 months to 1 year." at bounding box center [861, 404] width 763 height 17
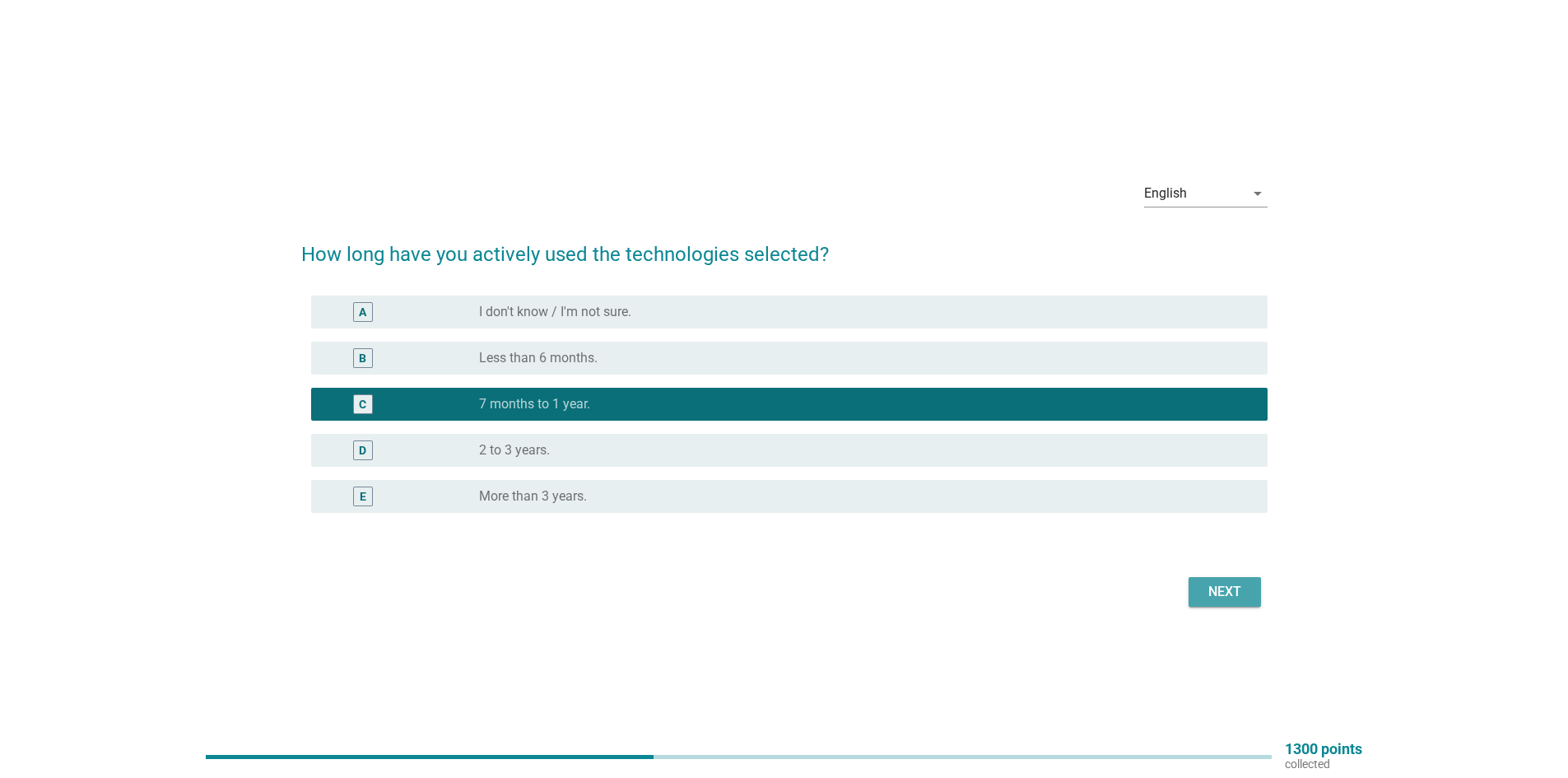
click at [1215, 598] on div "Next" at bounding box center [1224, 591] width 46 height 20
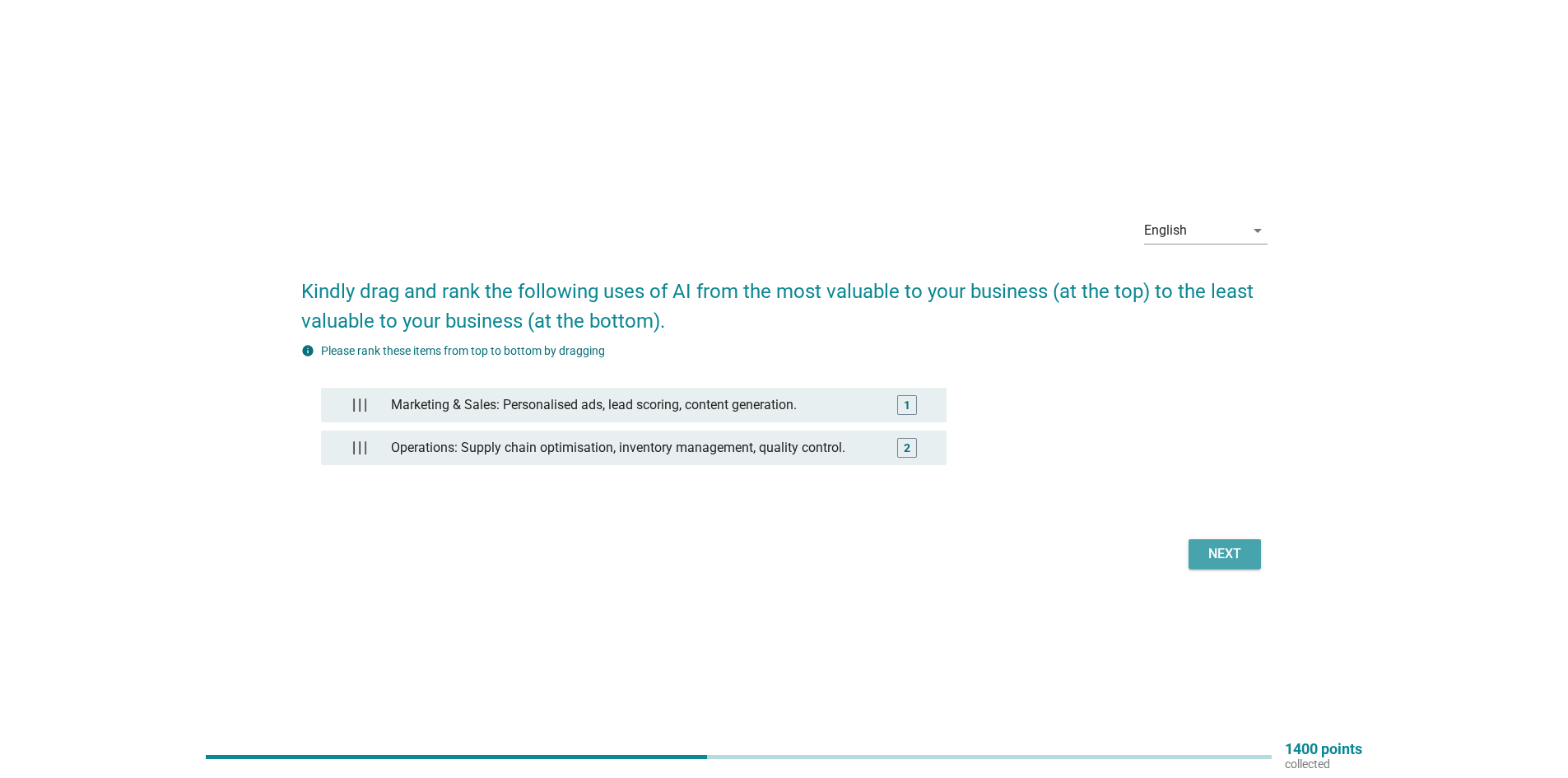
click at [1223, 564] on button "Next" at bounding box center [1225, 554] width 73 height 30
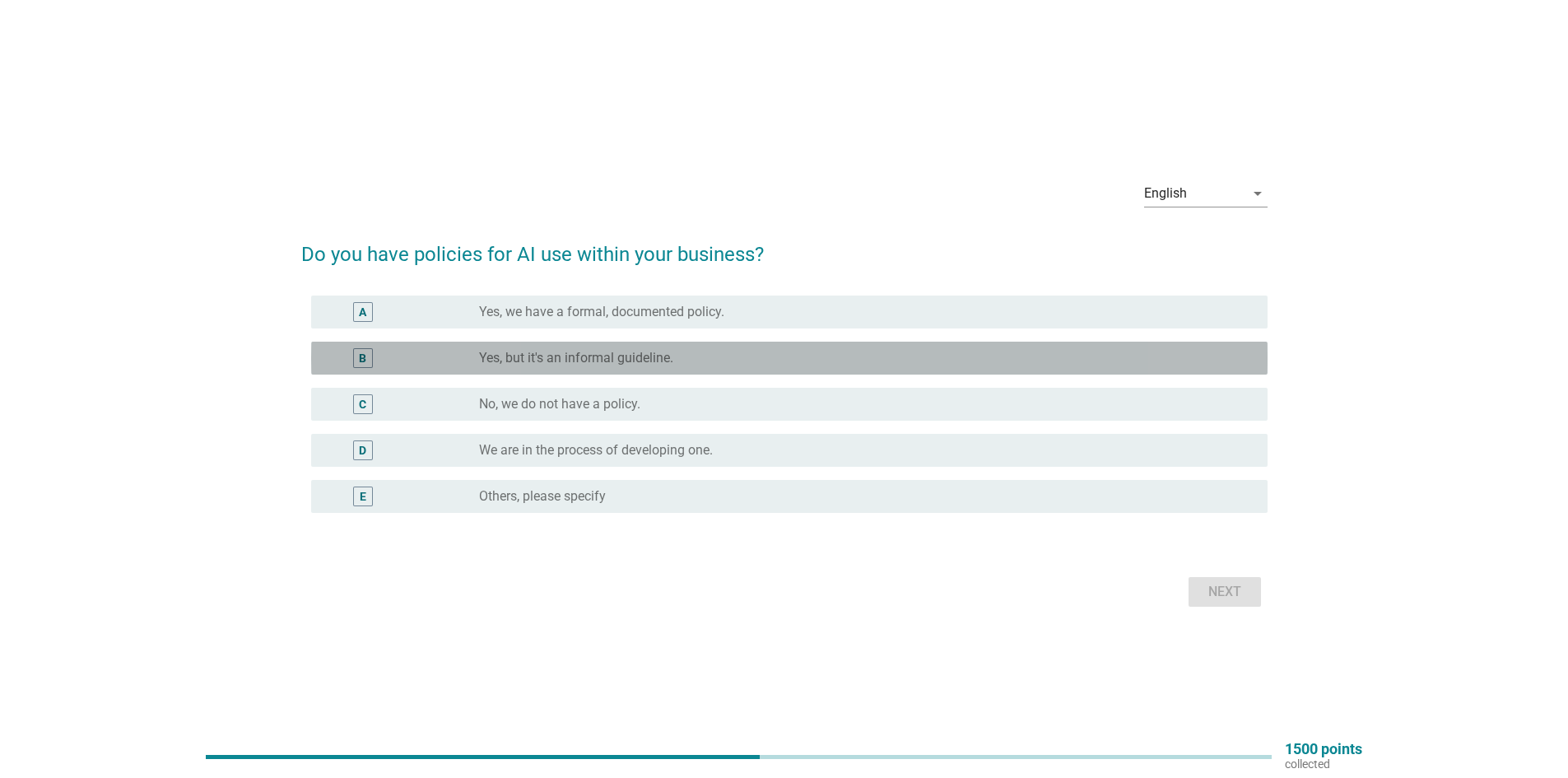
click at [754, 368] on div "B radio_button_unchecked Yes, but it's an informal guideline." at bounding box center [790, 358] width 957 height 33
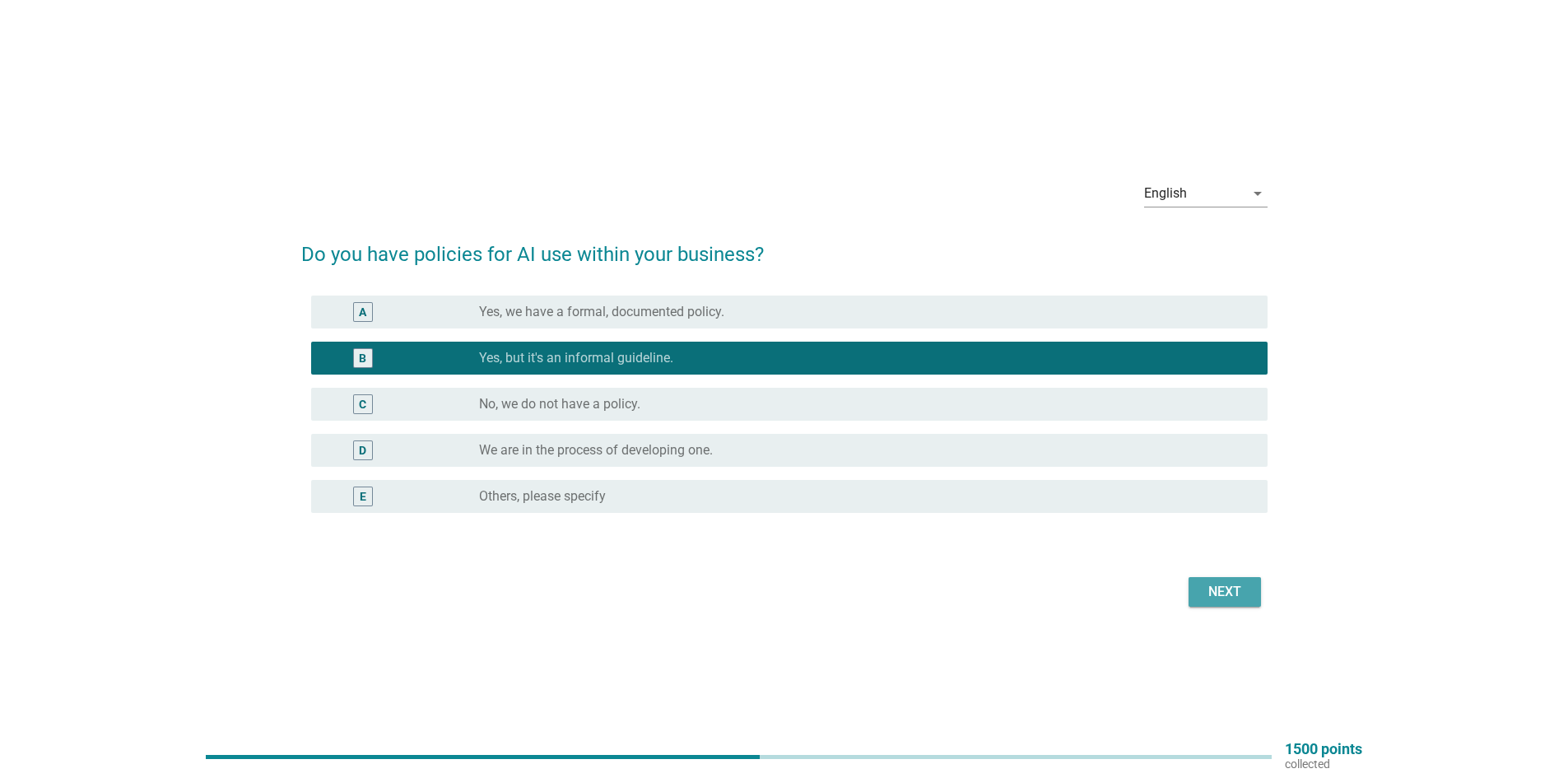
click at [1190, 599] on button "Next" at bounding box center [1225, 592] width 73 height 30
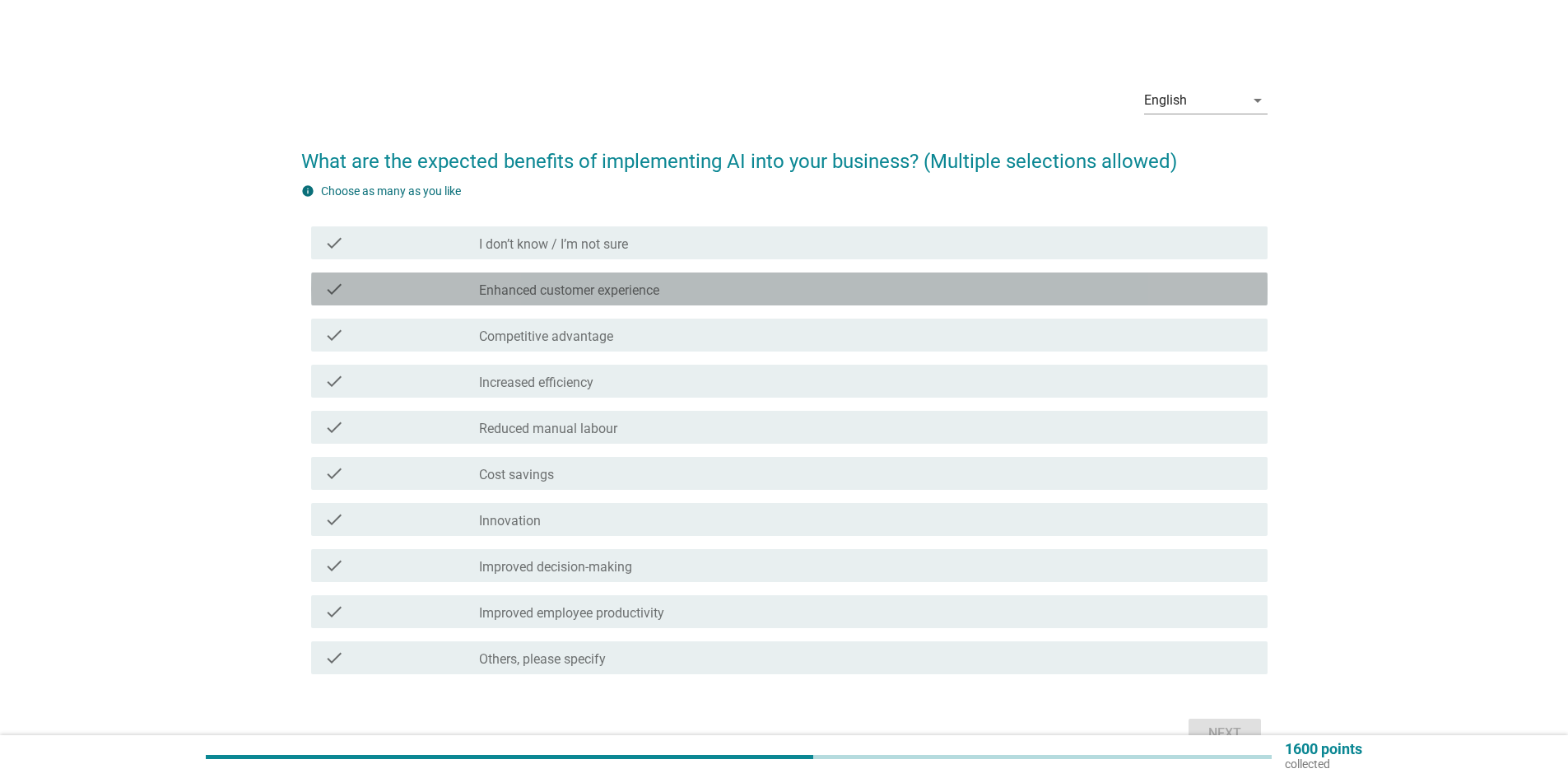
click at [603, 290] on label "Enhanced customer experience" at bounding box center [569, 290] width 180 height 17
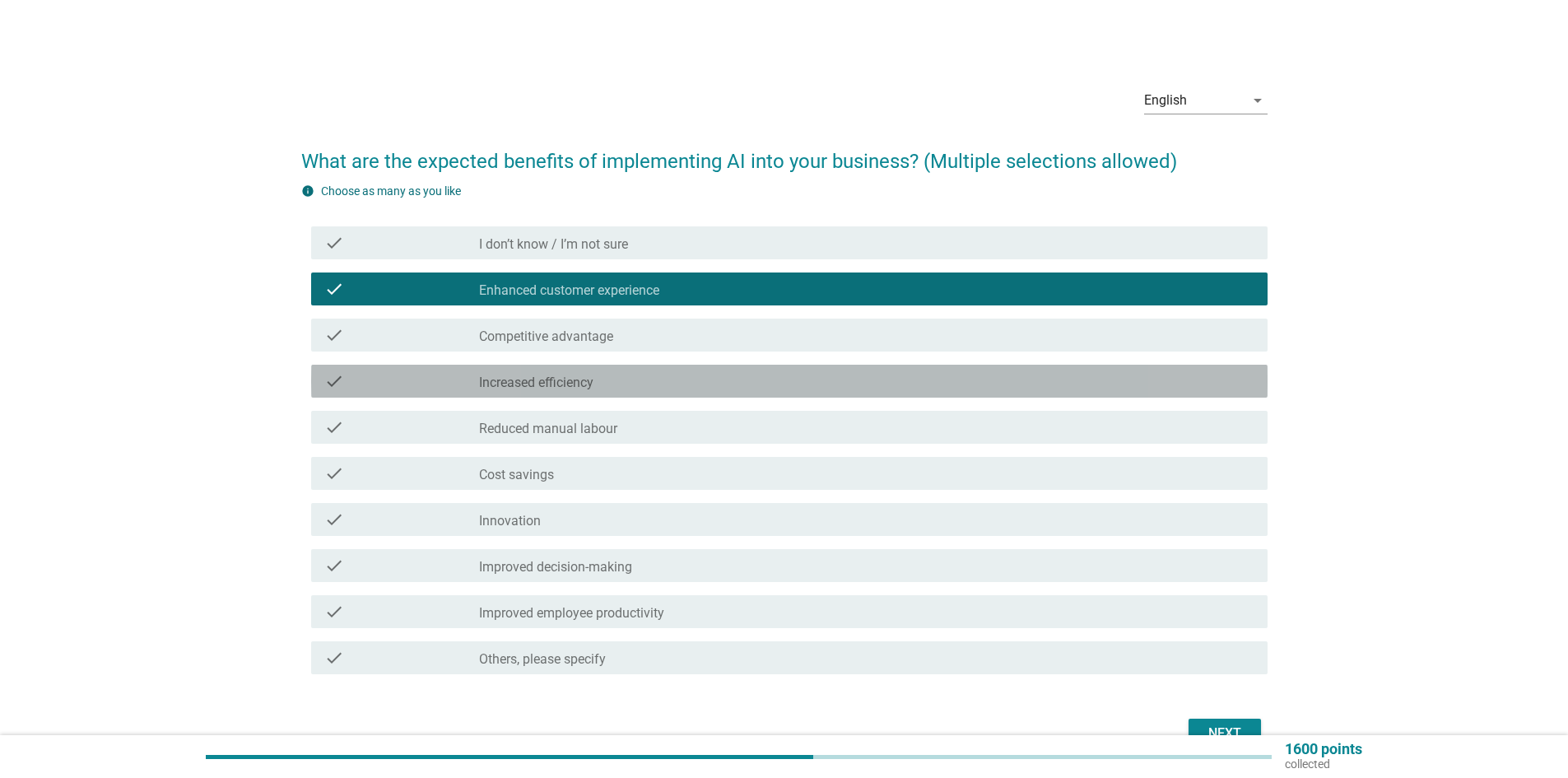
click at [616, 379] on div "check_box_outline_blank Increased efficiency" at bounding box center [867, 380] width 776 height 20
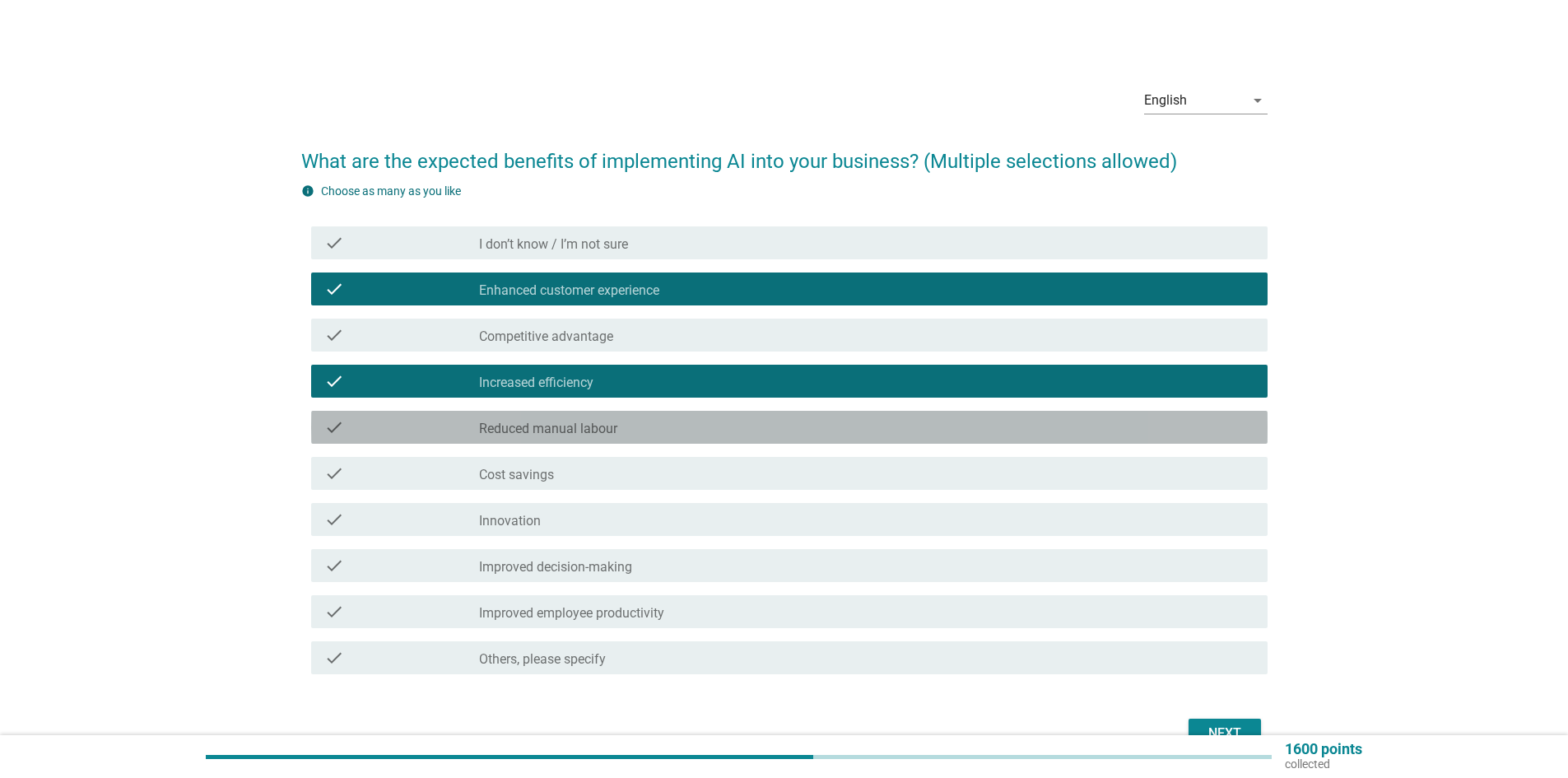
click at [626, 418] on div "check_box_outline_blank Reduced manual labour" at bounding box center [867, 427] width 776 height 20
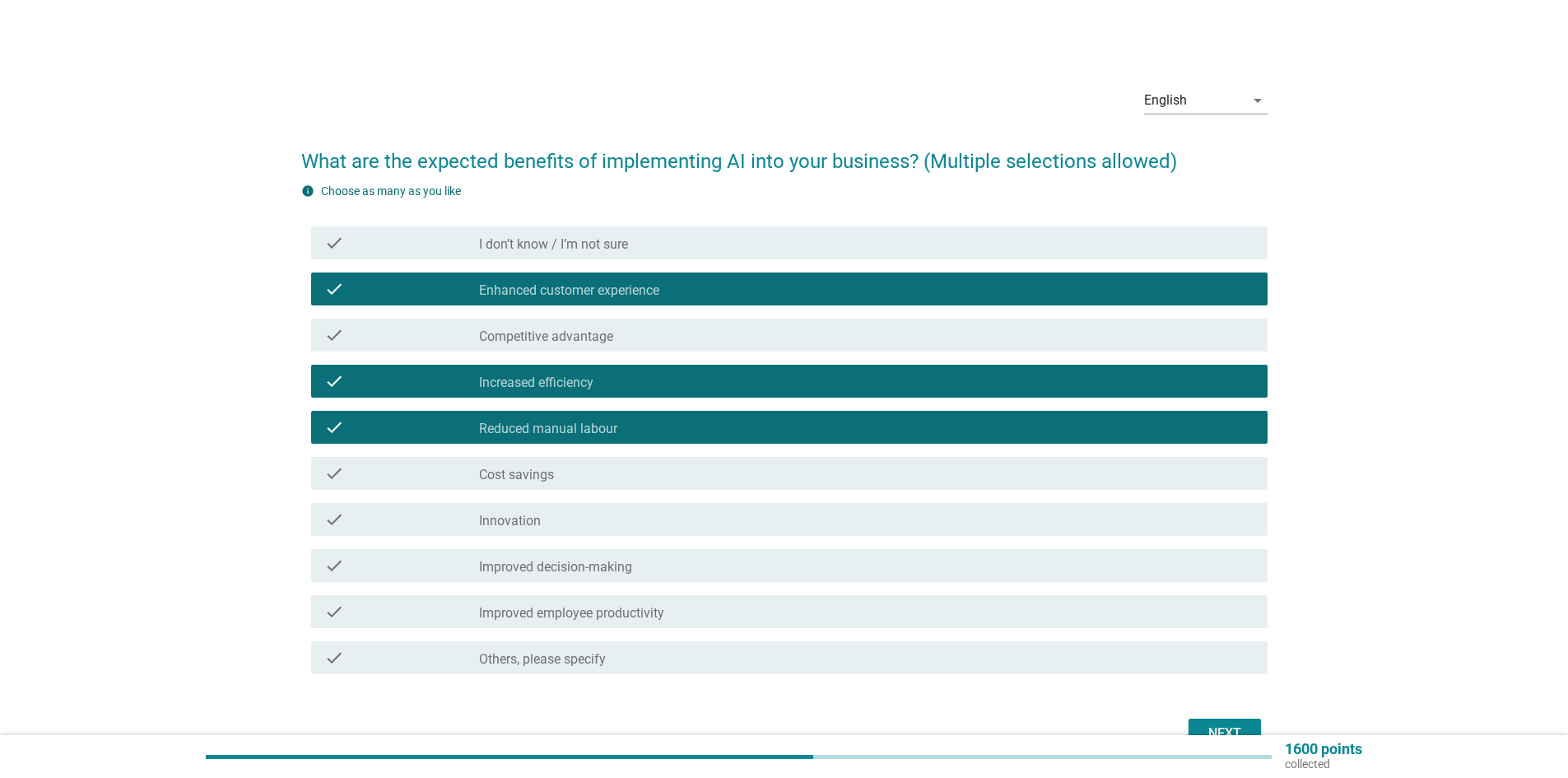
click at [634, 489] on div "check check_box_outline_blank Cost savings" at bounding box center [784, 473] width 966 height 46
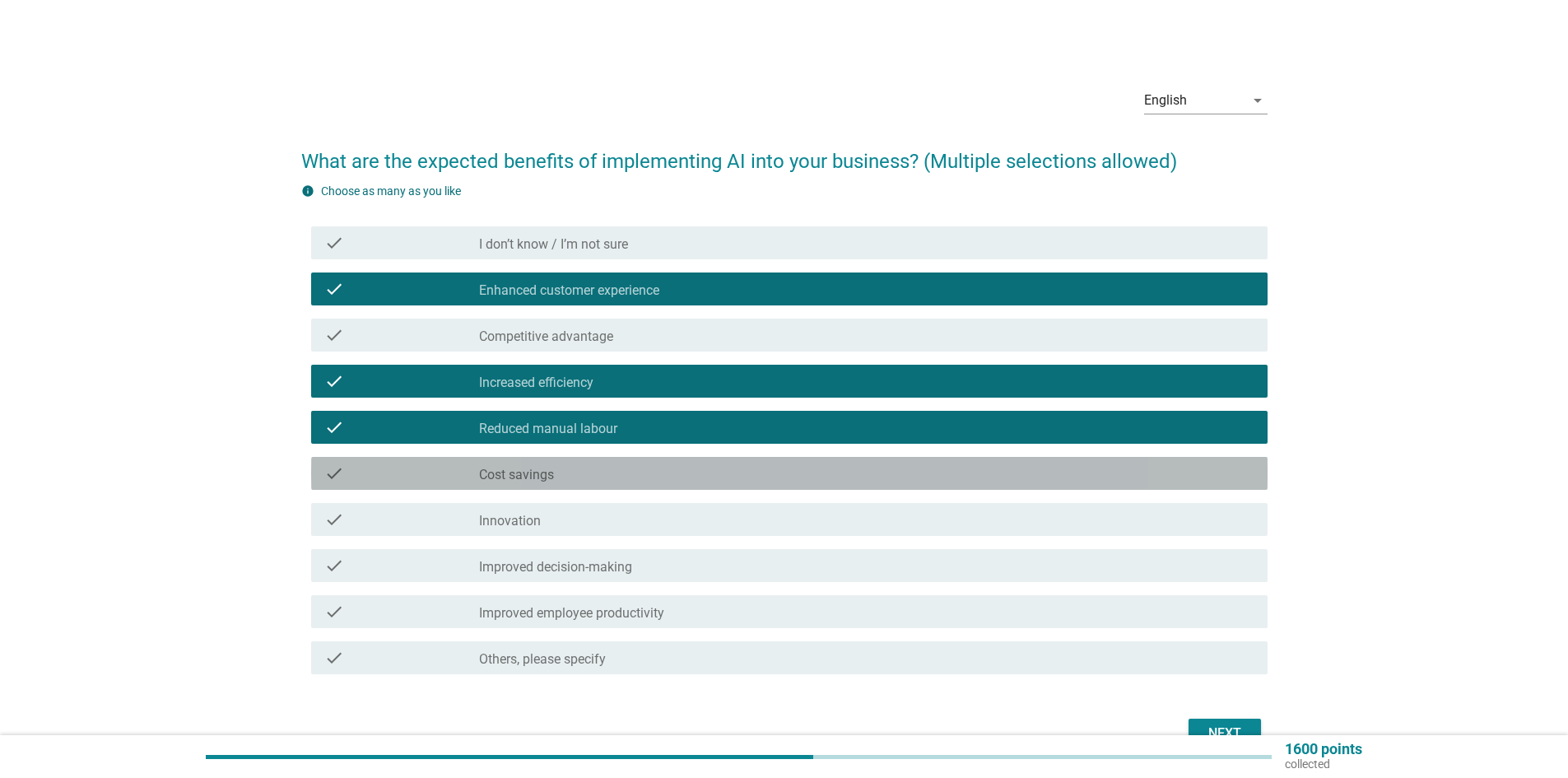
click at [643, 485] on div "check check_box_outline_blank Cost savings" at bounding box center [790, 473] width 957 height 33
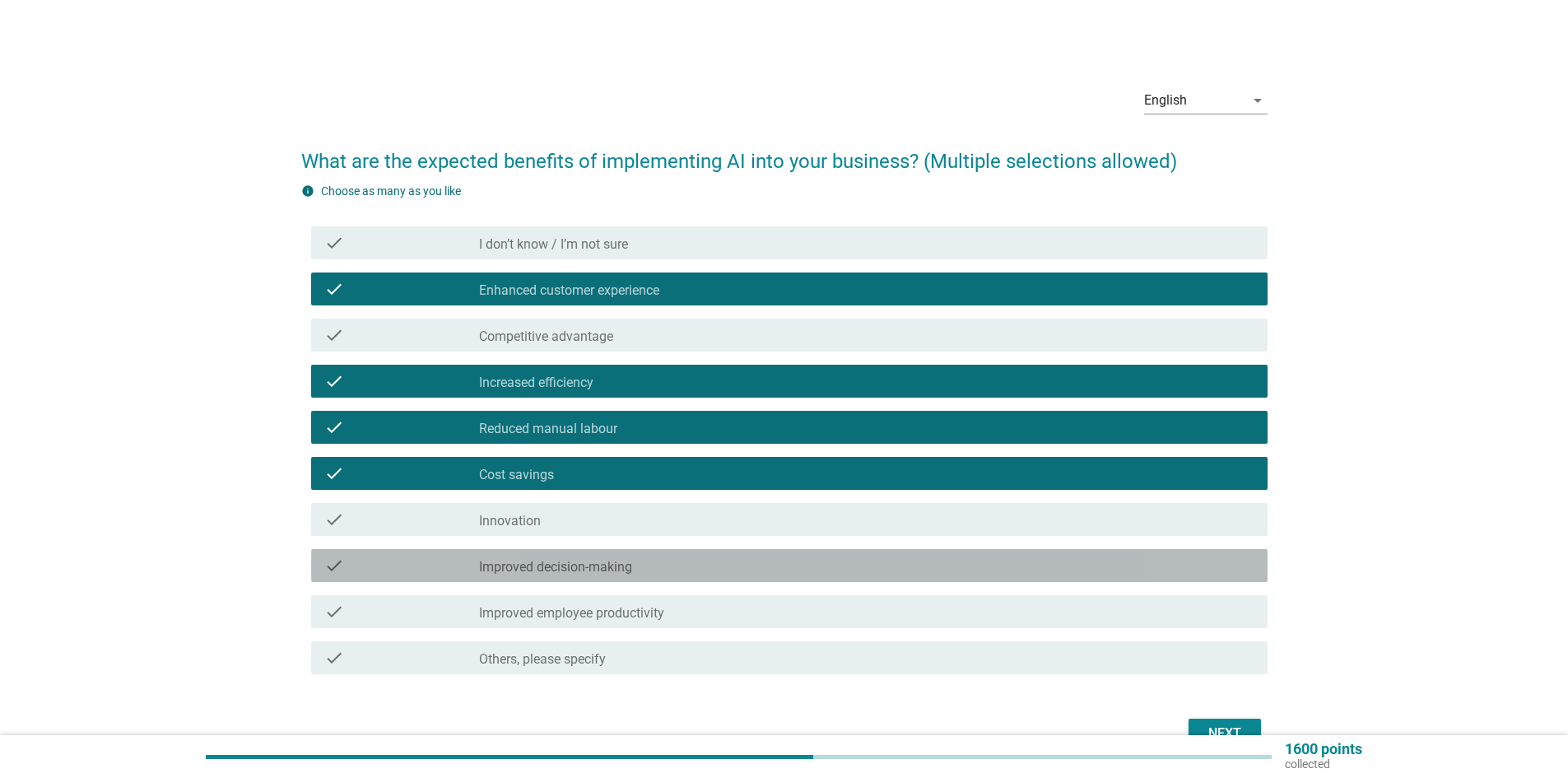
click at [653, 573] on div "check_box_outline_blank Improved decision-making" at bounding box center [867, 565] width 776 height 20
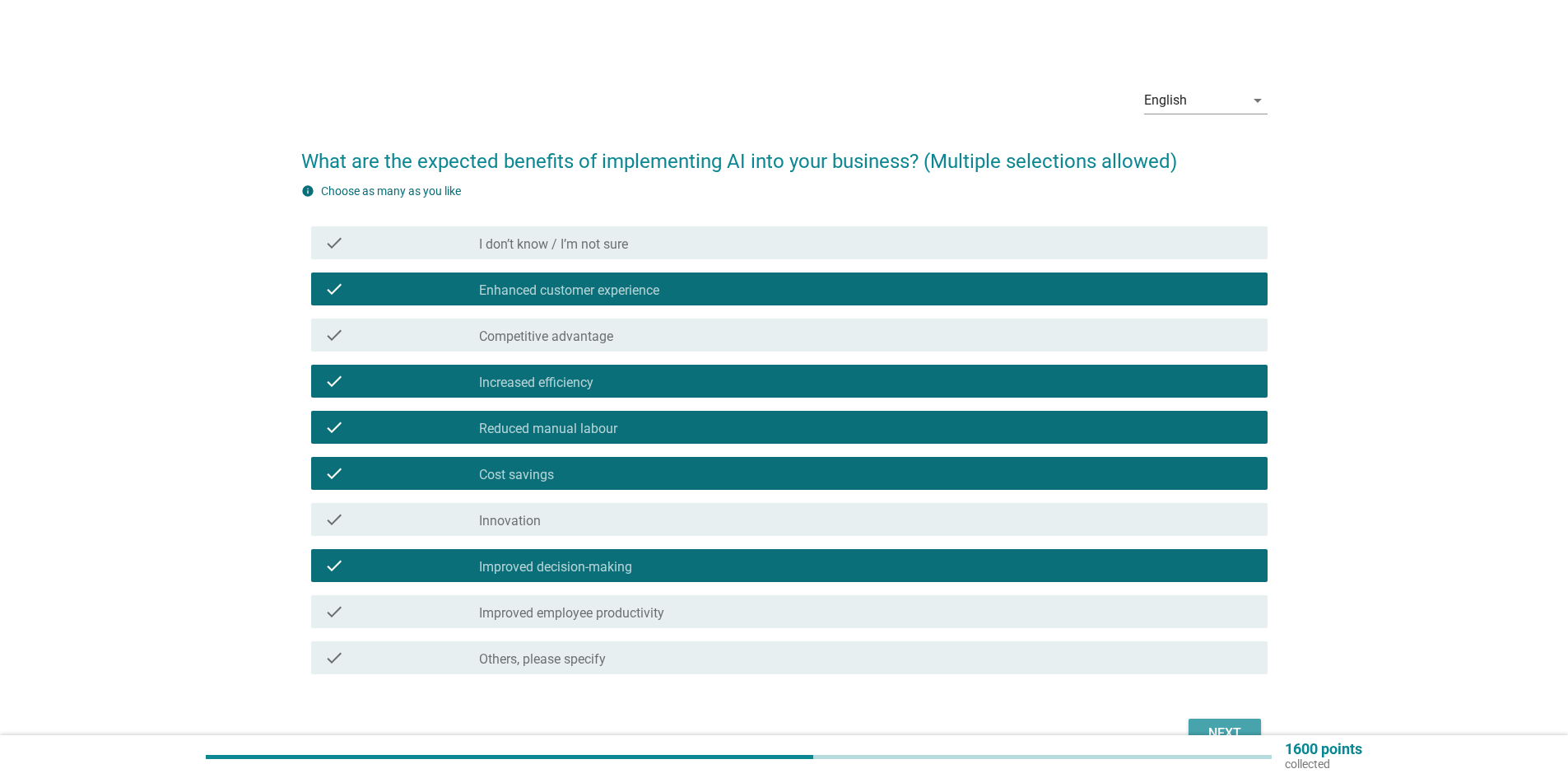
click at [1211, 728] on div "Next" at bounding box center [1224, 732] width 46 height 20
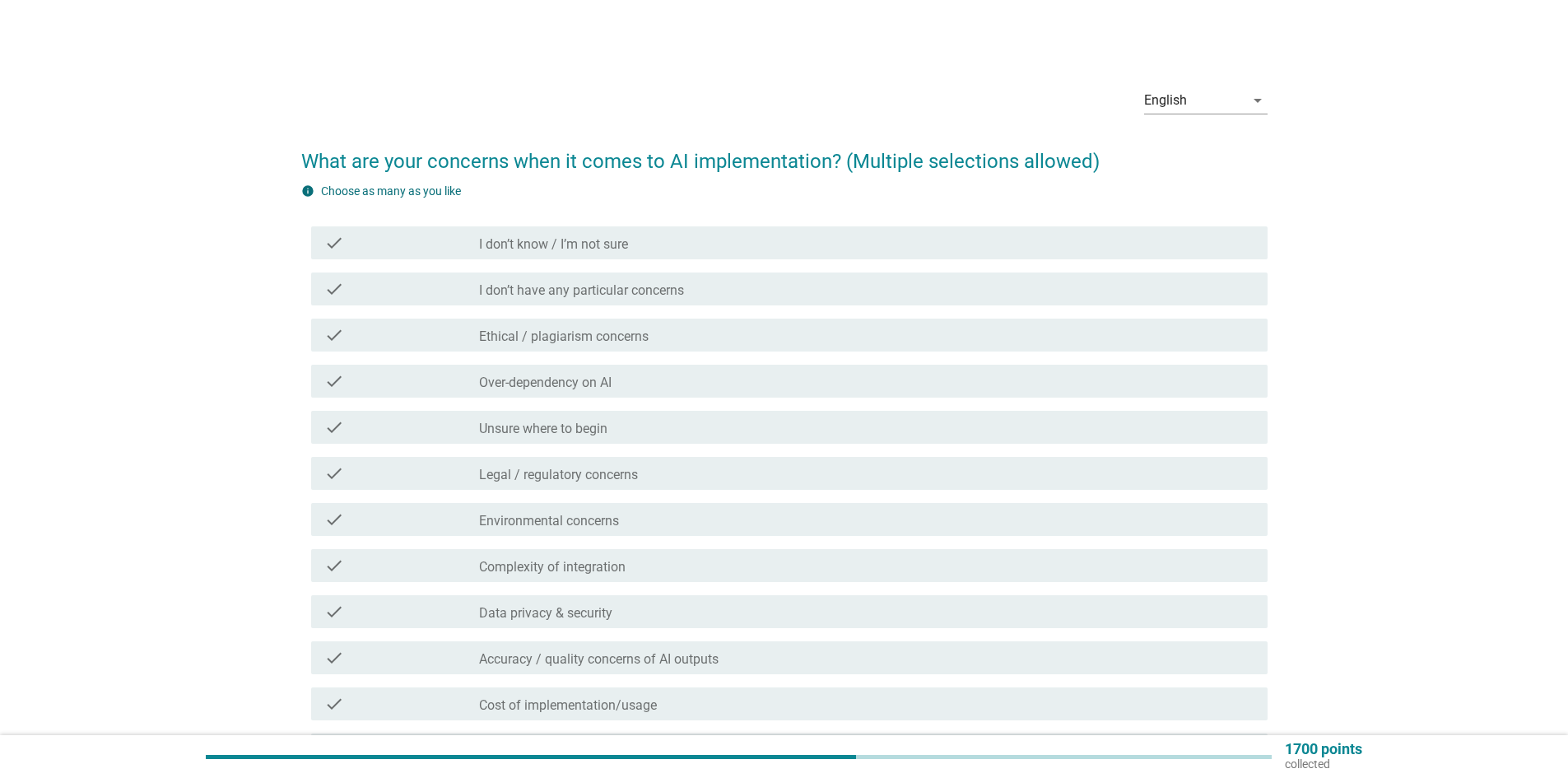
click at [559, 380] on label "Over-dependency on AI" at bounding box center [546, 383] width 133 height 17
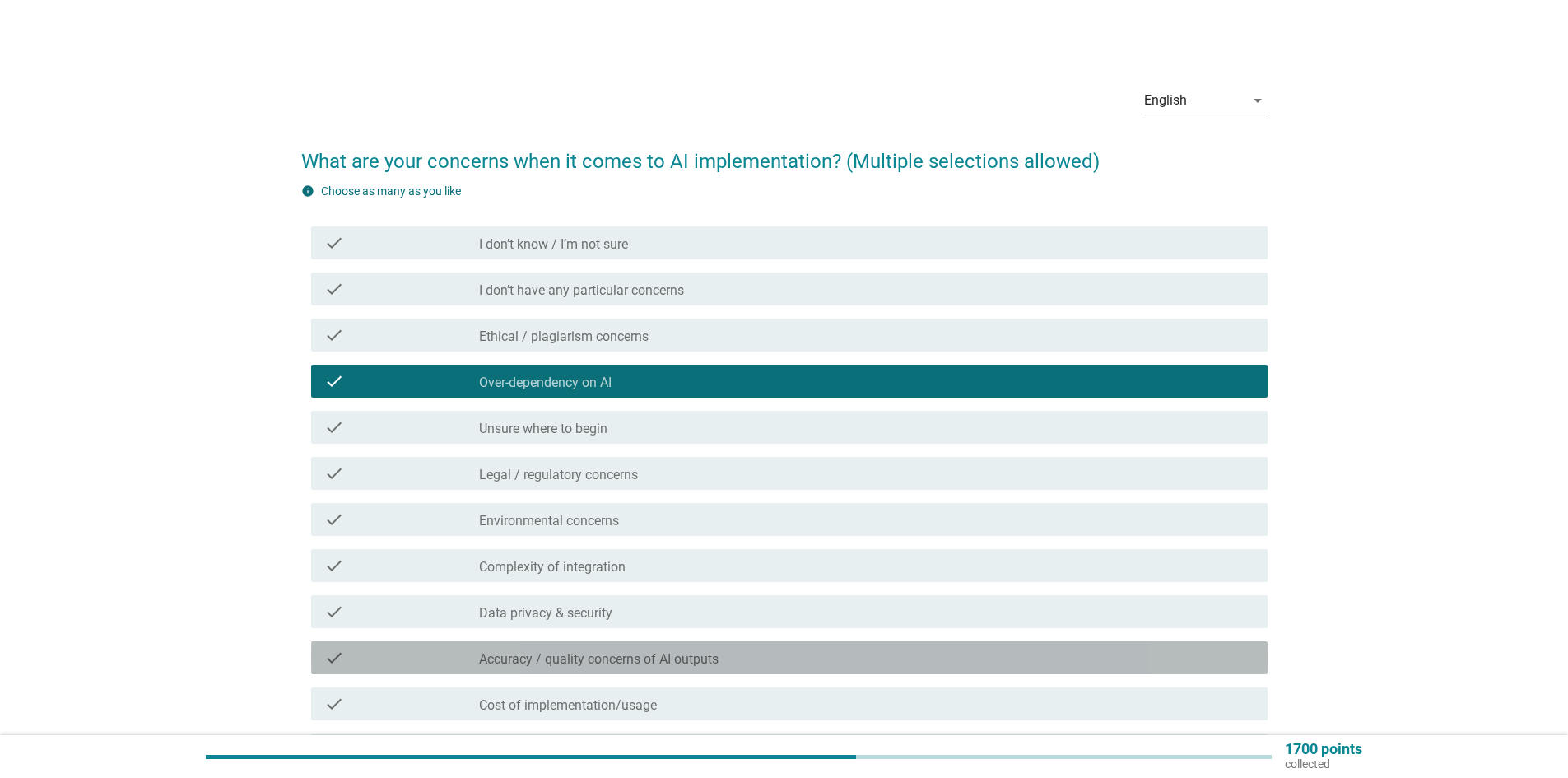
click at [617, 663] on label "Accuracy / quality concerns of AI outputs" at bounding box center [599, 659] width 239 height 17
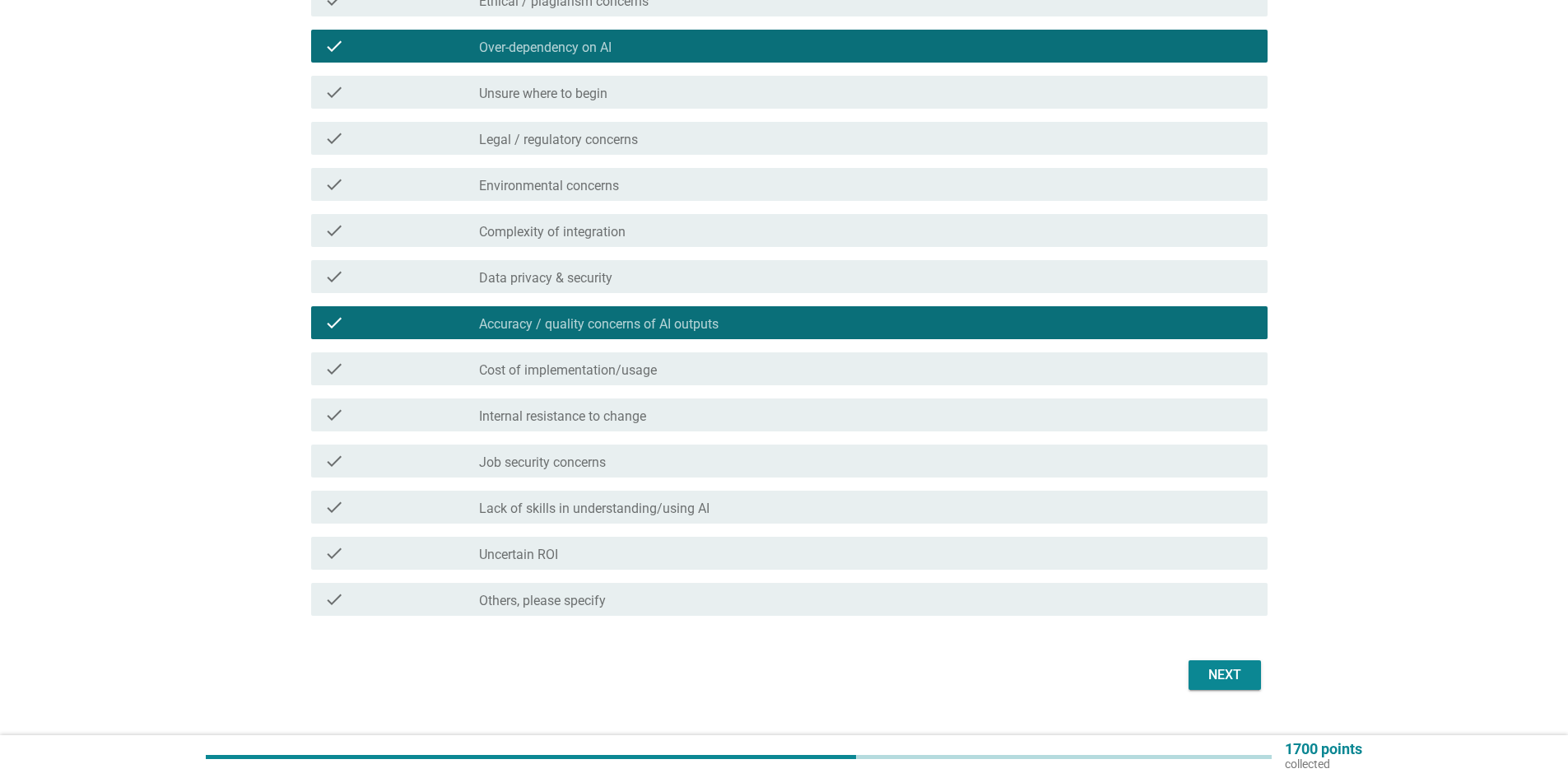
scroll to position [364, 0]
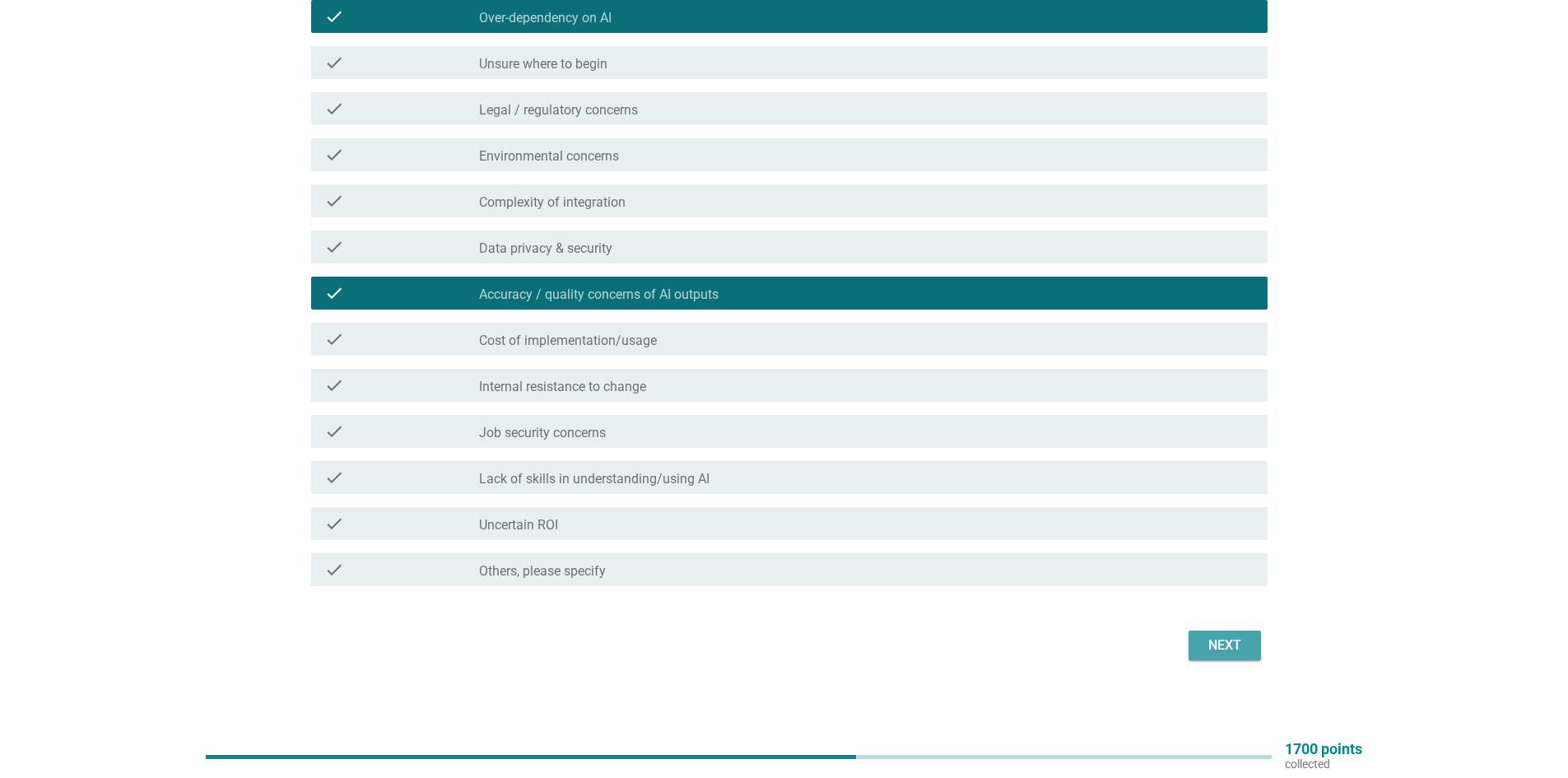
click at [1235, 646] on div "Next" at bounding box center [1224, 644] width 46 height 20
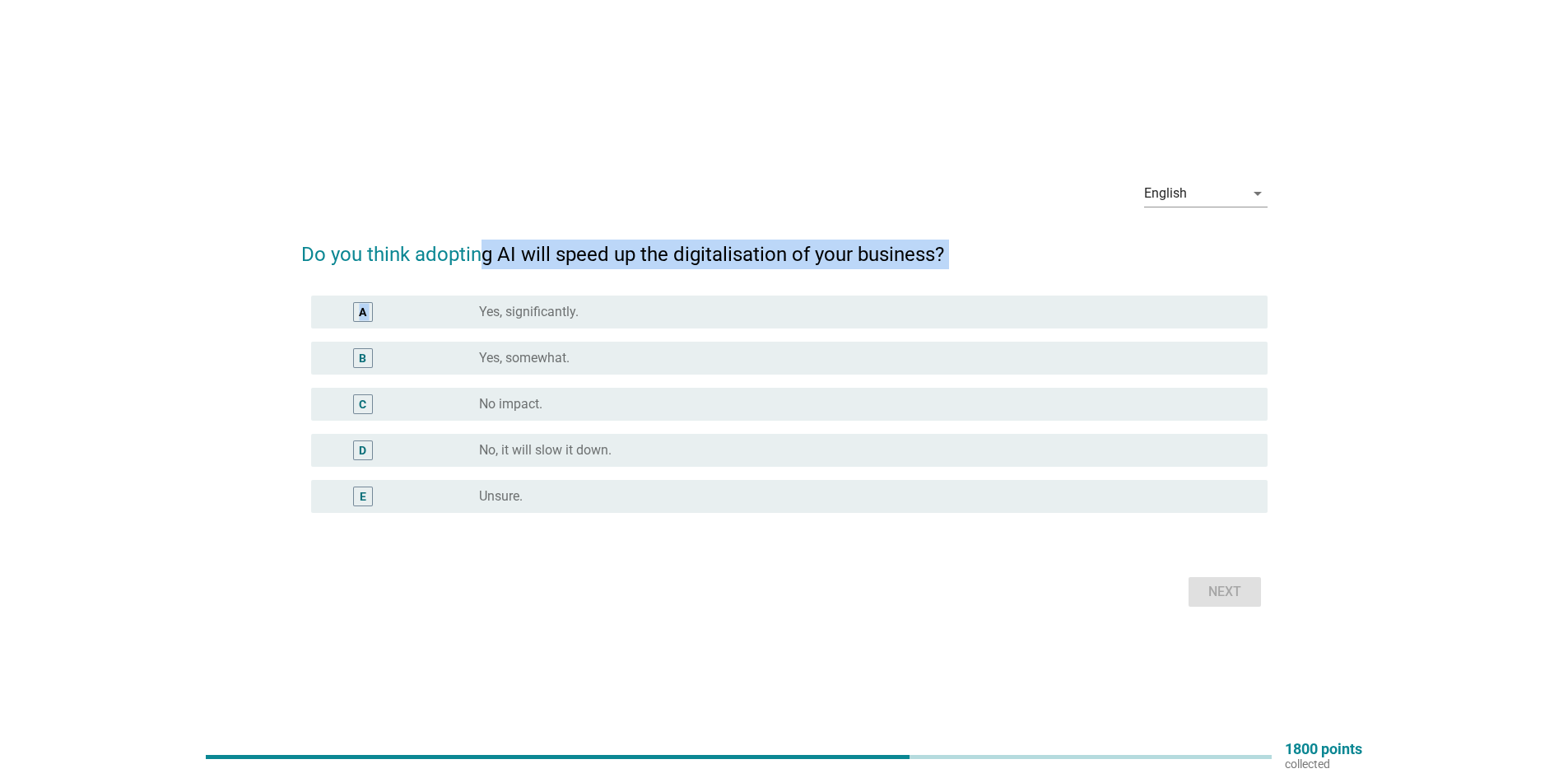
drag, startPoint x: 480, startPoint y: 254, endPoint x: 484, endPoint y: 328, distance: 74.1
click at [484, 328] on form "Do you think adopting AI will speed up the digitalisation of your business? A r…" at bounding box center [784, 417] width 966 height 389
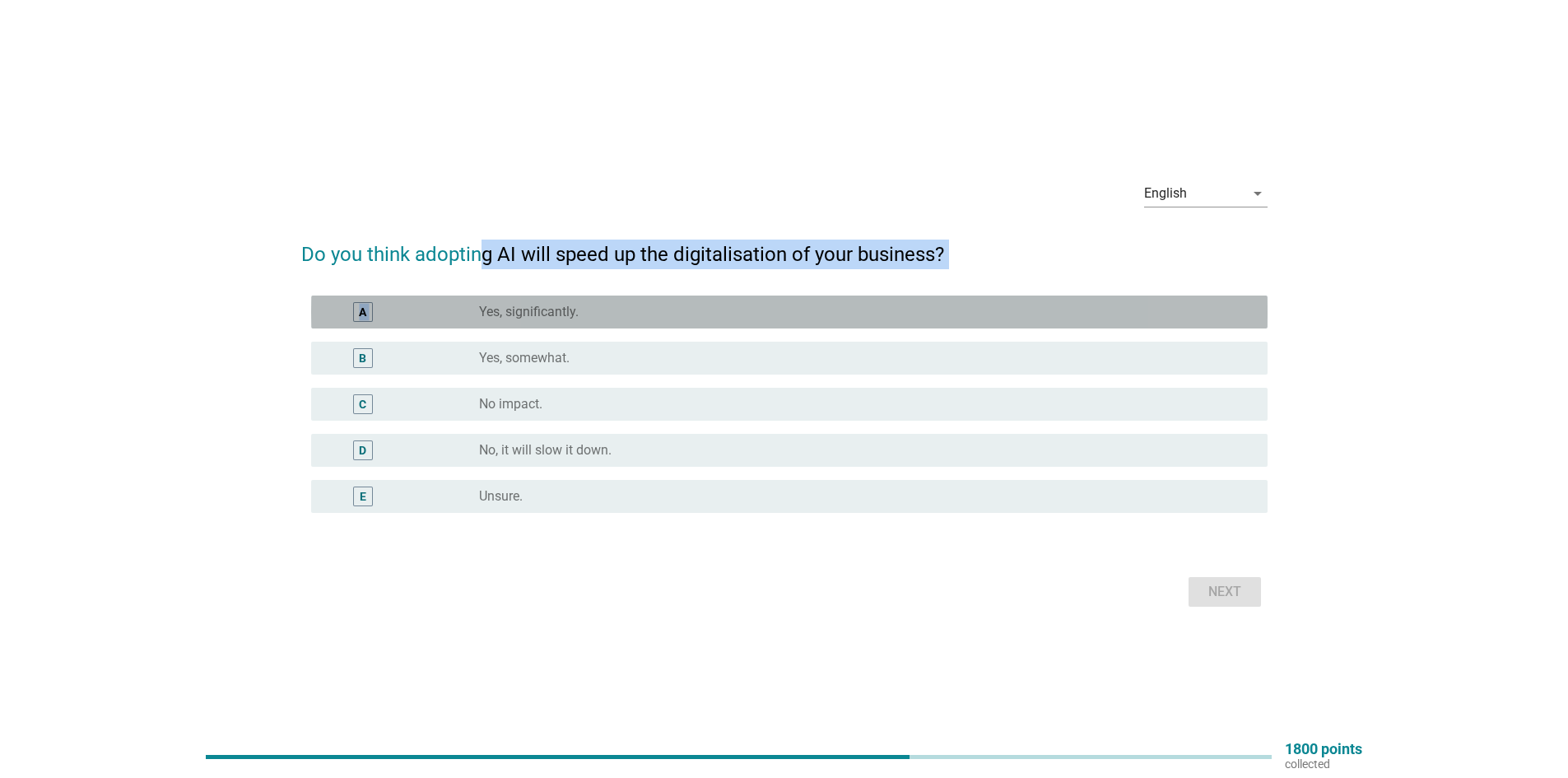
click at [484, 328] on div "A radio_button_unchecked Yes, significantly." at bounding box center [790, 311] width 957 height 33
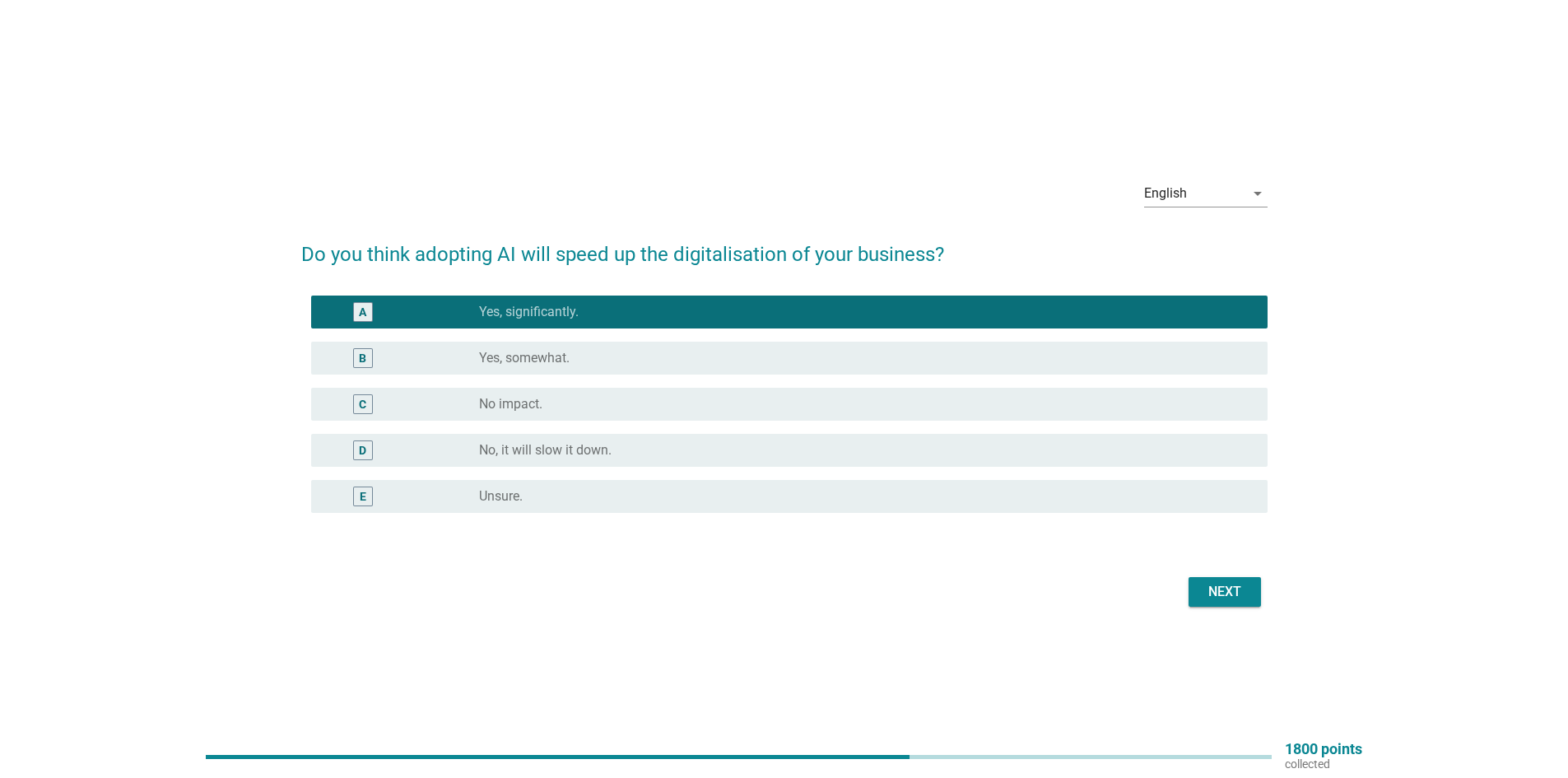
click at [1194, 603] on button "Next" at bounding box center [1225, 592] width 73 height 30
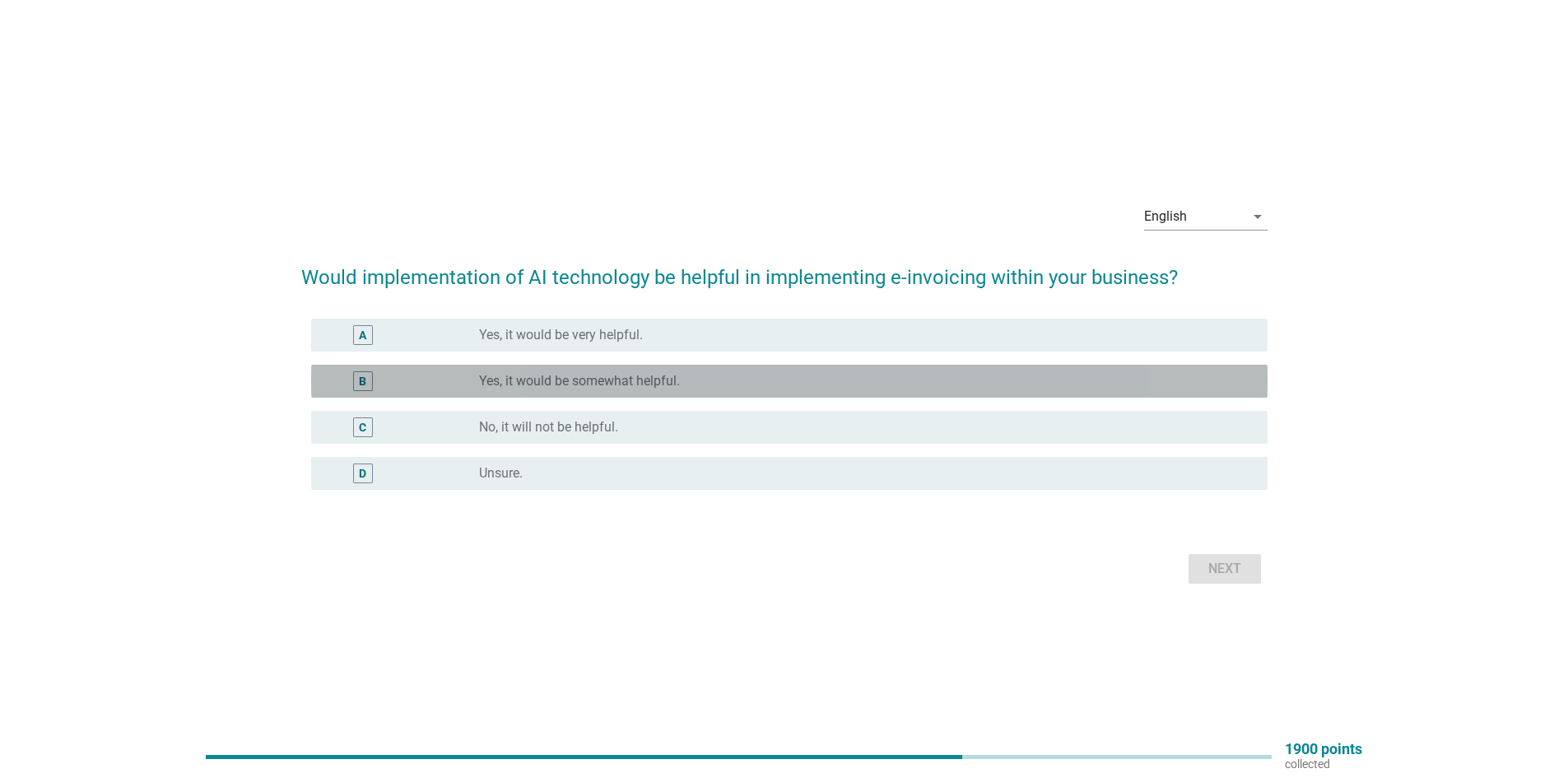
click at [1098, 377] on div "radio_button_unchecked Yes, it would be somewhat helpful." at bounding box center [861, 381] width 763 height 17
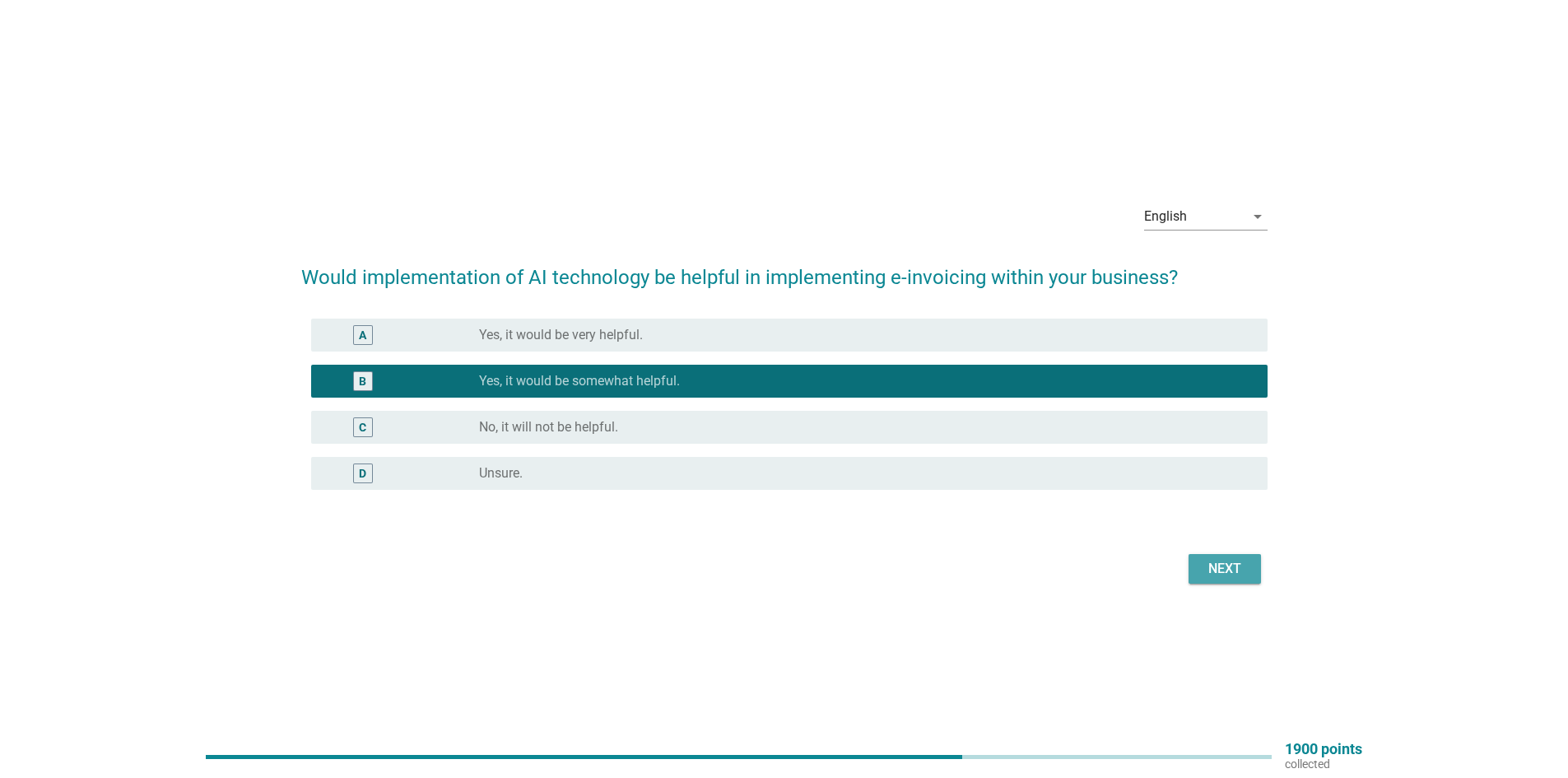
click at [1219, 571] on div "Next" at bounding box center [1224, 568] width 46 height 20
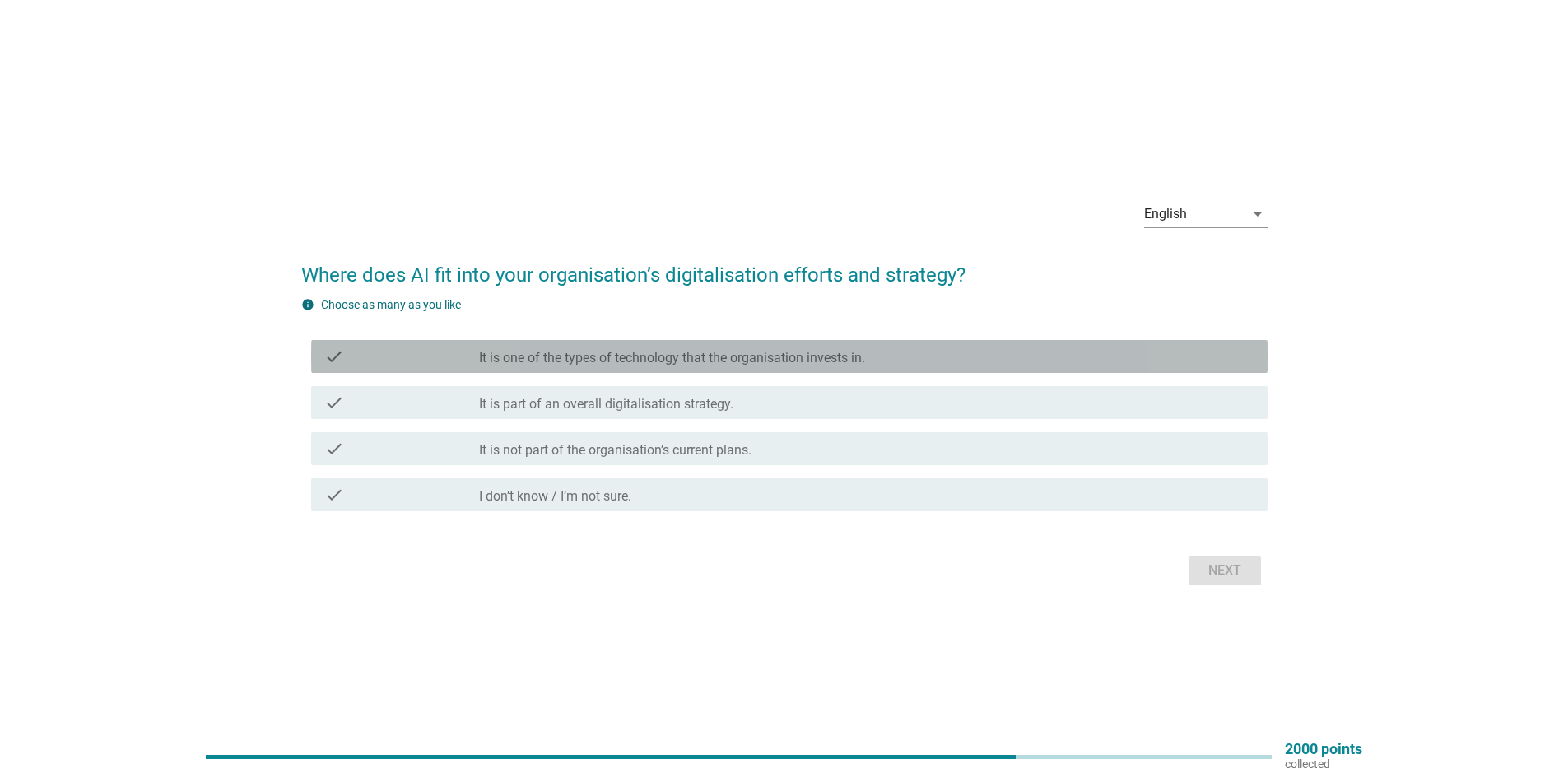
click at [753, 361] on label "It is one of the types of technology that the organisation invests in." at bounding box center [672, 358] width 386 height 17
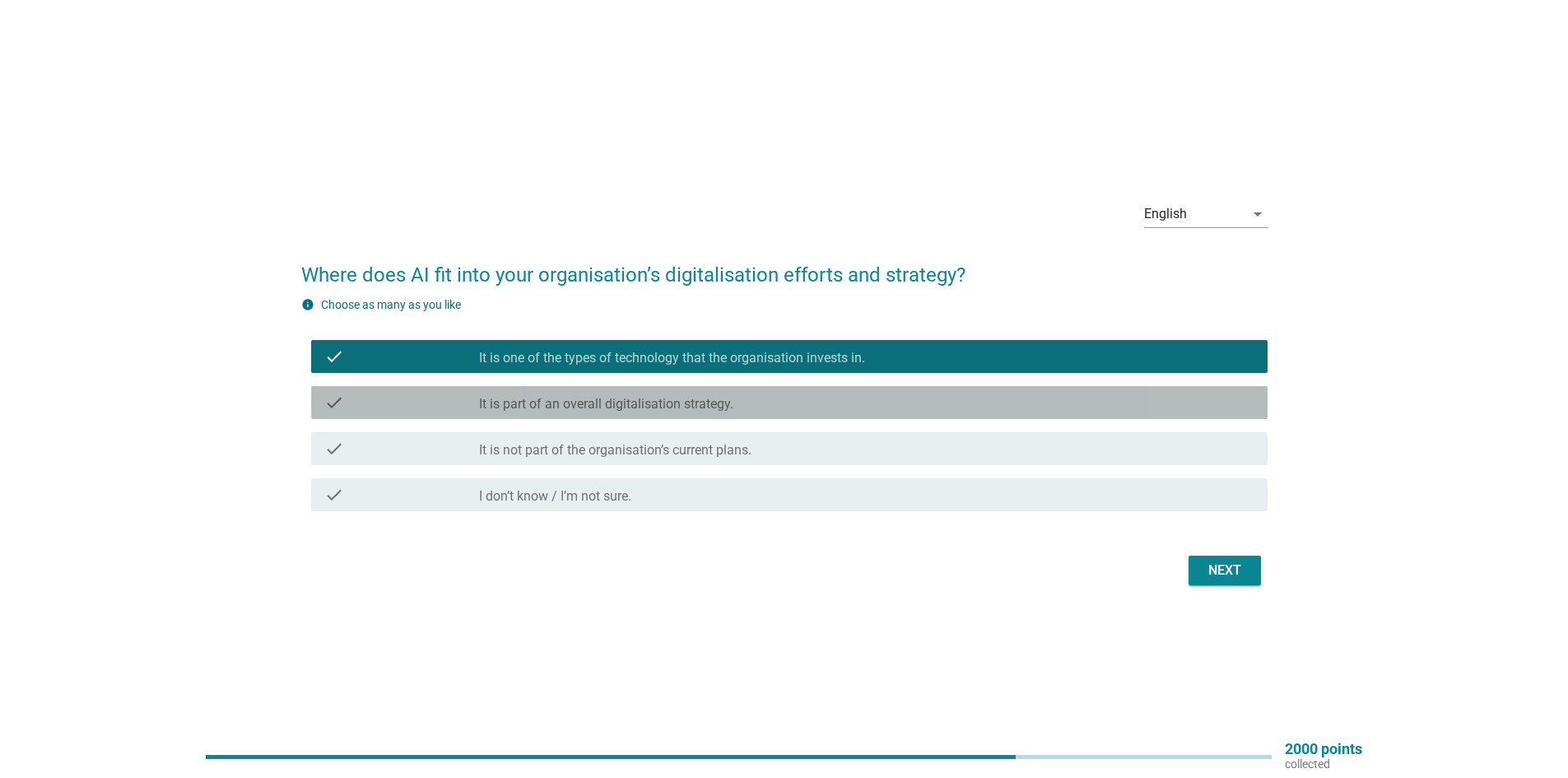
click at [762, 405] on div "check_box_outline_blank It is part of an overall digitalisation strategy." at bounding box center [867, 402] width 776 height 20
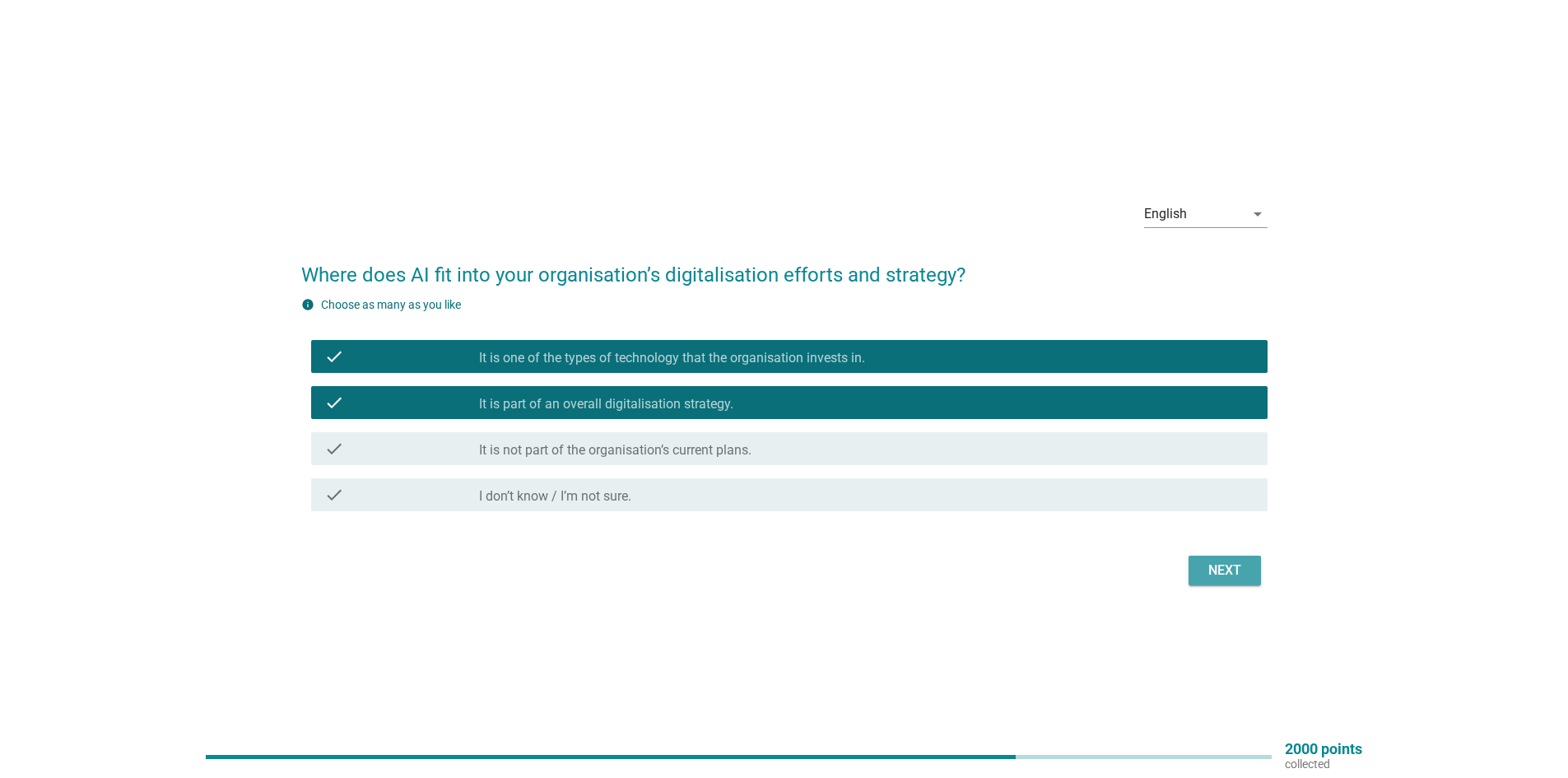
click at [1209, 581] on button "Next" at bounding box center [1225, 571] width 73 height 30
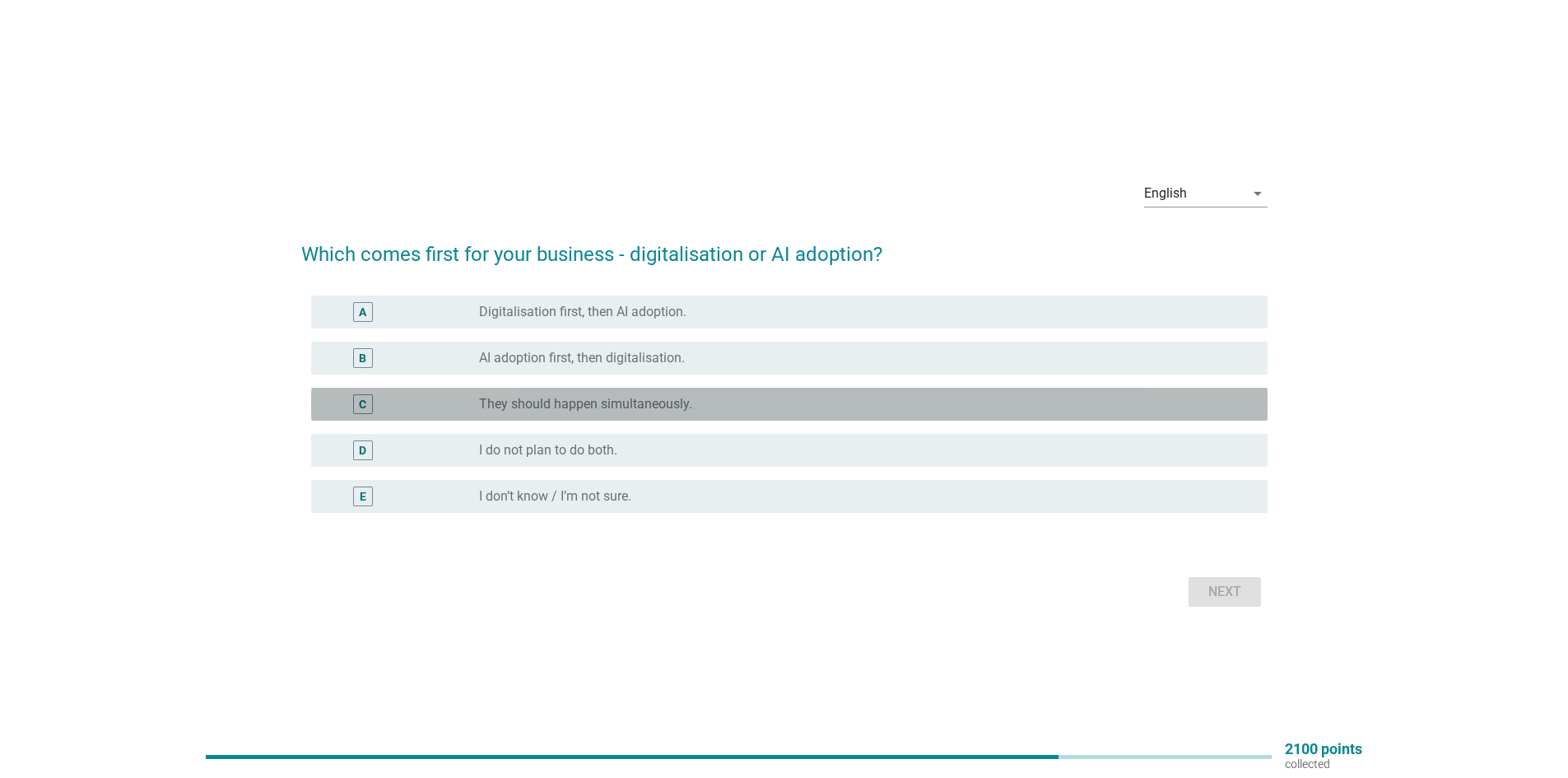
click at [560, 412] on div "radio_button_unchecked They should happen simultaneously." at bounding box center [867, 403] width 776 height 20
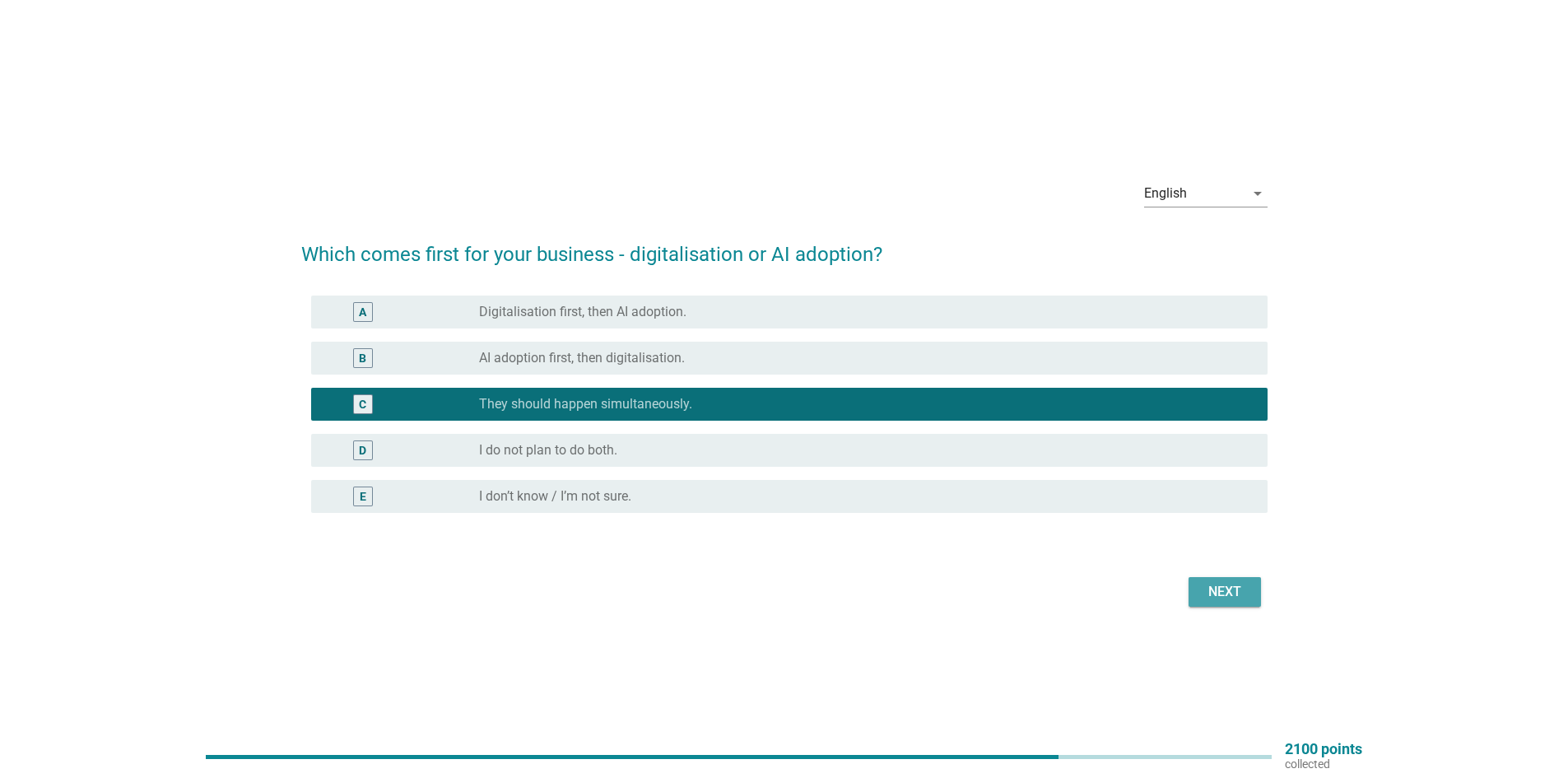
click at [1207, 589] on div "Next" at bounding box center [1224, 591] width 46 height 20
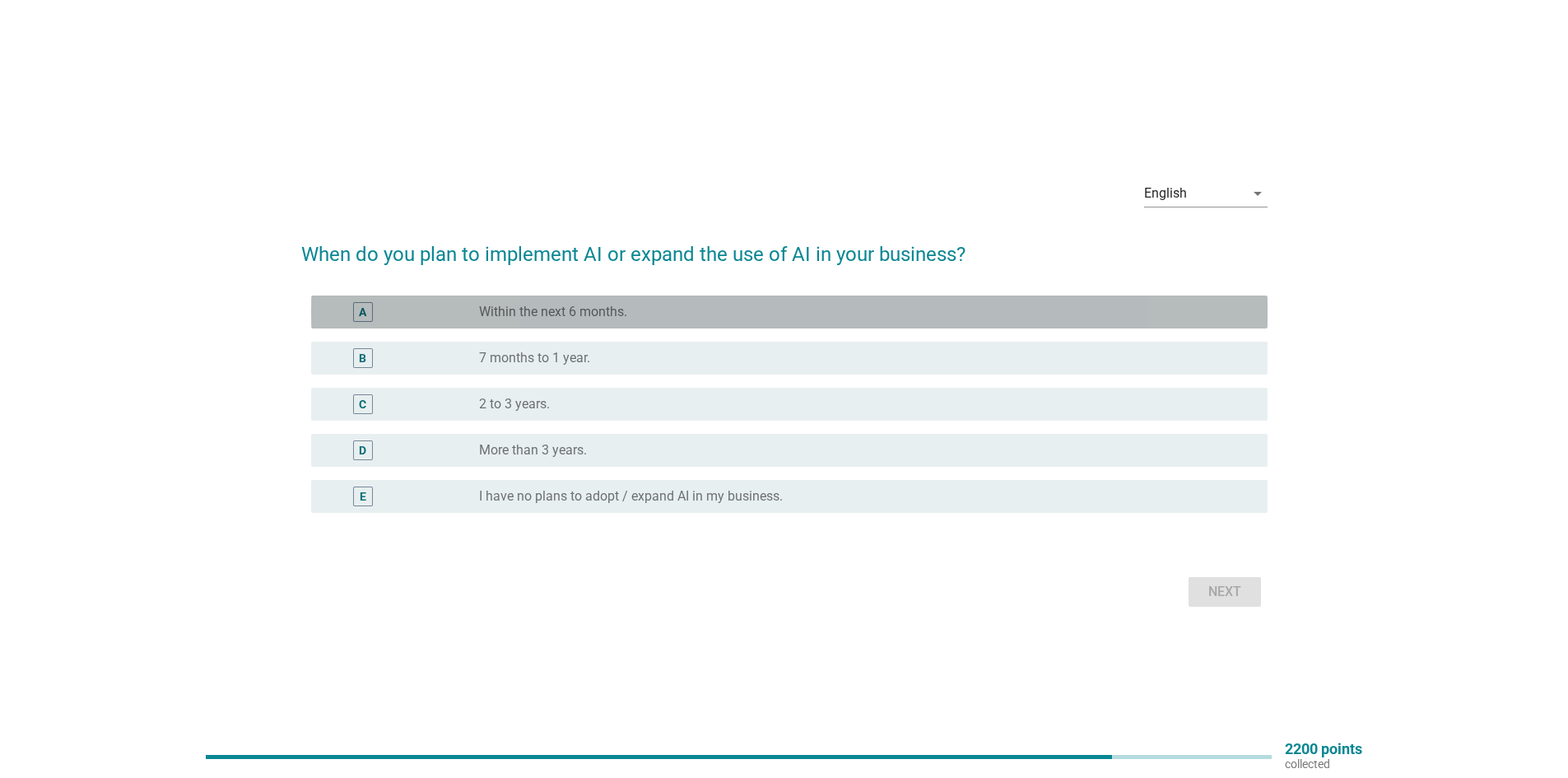
click at [796, 312] on div "radio_button_unchecked Within the next 6 months." at bounding box center [861, 312] width 763 height 17
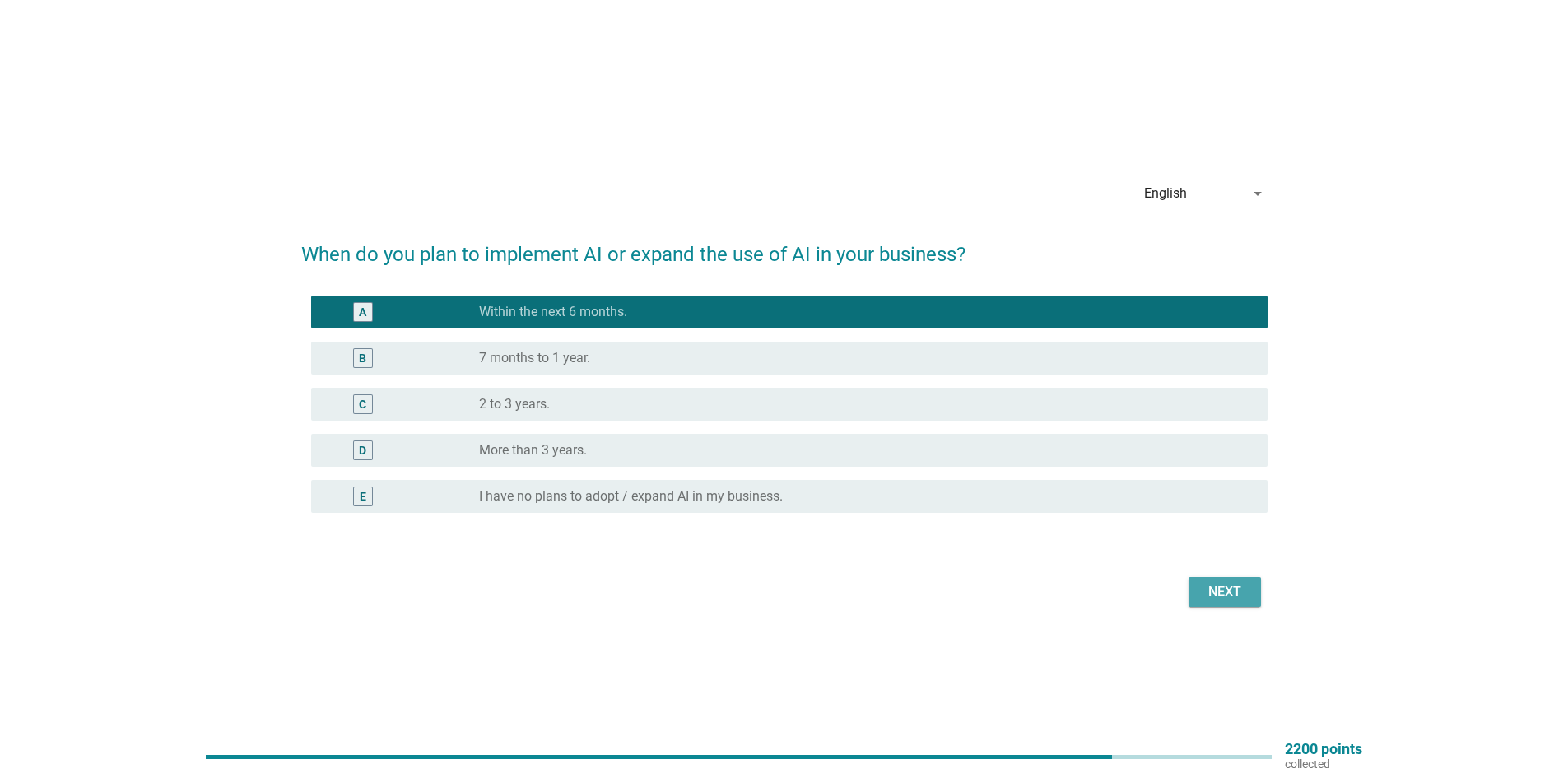
click at [1196, 597] on button "Next" at bounding box center [1225, 592] width 73 height 30
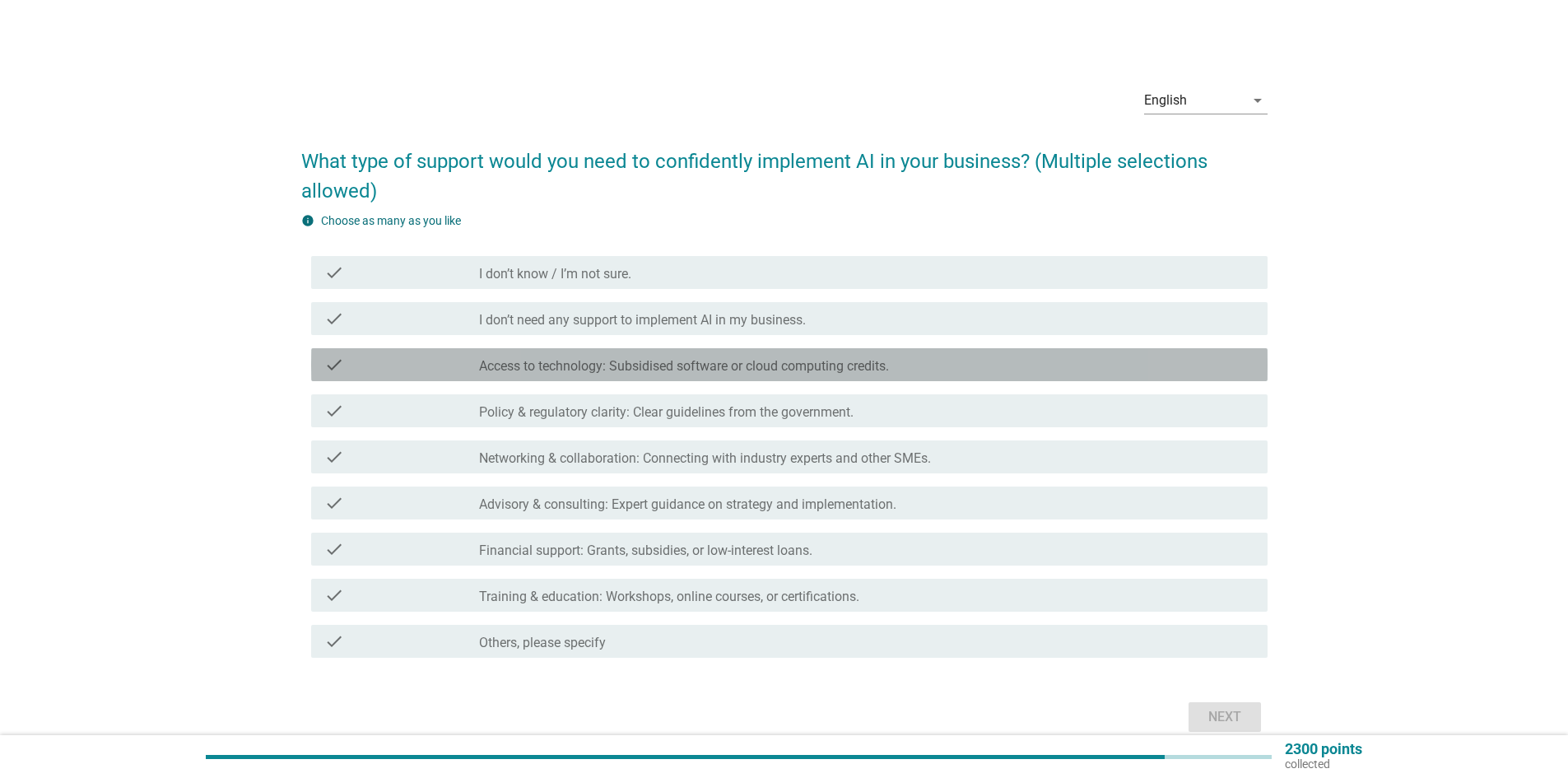
click at [566, 368] on label "Access to technology: Subsidised software or cloud computing credits." at bounding box center [684, 366] width 410 height 17
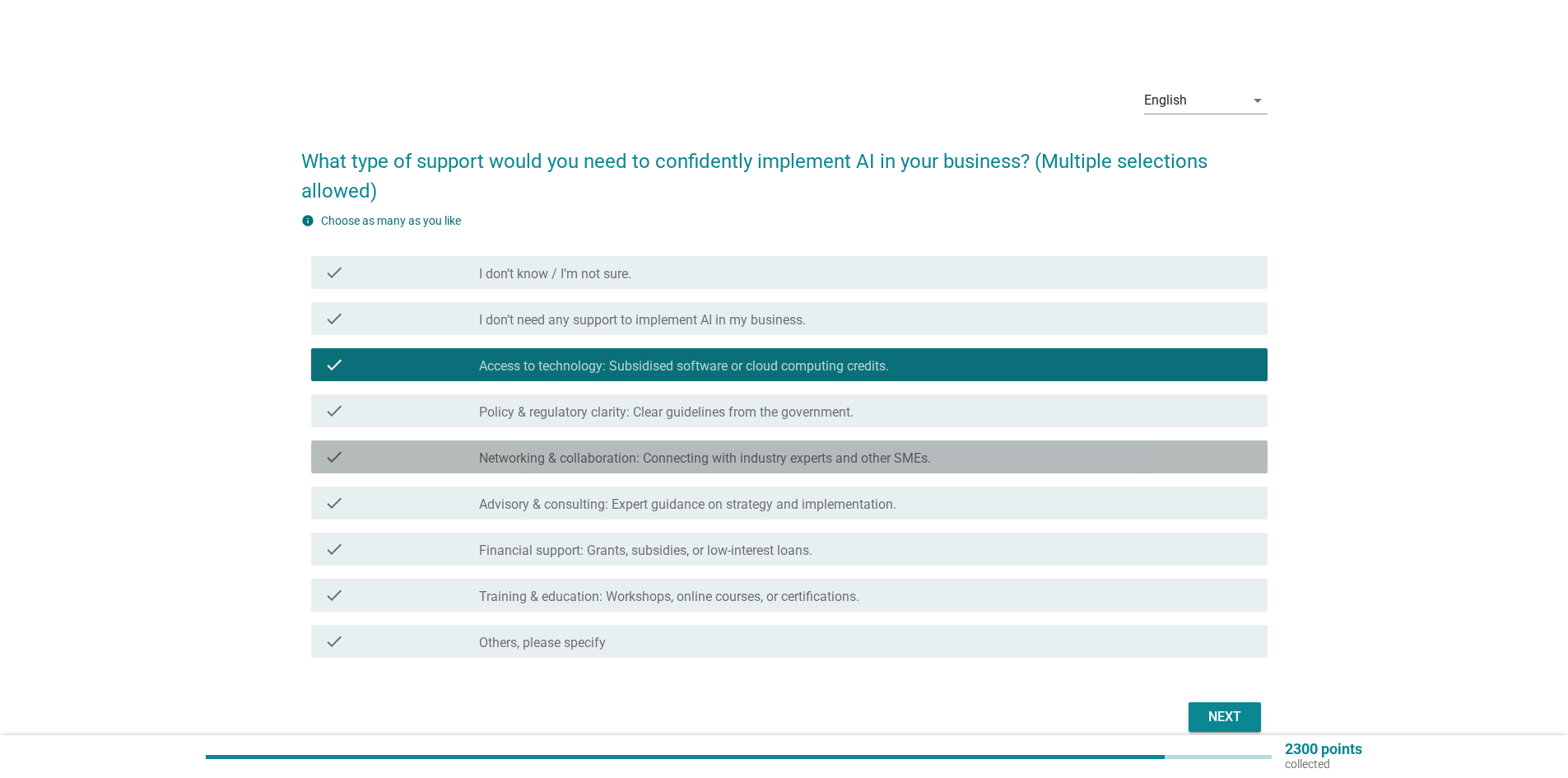
click at [597, 467] on div "check check_box_outline_blank Networking & collaboration: Connecting with indus…" at bounding box center [790, 456] width 957 height 33
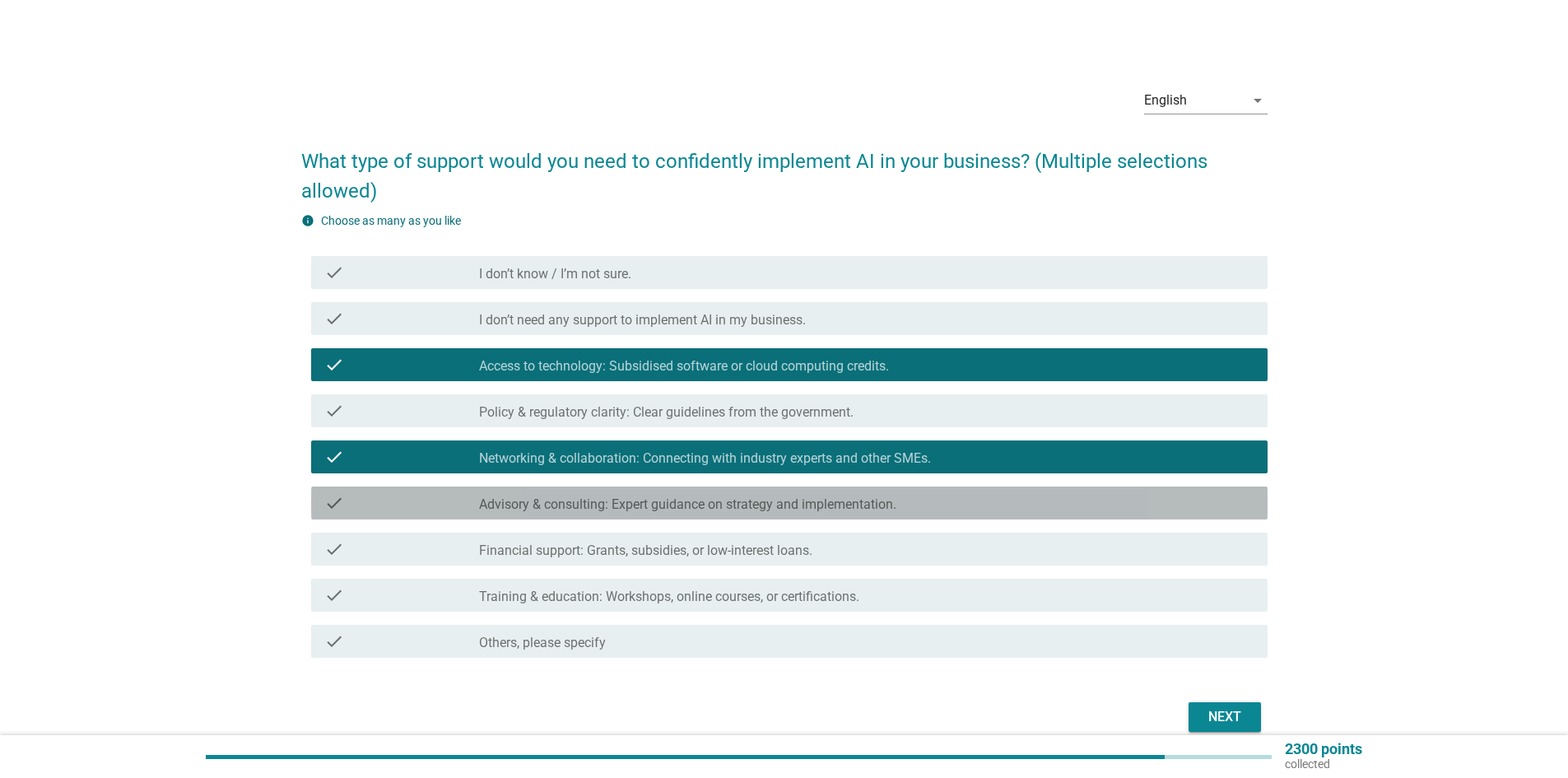
click at [612, 508] on label "Advisory & consulting: Expert guidance on strategy and implementation." at bounding box center [688, 504] width 418 height 17
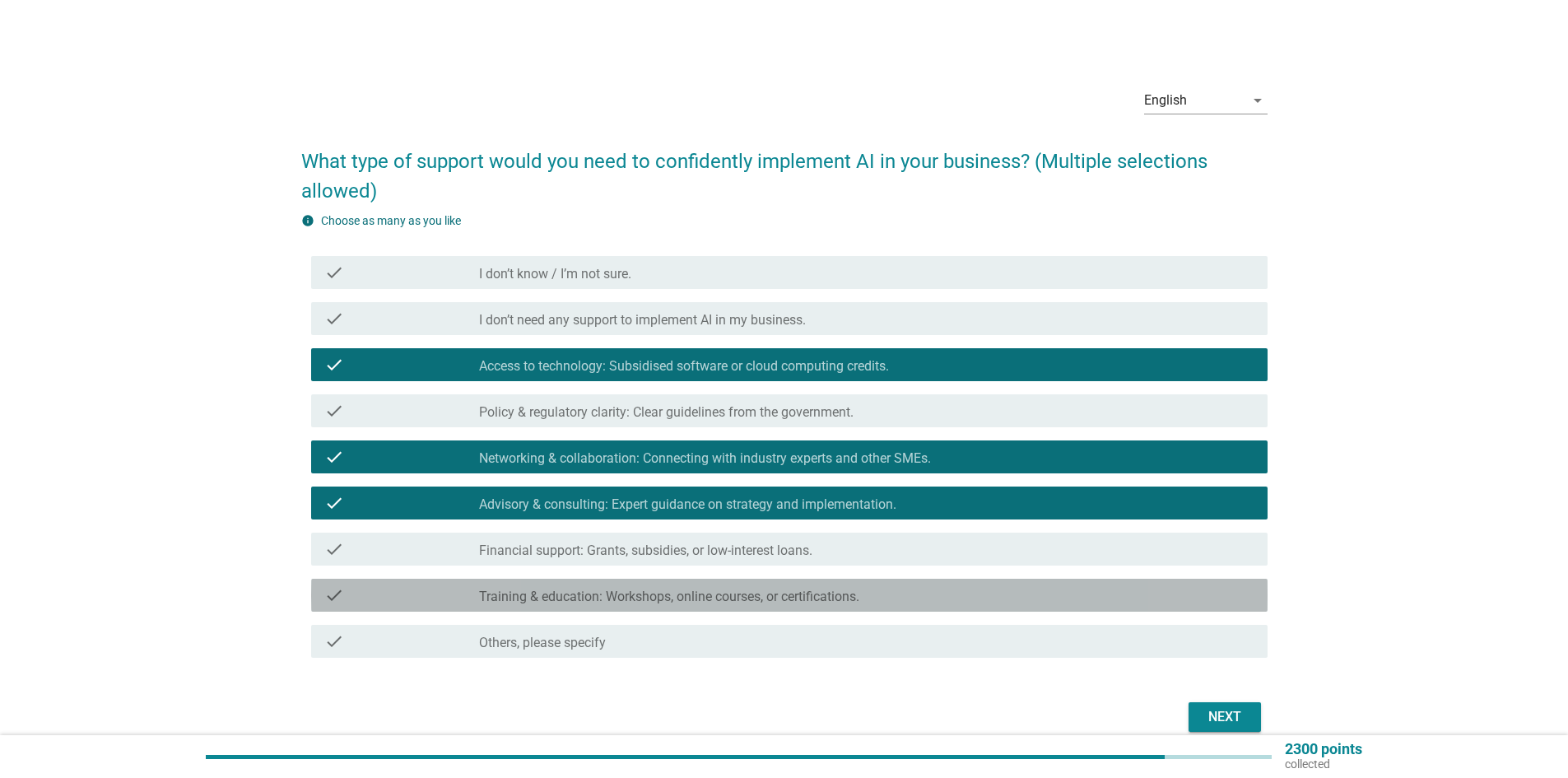
click at [658, 594] on label "Training & education: Workshops, online courses, or certifications." at bounding box center [669, 597] width 380 height 17
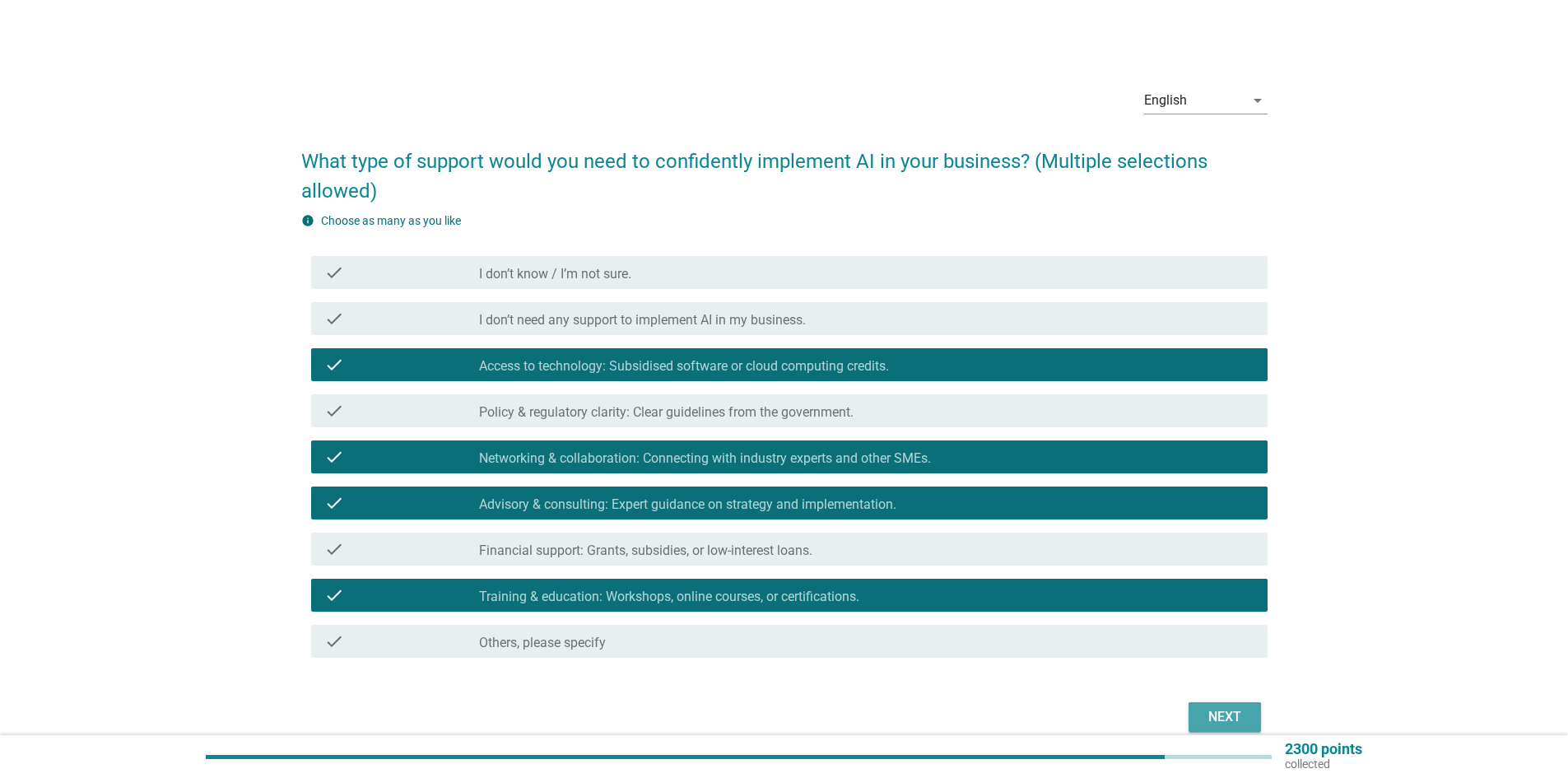
click at [1193, 715] on button "Next" at bounding box center [1225, 717] width 73 height 30
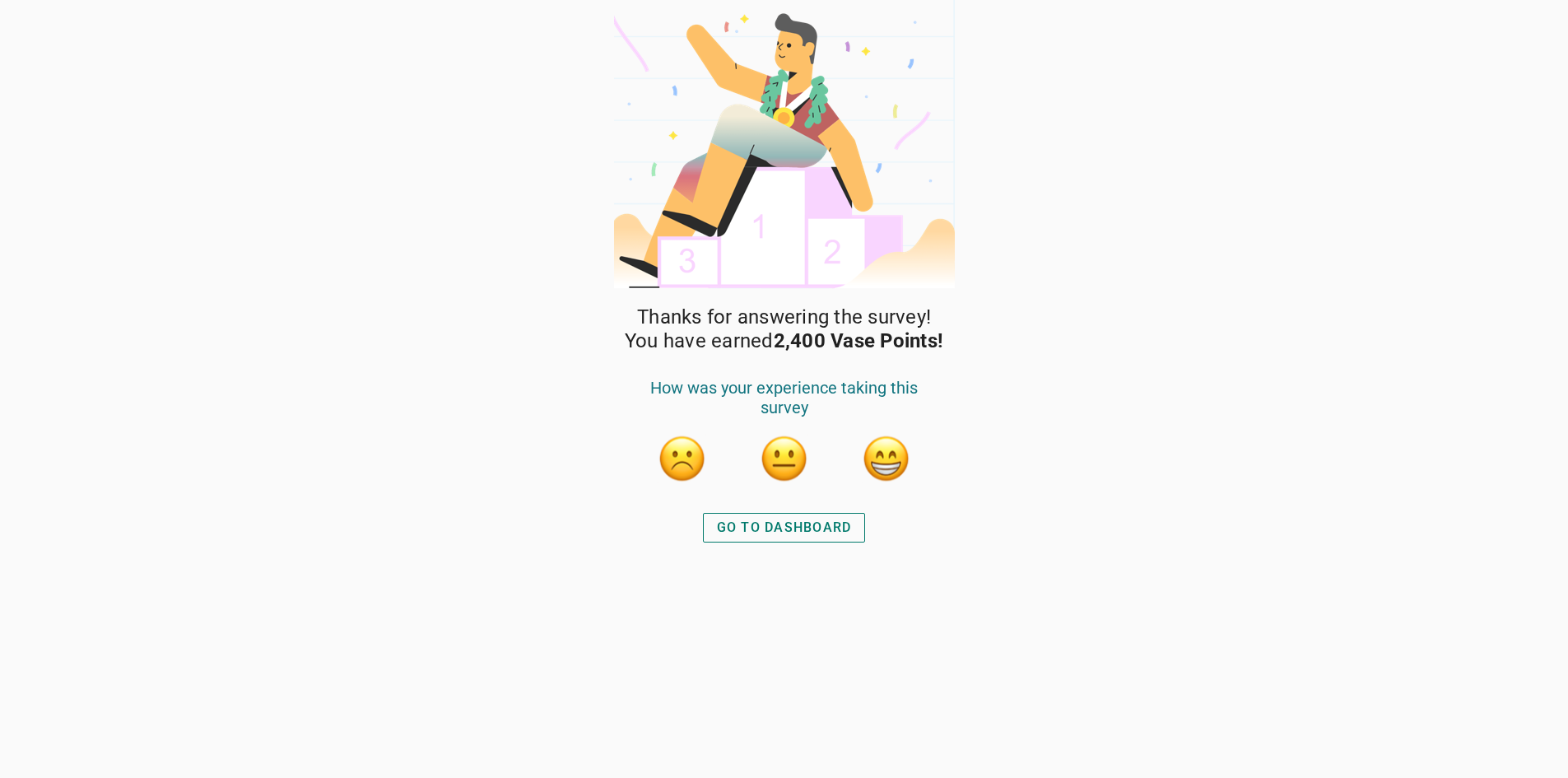
click at [885, 460] on button "button" at bounding box center [886, 458] width 50 height 50
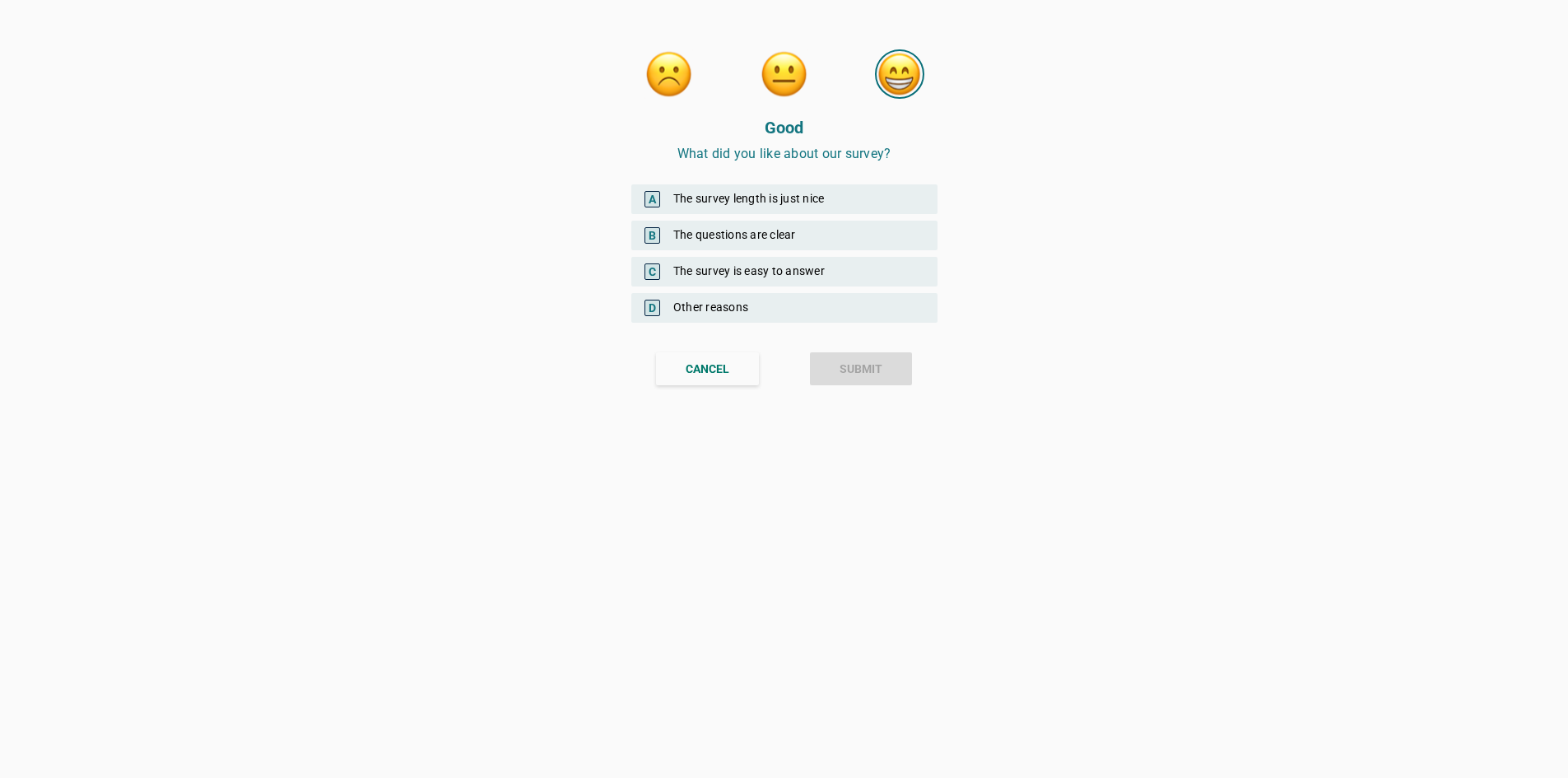
click at [824, 203] on div "A The survey length is just nice" at bounding box center [785, 199] width 306 height 30
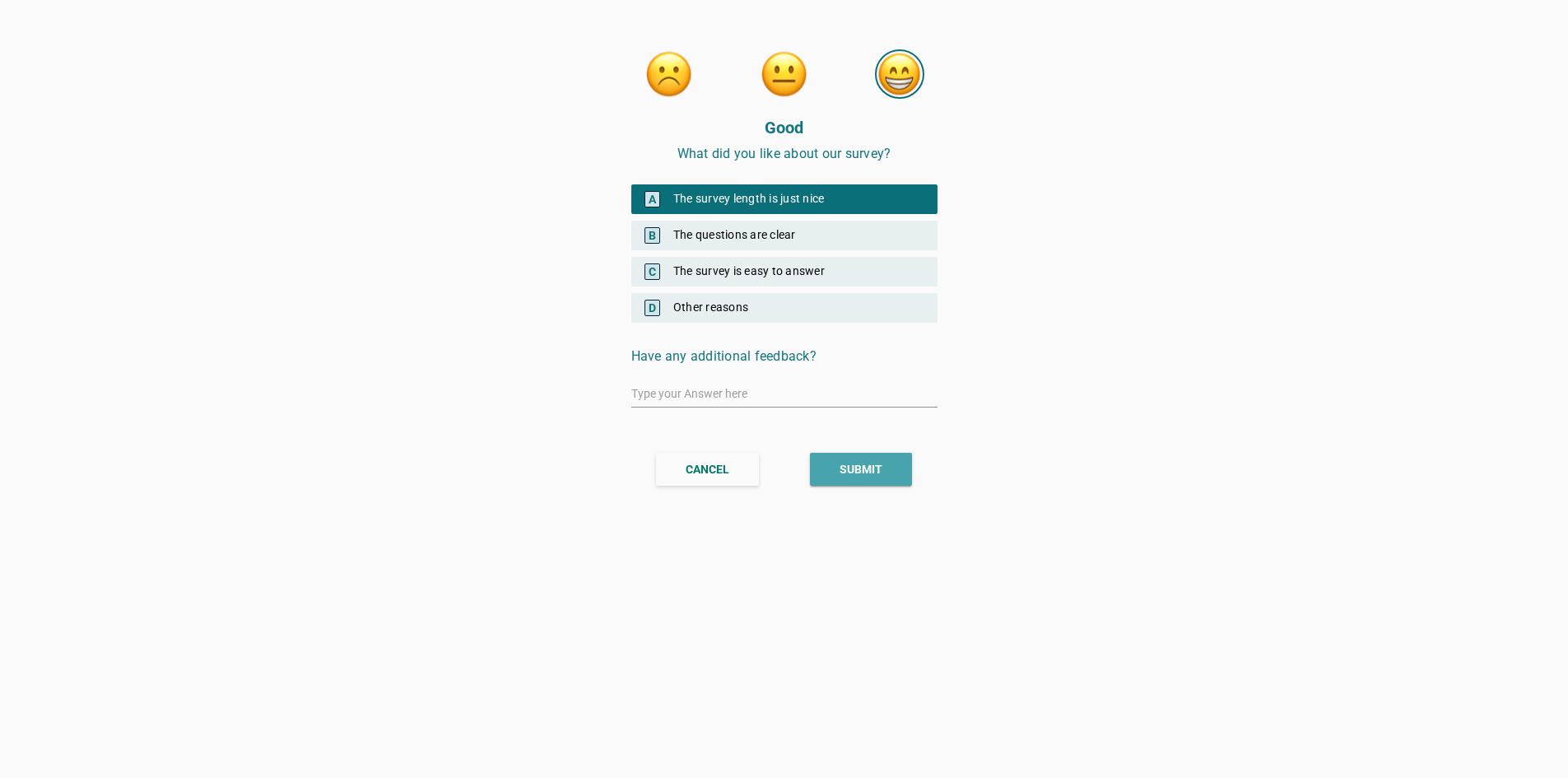
click at [869, 479] on button "SUBMIT" at bounding box center [861, 469] width 102 height 33
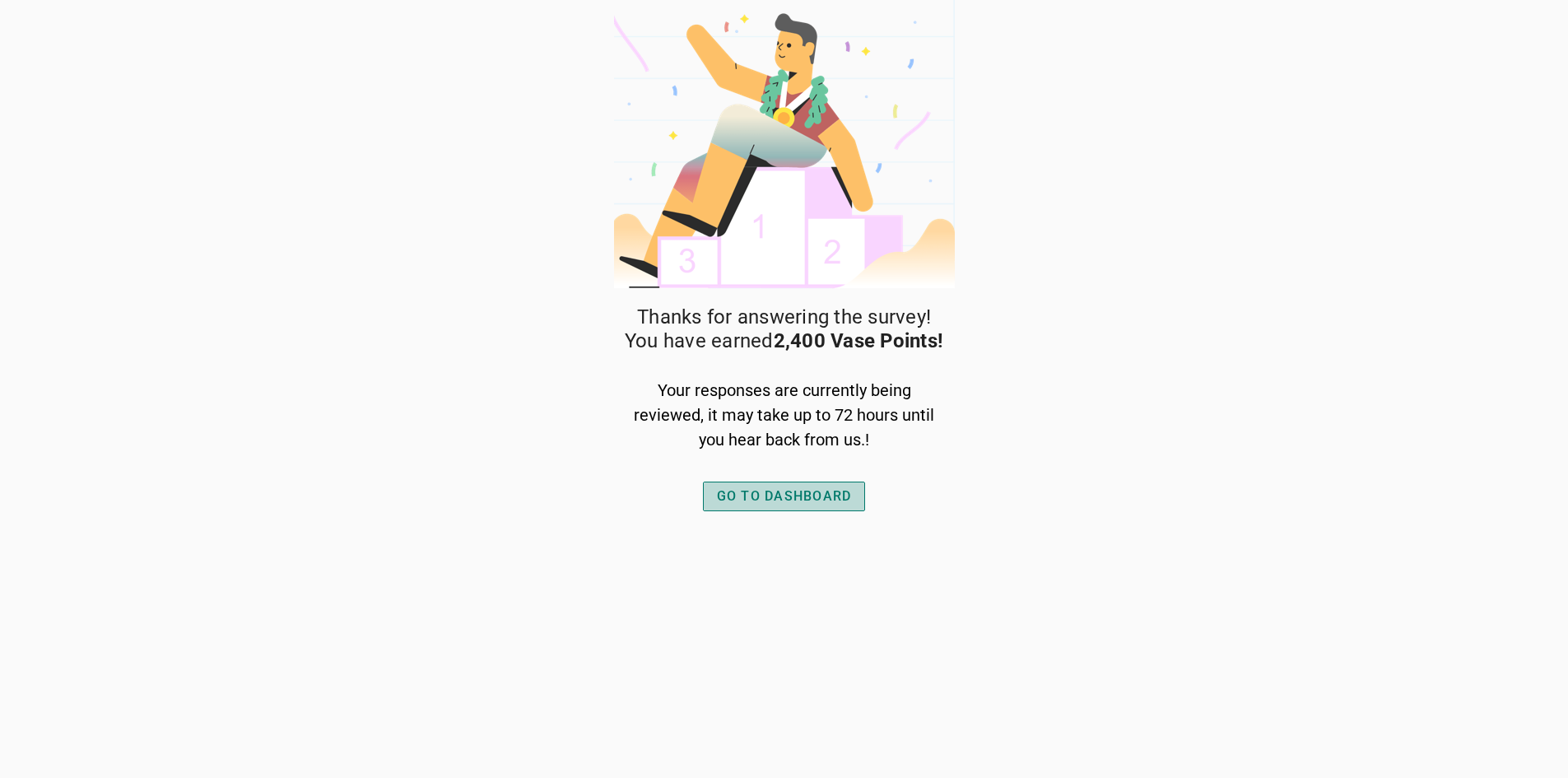
click at [833, 499] on div "GO TO DASHBOARD" at bounding box center [784, 496] width 135 height 20
